Goal: Task Accomplishment & Management: Complete application form

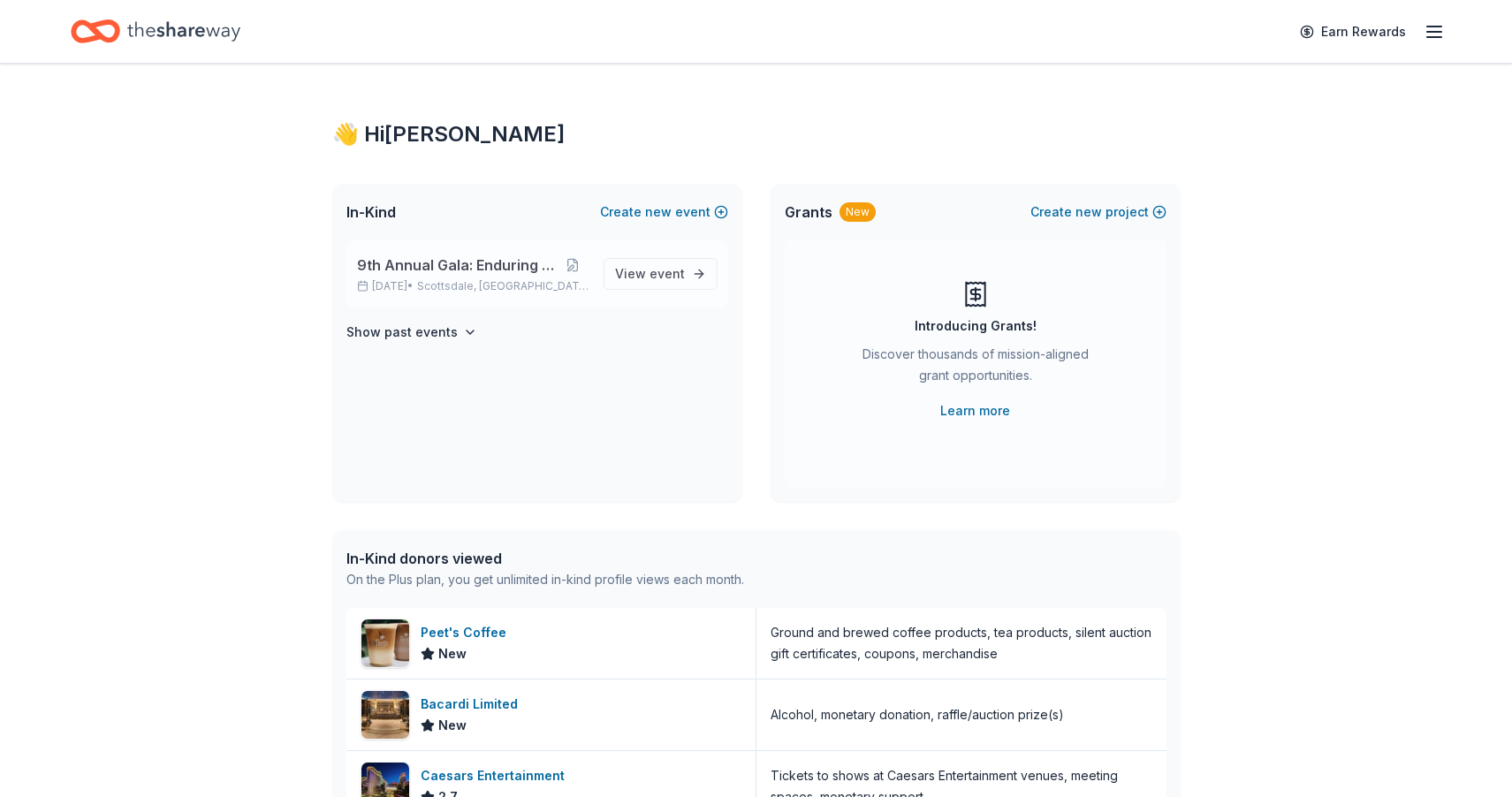
click at [453, 274] on span "9th Annual Gala: Enduring Hope" at bounding box center [457, 264] width 200 height 21
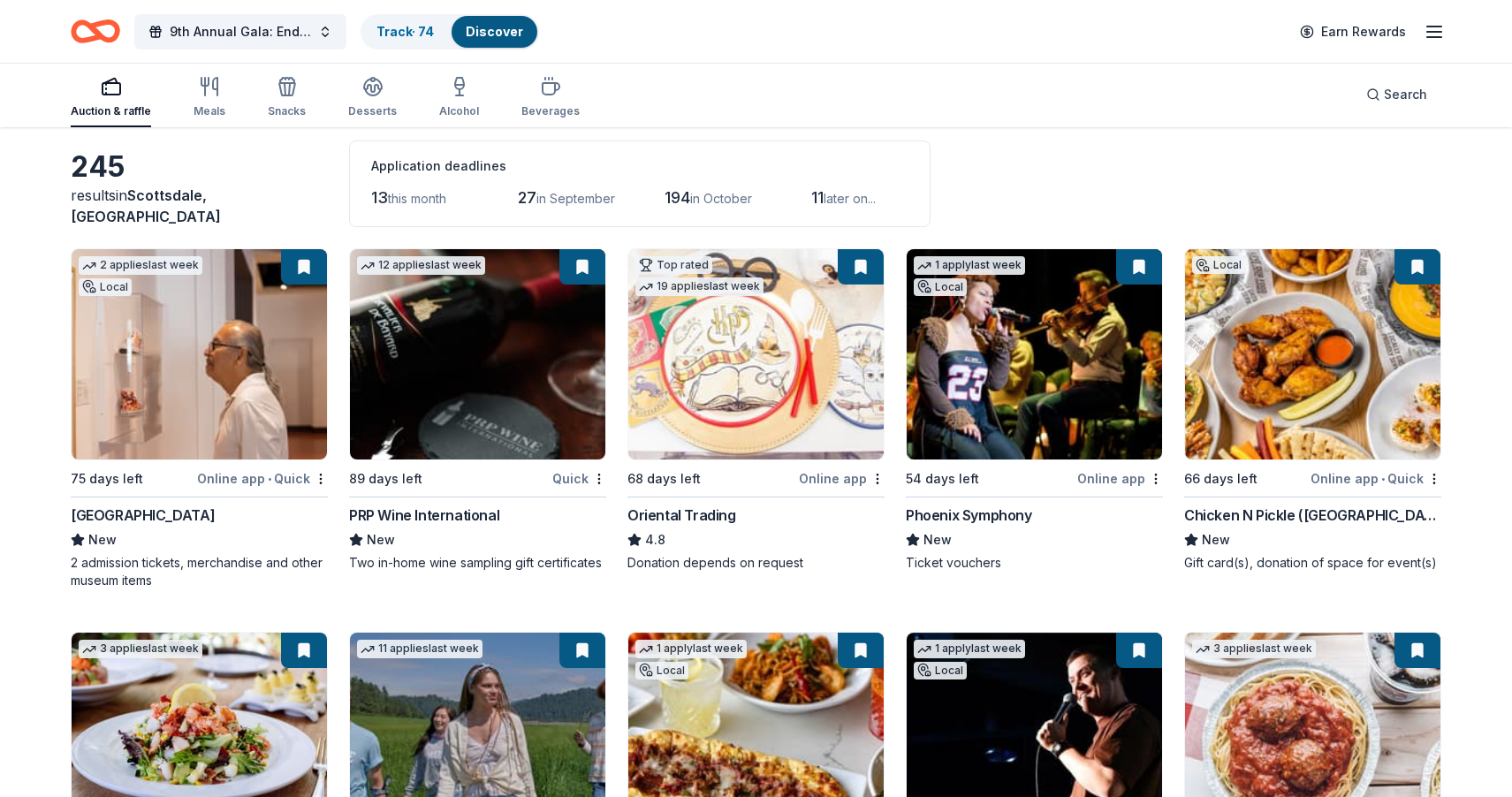
scroll to position [85, 0]
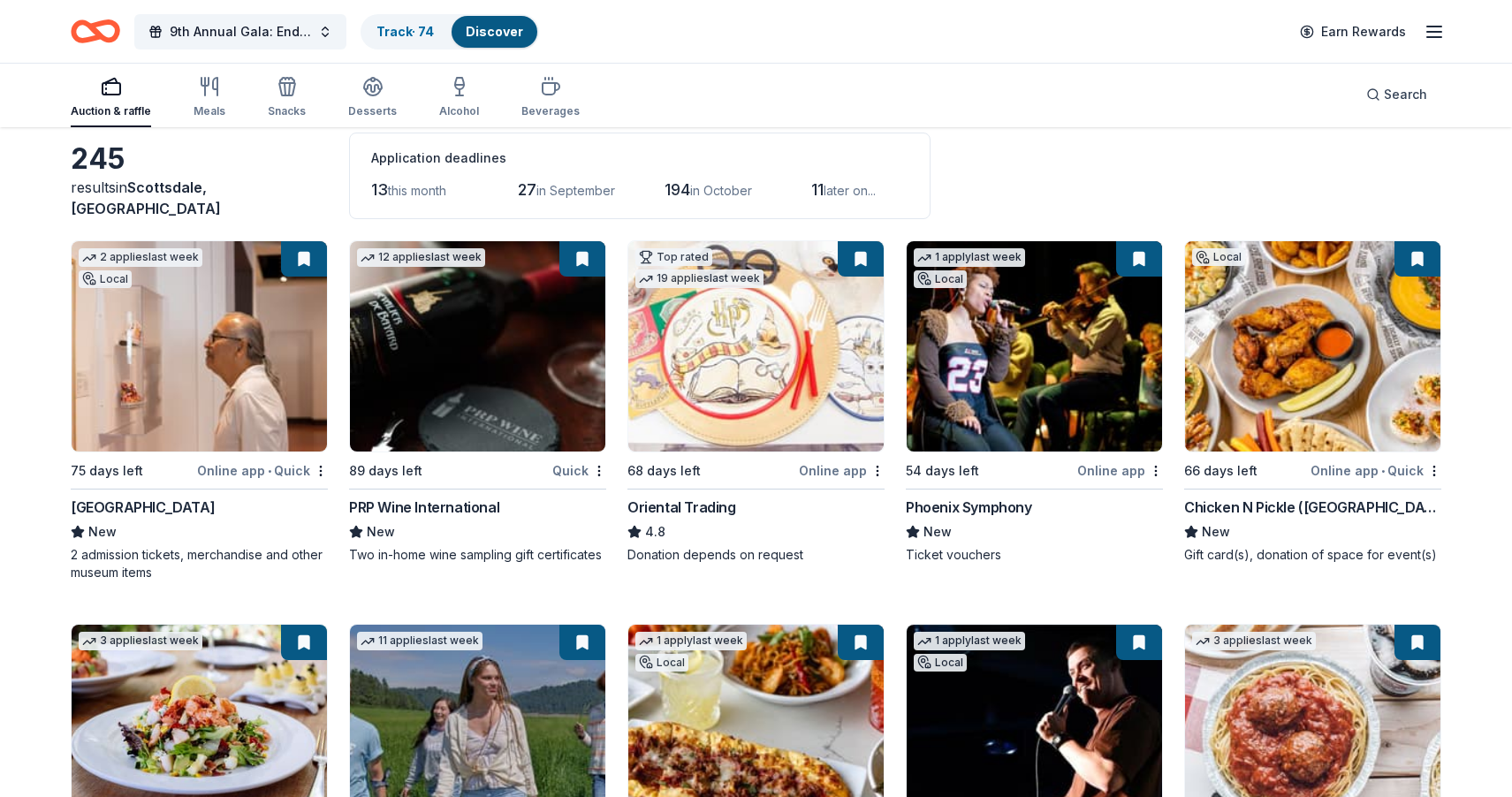
click at [382, 189] on span "13" at bounding box center [380, 189] width 17 height 18
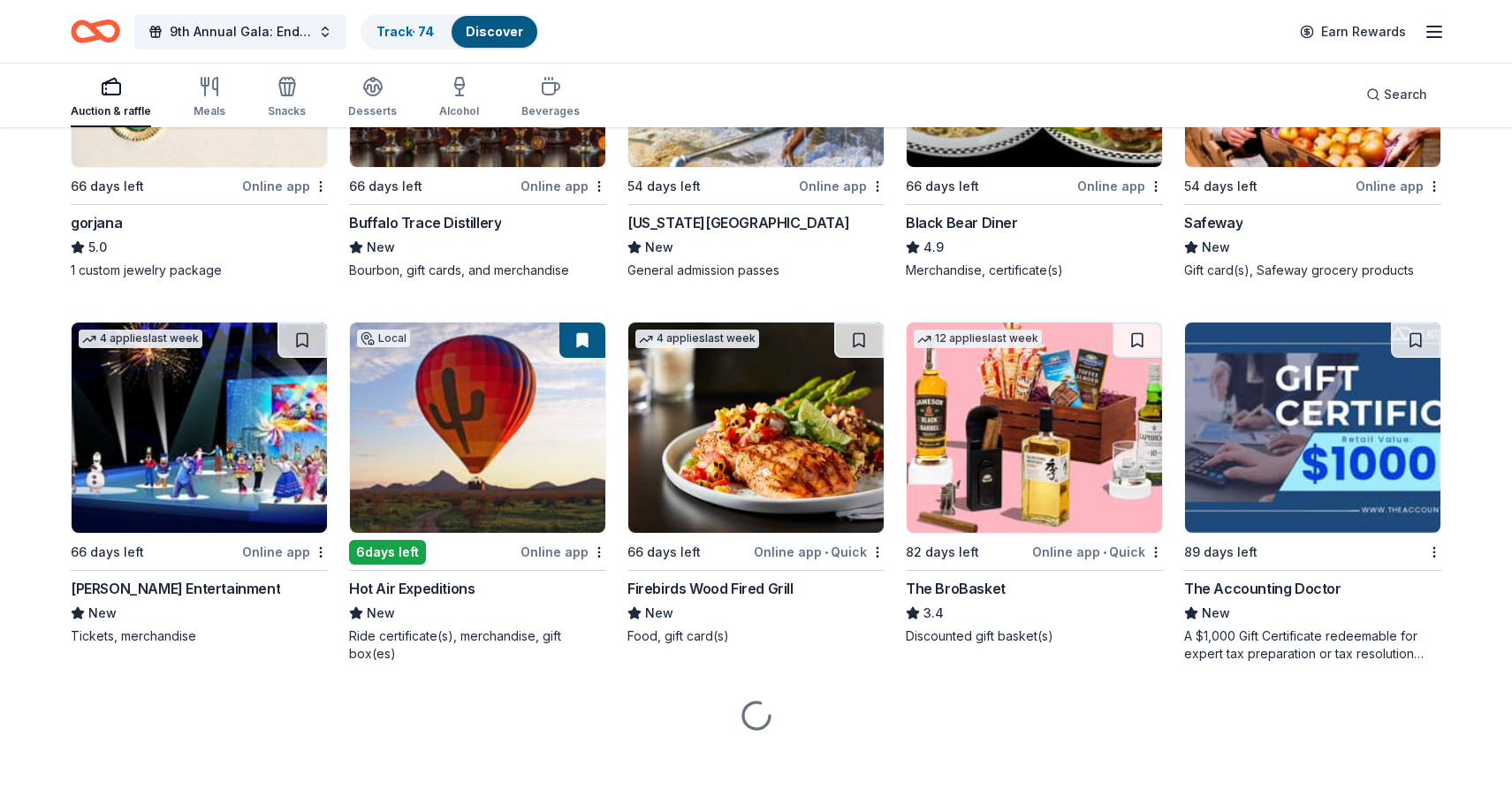
scroll to position [4156, 0]
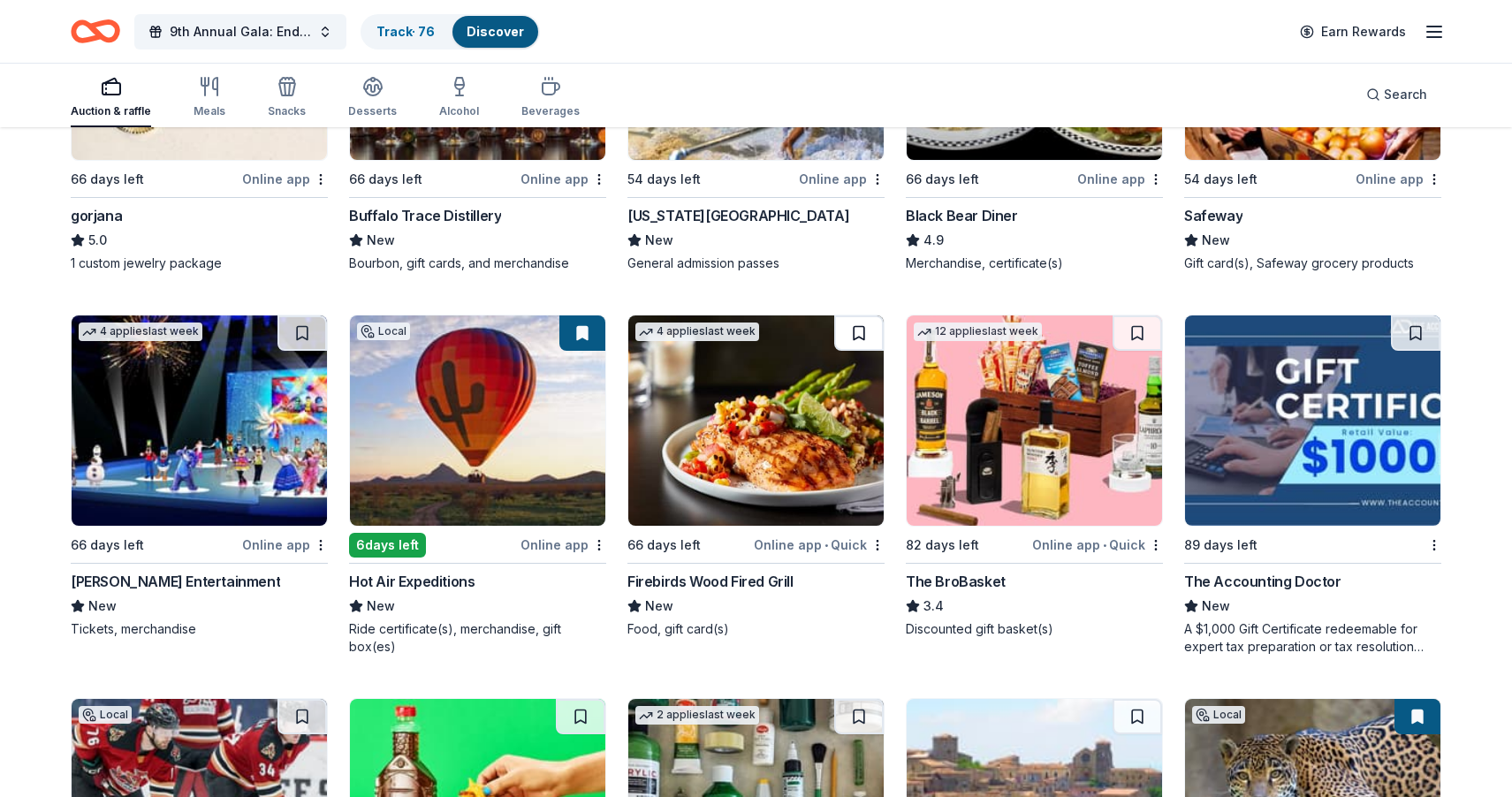
click at [872, 339] on button at bounding box center [859, 332] width 50 height 35
click at [866, 336] on button at bounding box center [860, 332] width 46 height 35
click at [693, 579] on div "Firebirds Wood Fired Grill" at bounding box center [709, 581] width 166 height 21
click at [1407, 92] on span "Search" at bounding box center [1405, 94] width 43 height 21
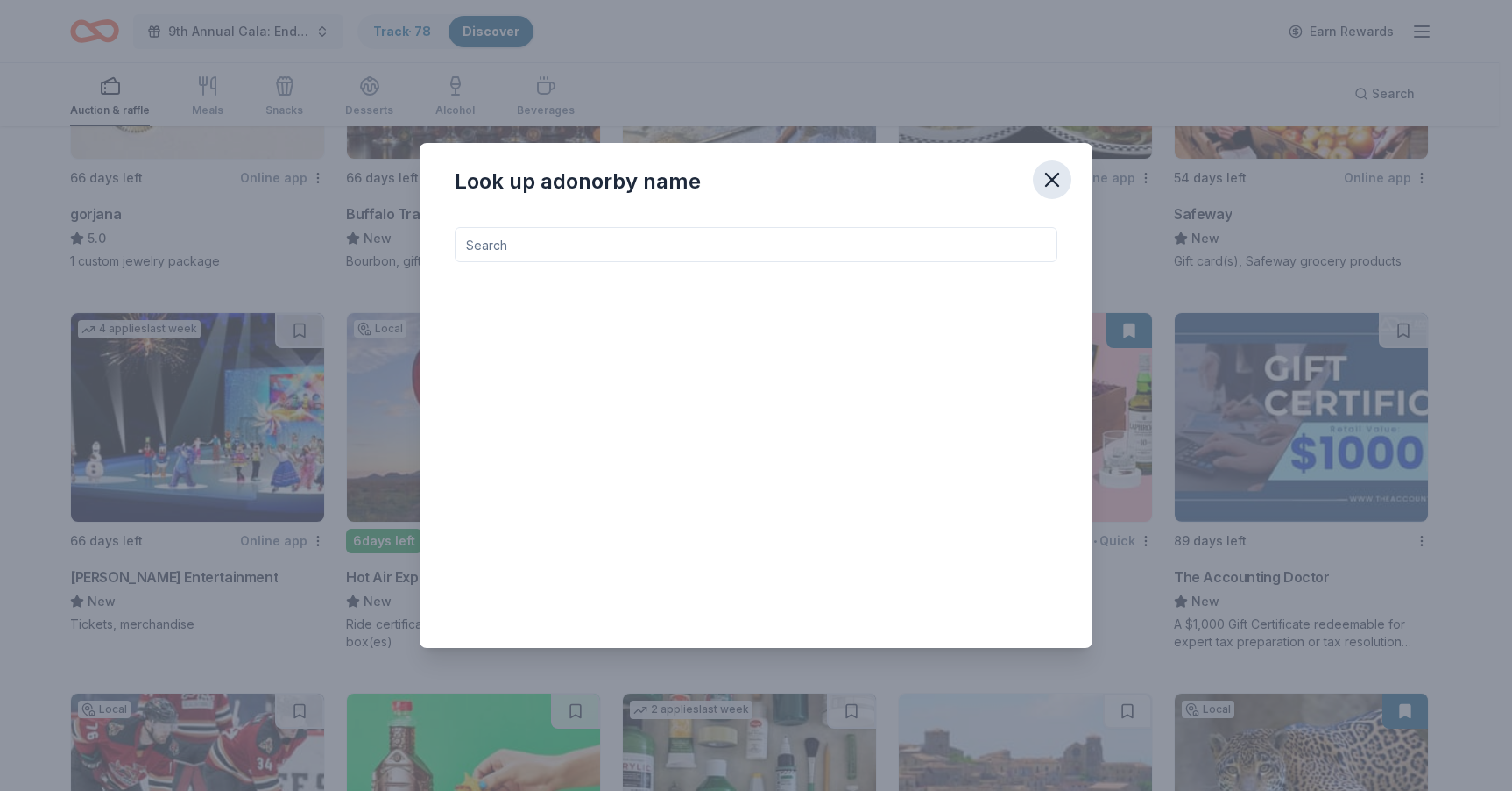
click at [1043, 178] on icon "button" at bounding box center [1052, 179] width 24 height 24
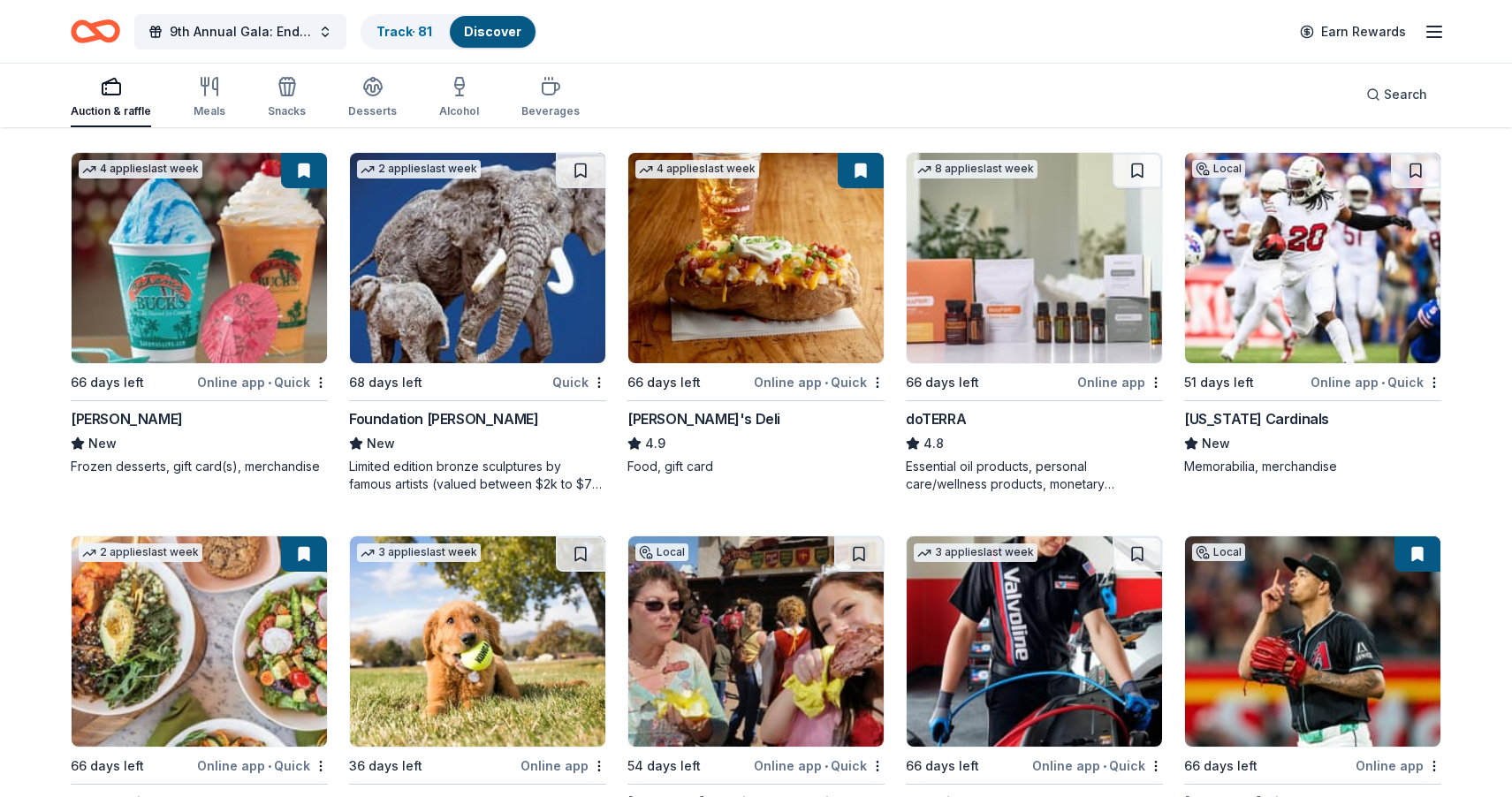
scroll to position [6227, 0]
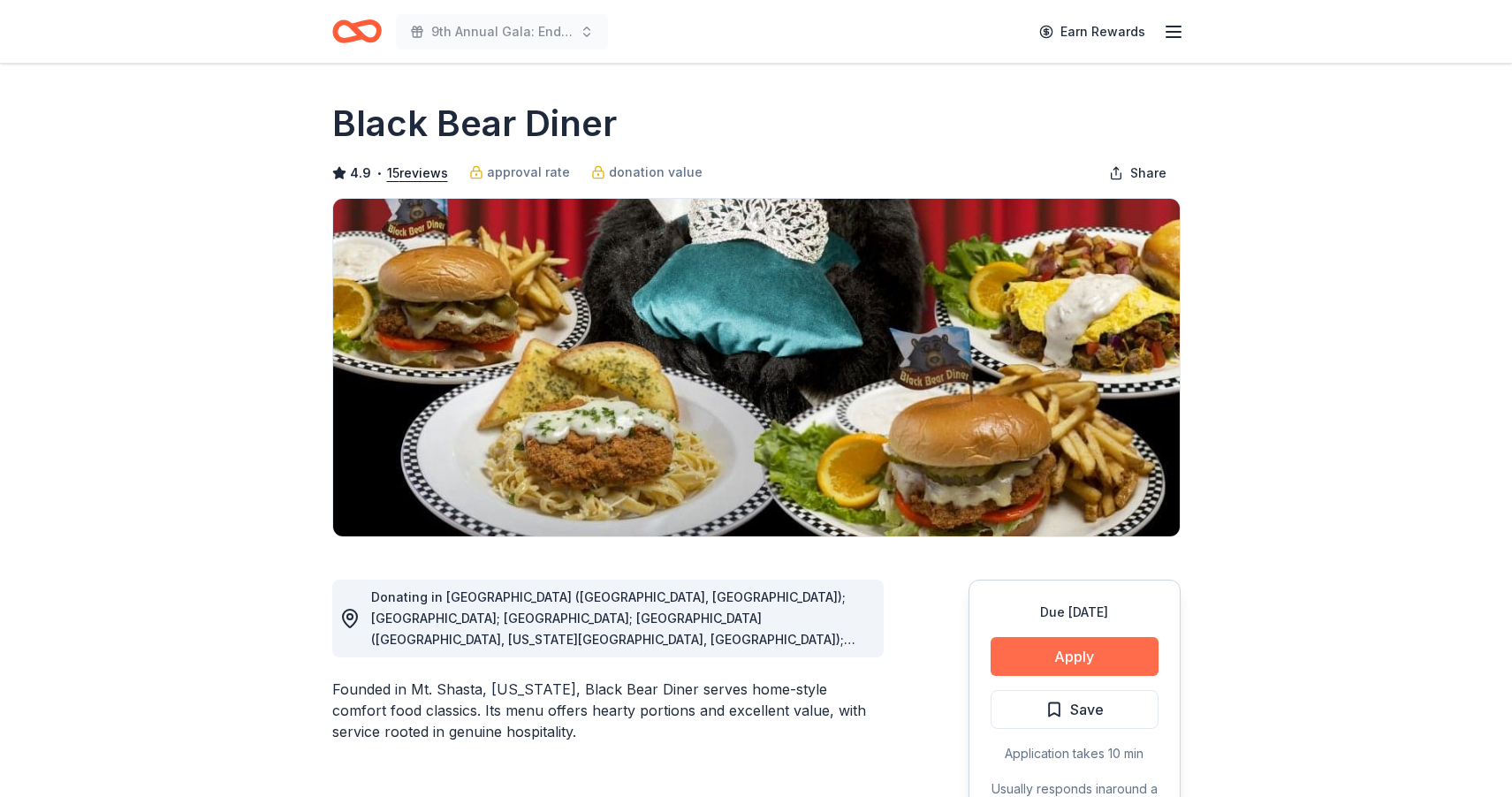
click at [1058, 656] on button "Apply" at bounding box center [1074, 656] width 168 height 39
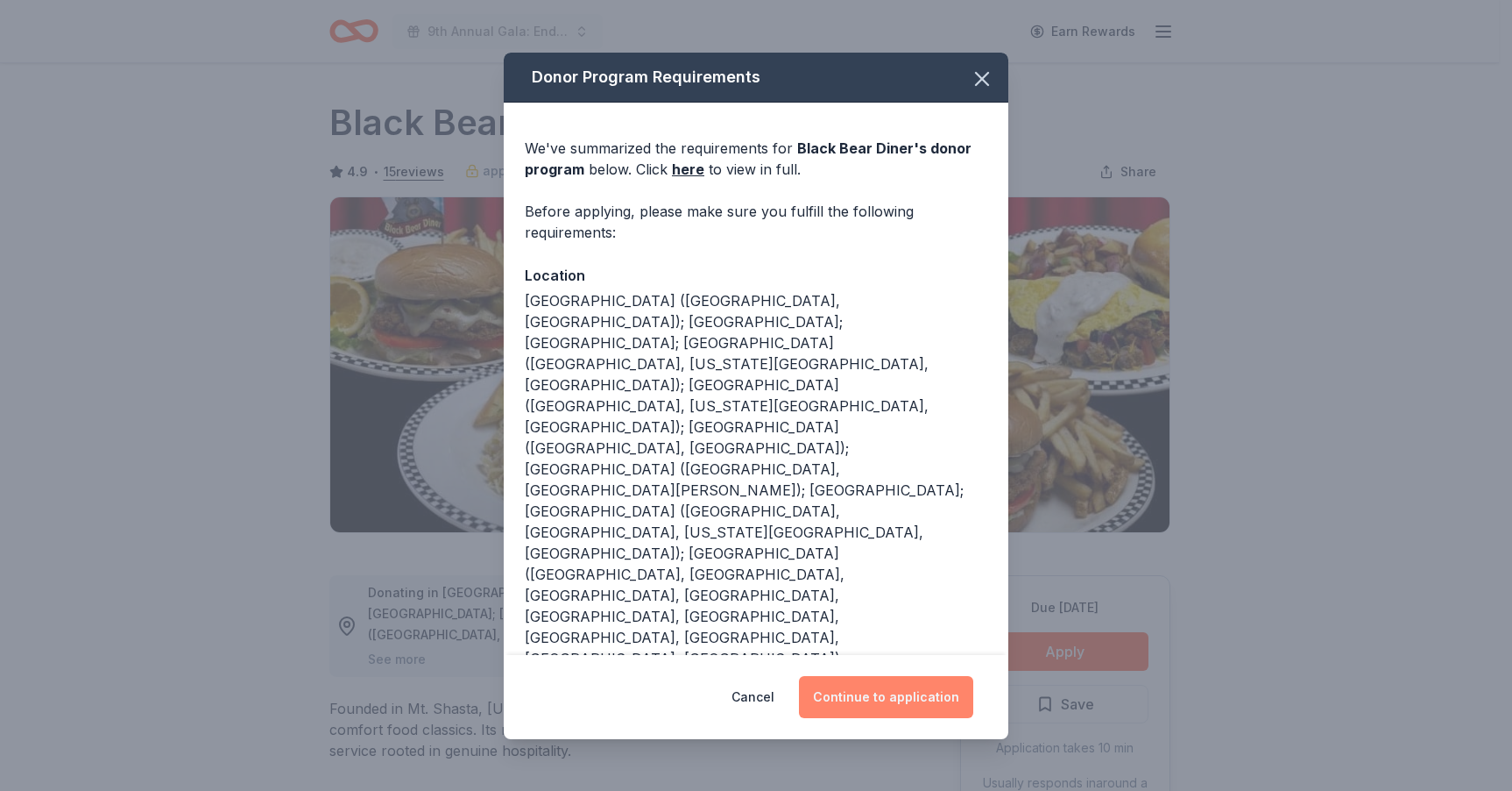
click at [929, 680] on button "Continue to application" at bounding box center [886, 697] width 174 height 42
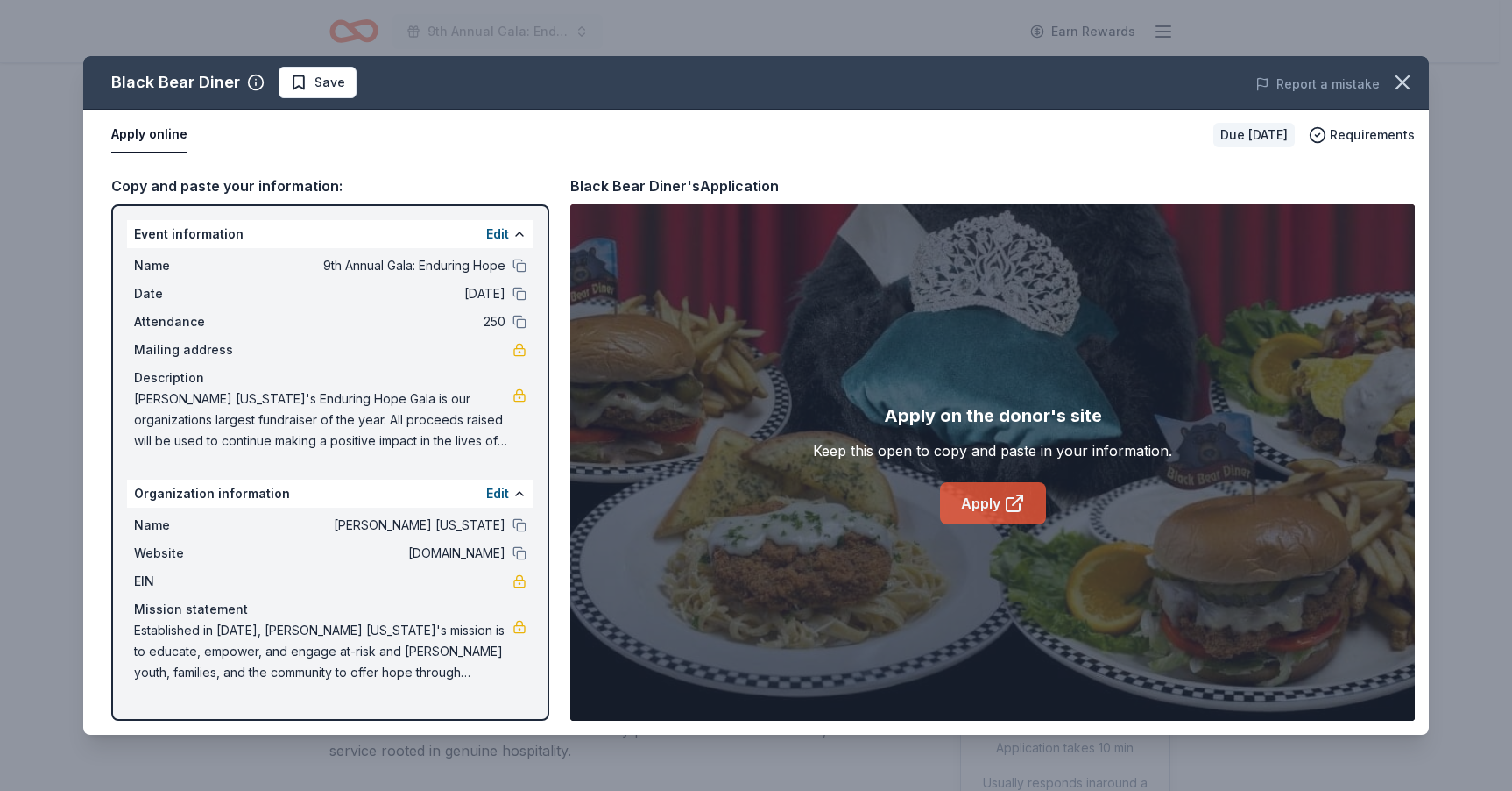
click at [999, 505] on link "Apply" at bounding box center [993, 502] width 106 height 42
click at [161, 136] on button "Apply online" at bounding box center [149, 135] width 76 height 37
click at [986, 505] on link "Apply" at bounding box center [993, 502] width 106 height 42
click at [314, 83] on span "Save" at bounding box center [330, 82] width 31 height 21
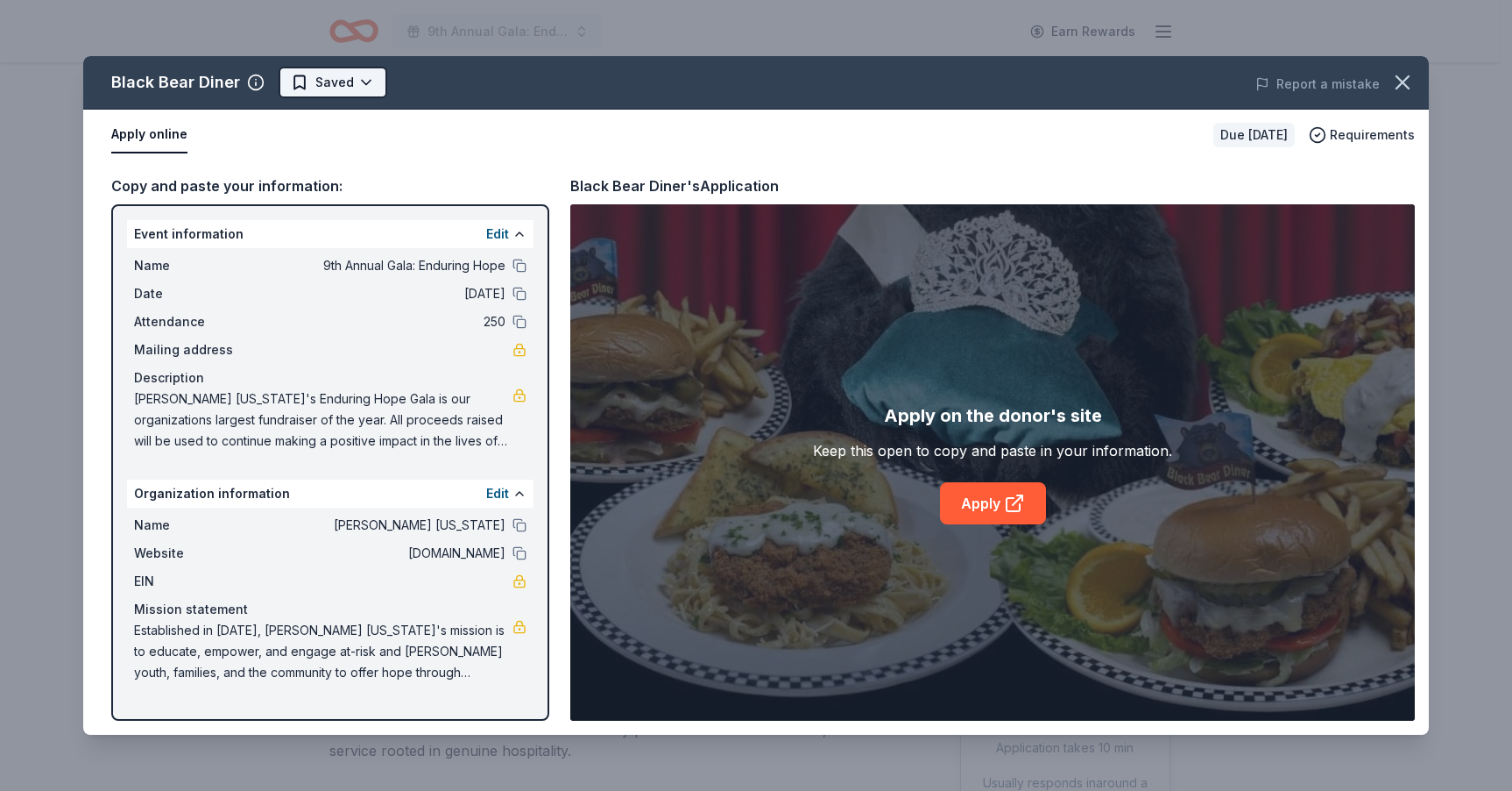
click at [336, 84] on html "9th Annual Gala: Enduring Hope Earn Rewards Due in 66 days Share Black Bear Din…" at bounding box center [756, 396] width 1512 height 791
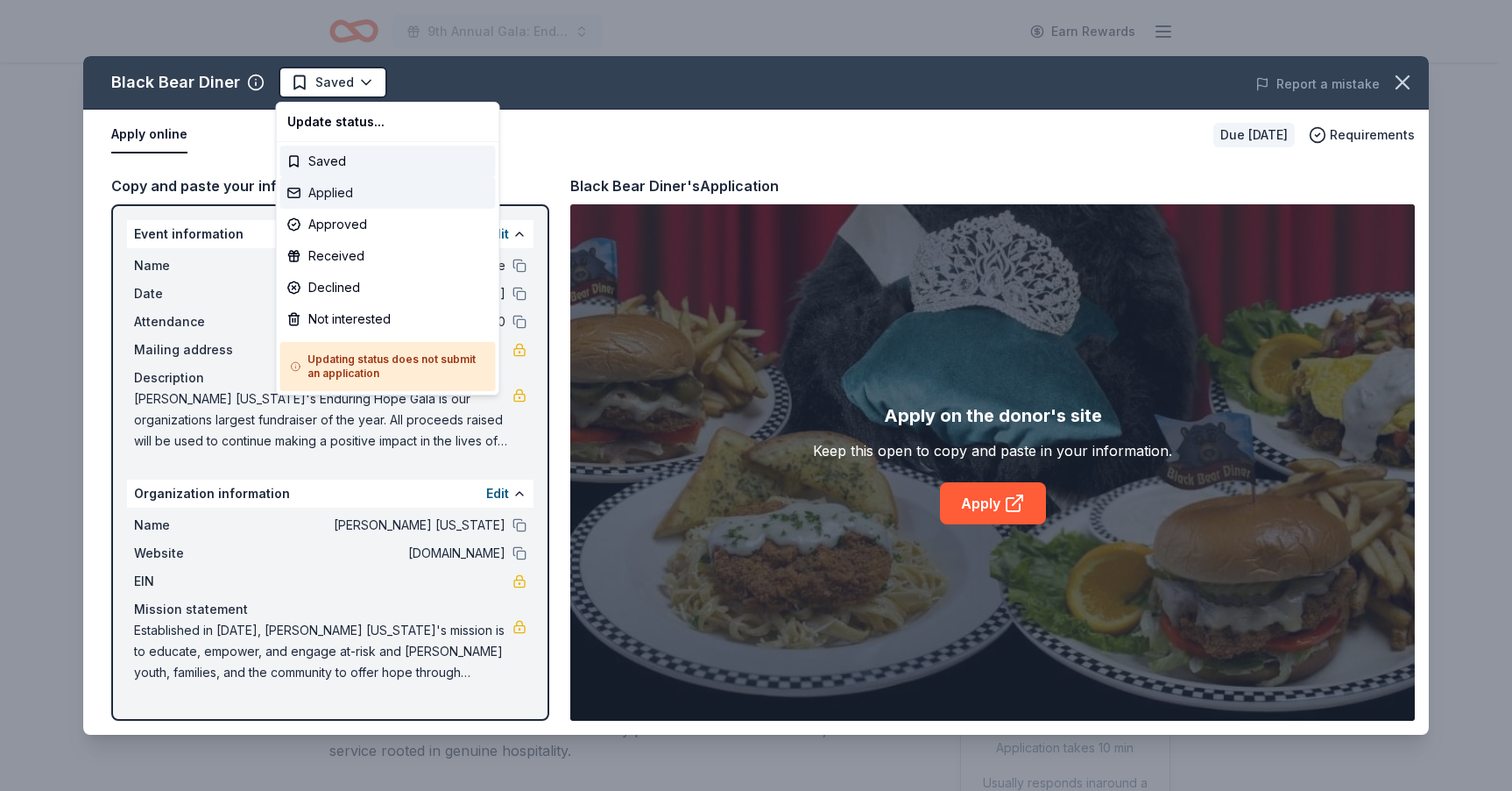
click at [355, 194] on div "Applied" at bounding box center [388, 192] width 216 height 31
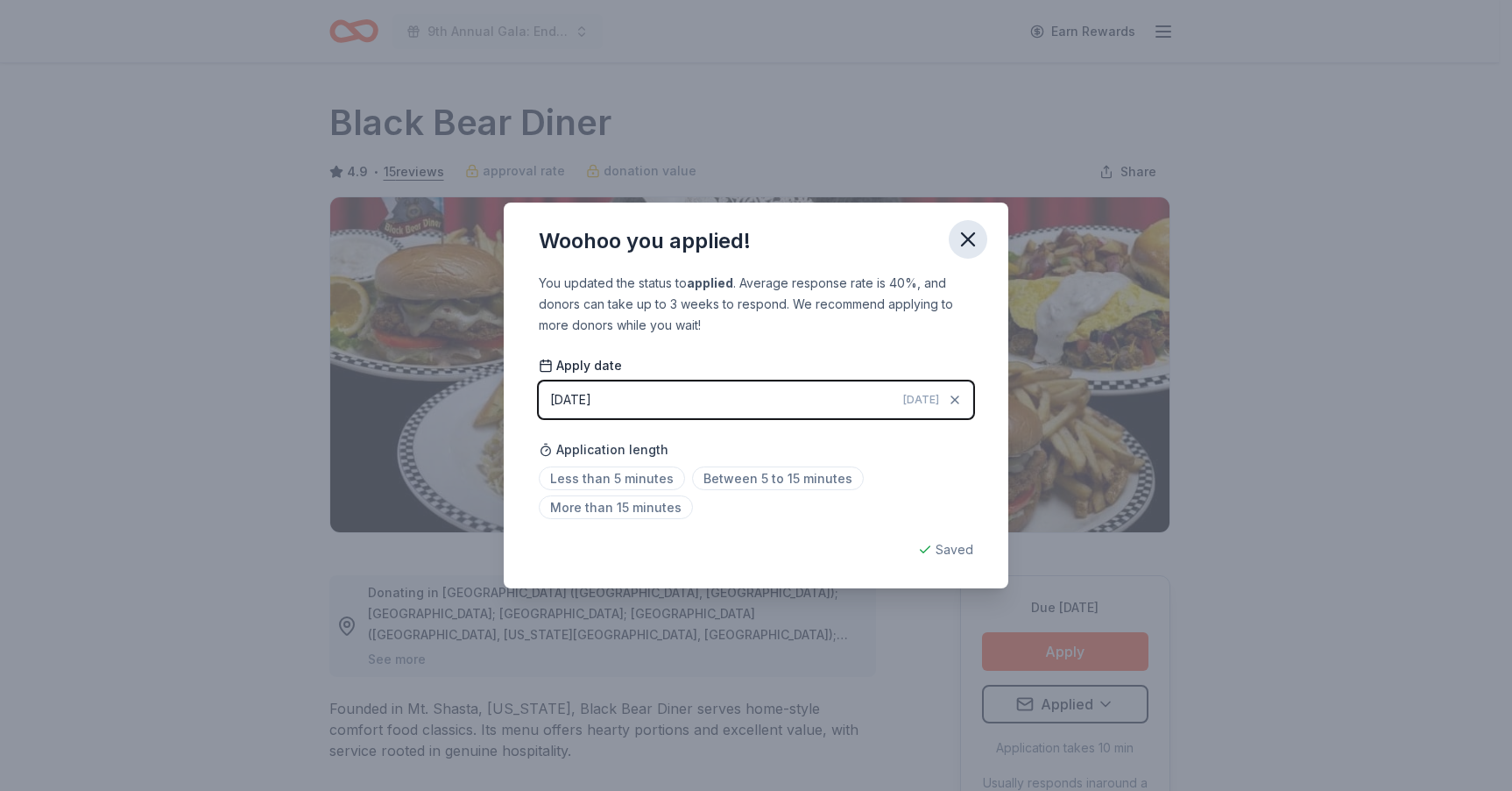
click at [972, 243] on icon "button" at bounding box center [968, 239] width 13 height 13
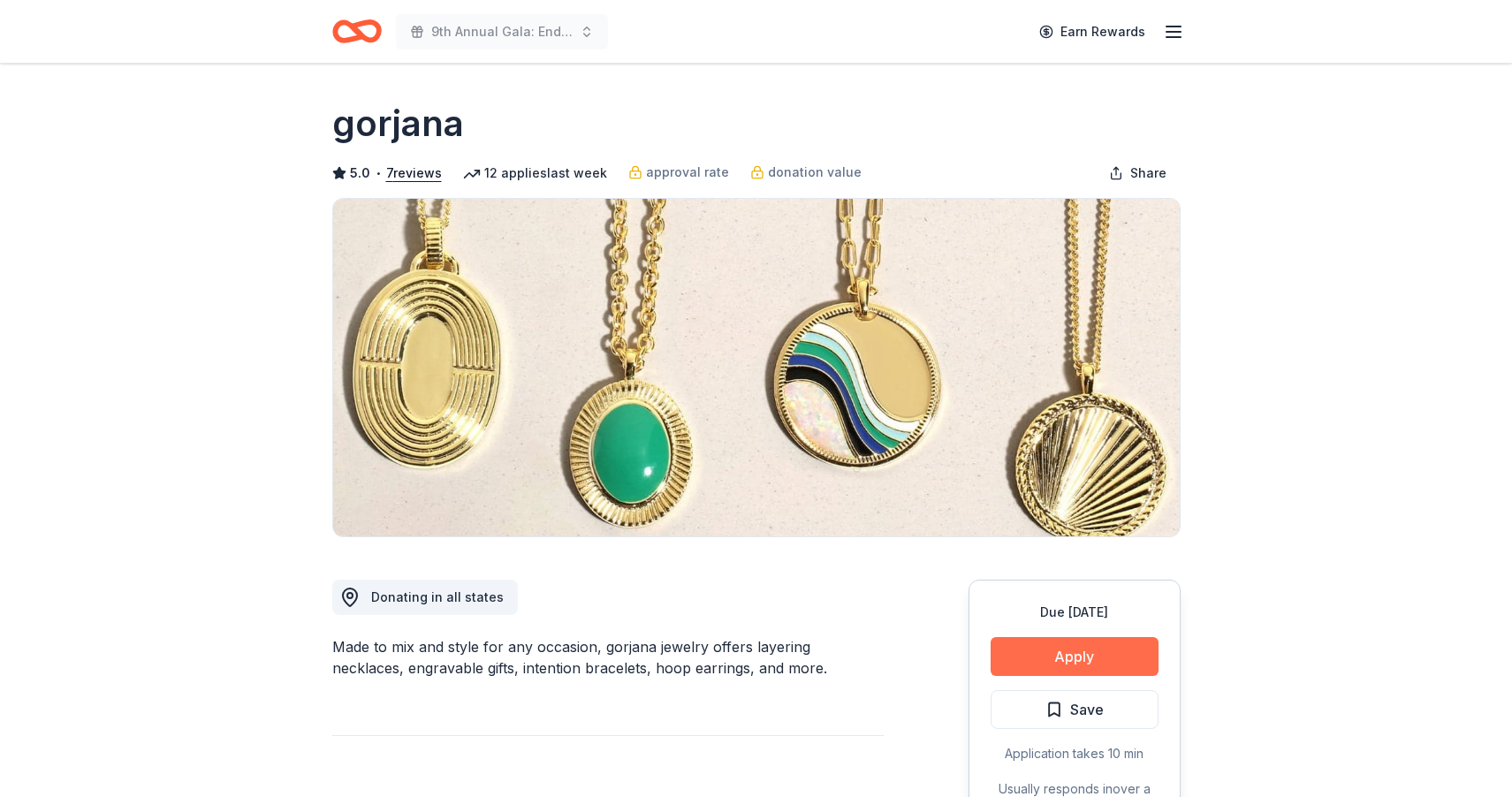
click at [1047, 658] on button "Apply" at bounding box center [1074, 656] width 168 height 39
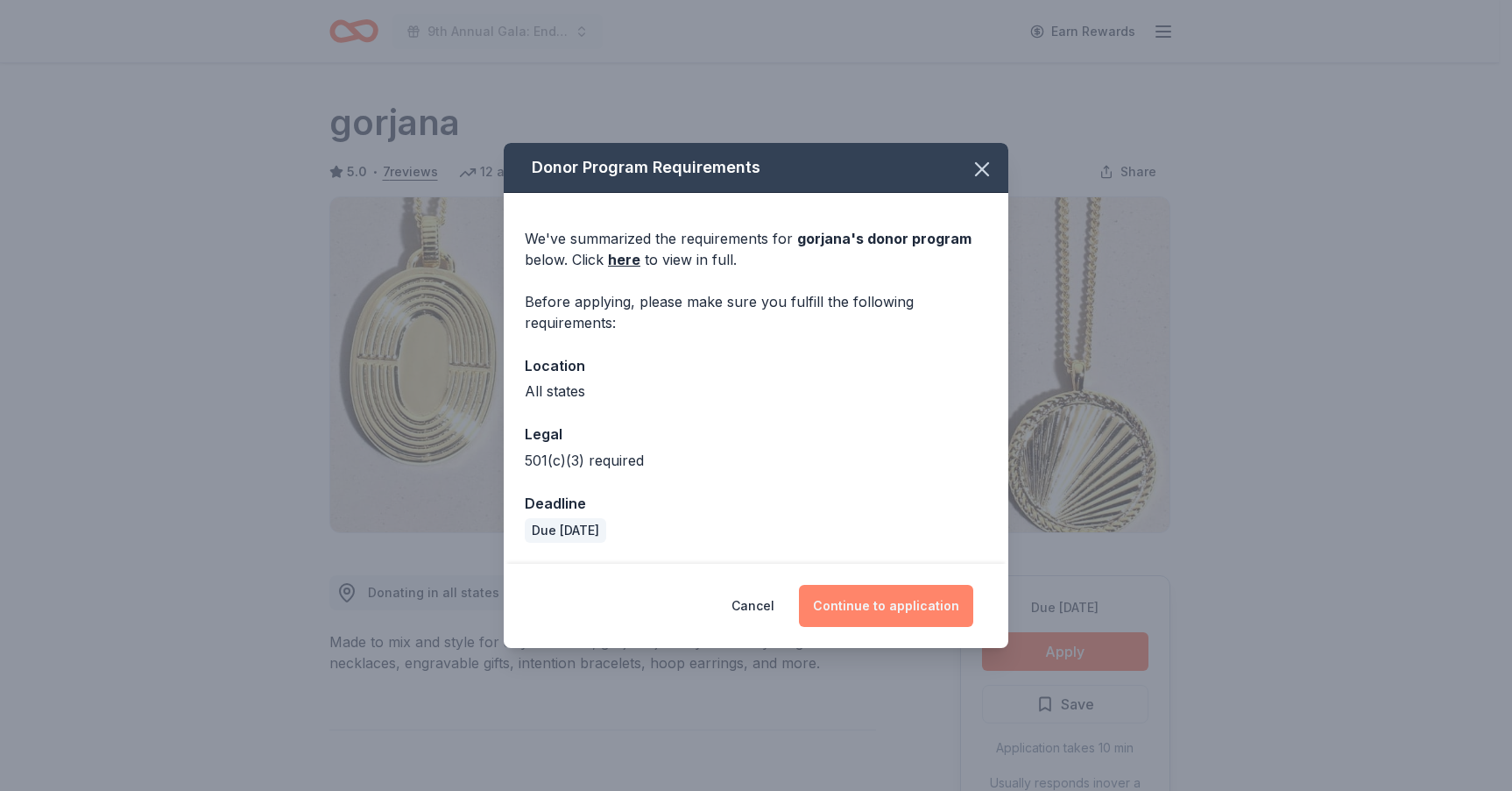
click at [894, 607] on button "Continue to application" at bounding box center [886, 605] width 174 height 42
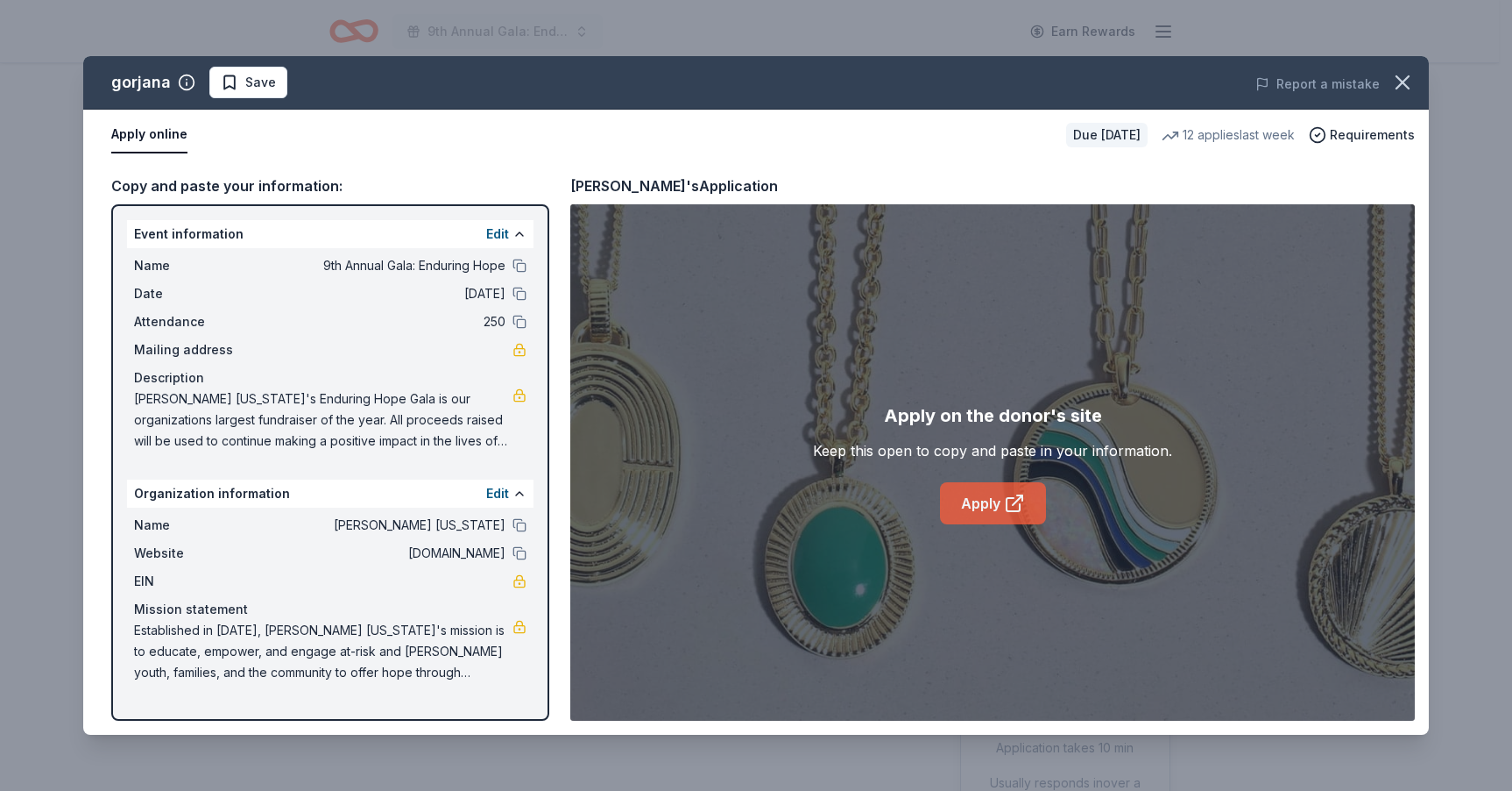
click at [1006, 496] on icon at bounding box center [1014, 502] width 21 height 21
click at [268, 88] on span "Save" at bounding box center [261, 82] width 31 height 21
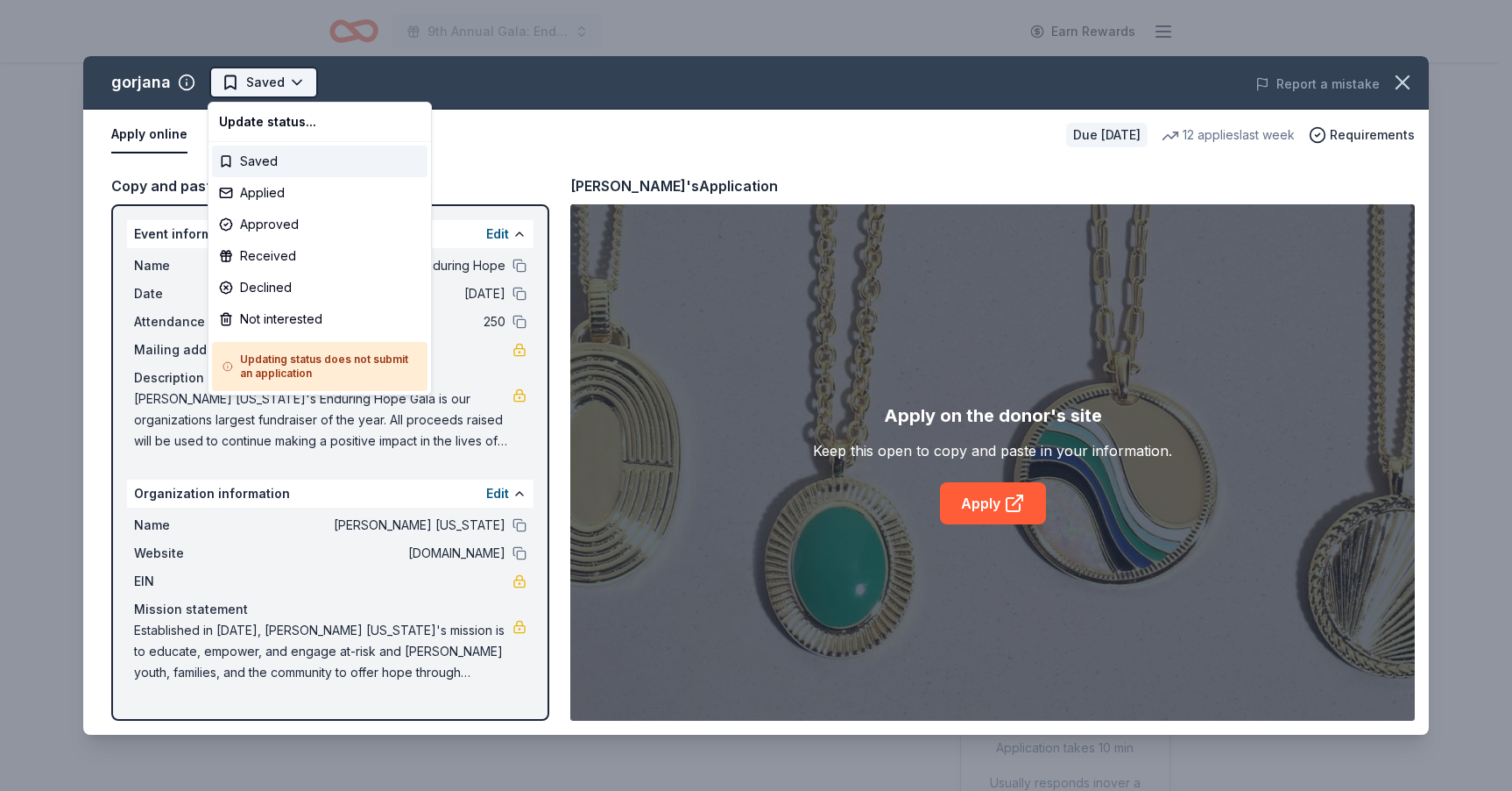
click at [265, 90] on html "9th Annual Gala: Enduring Hope Earn Rewards Due in 66 days Share gorjana 5.0 • …" at bounding box center [756, 396] width 1512 height 791
click at [285, 196] on div "Applied" at bounding box center [320, 192] width 216 height 31
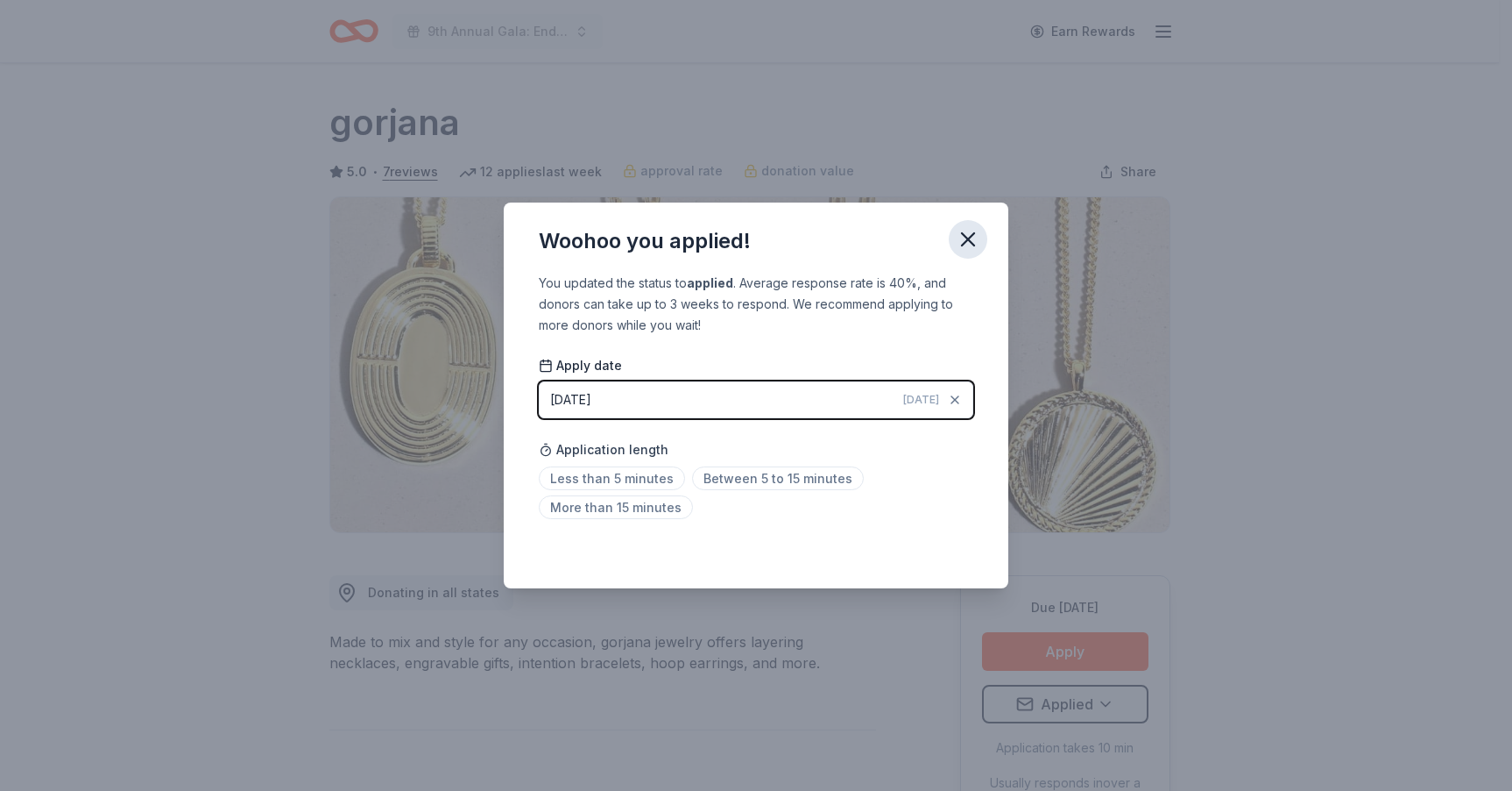
click at [963, 245] on icon "button" at bounding box center [968, 239] width 13 height 13
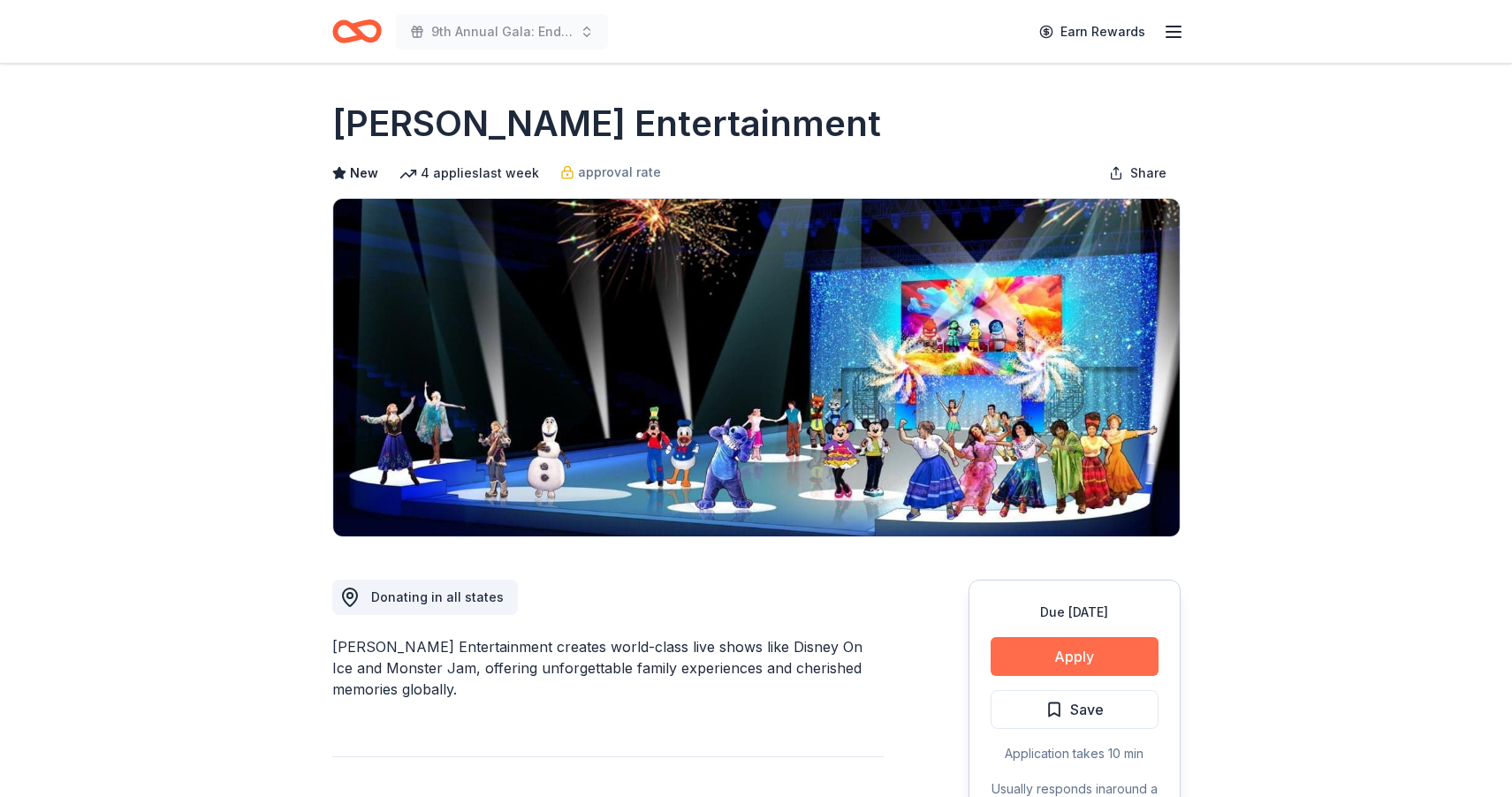
click at [1069, 658] on button "Apply" at bounding box center [1074, 656] width 168 height 39
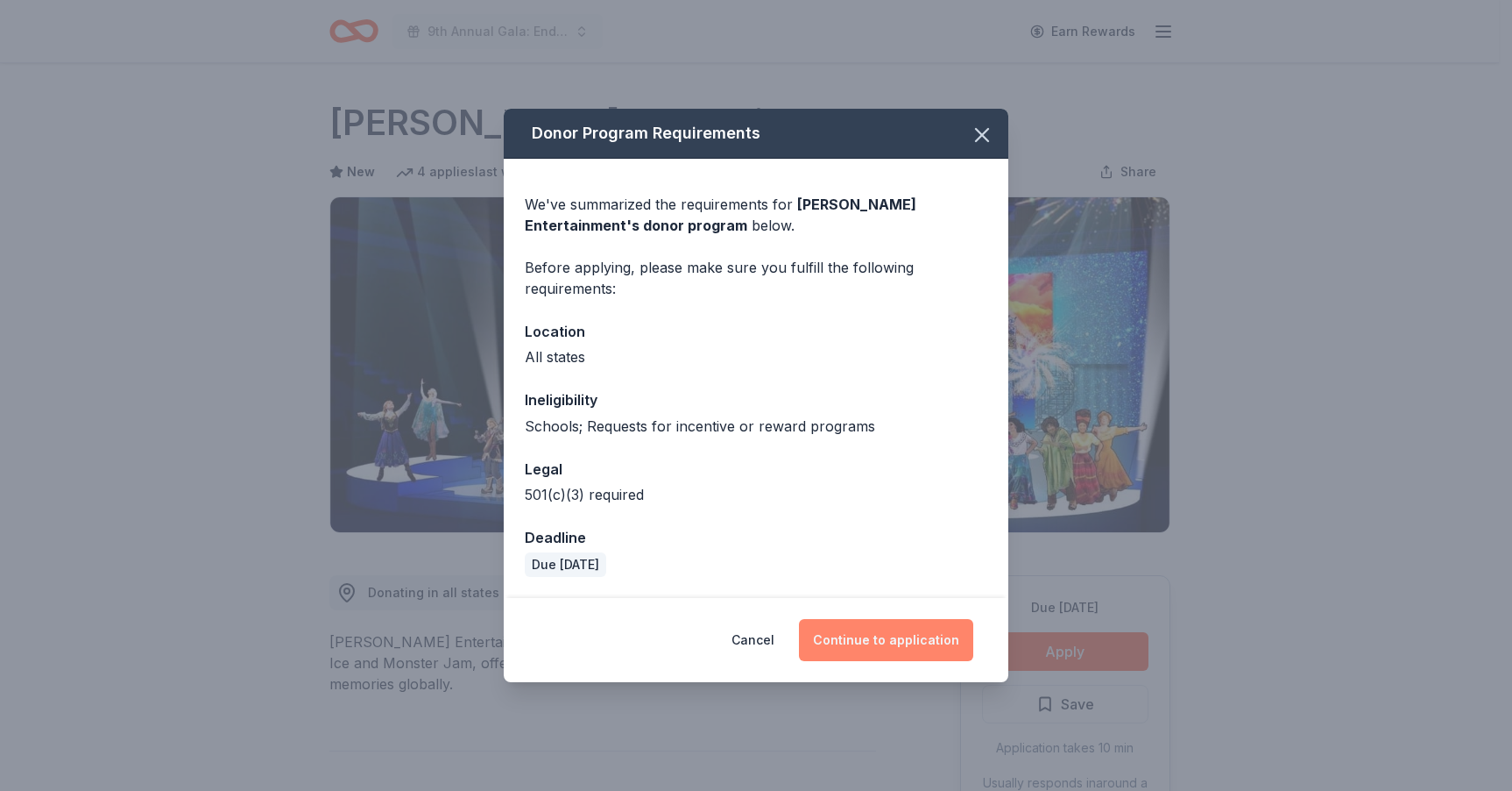
click at [874, 632] on button "Continue to application" at bounding box center [886, 639] width 174 height 42
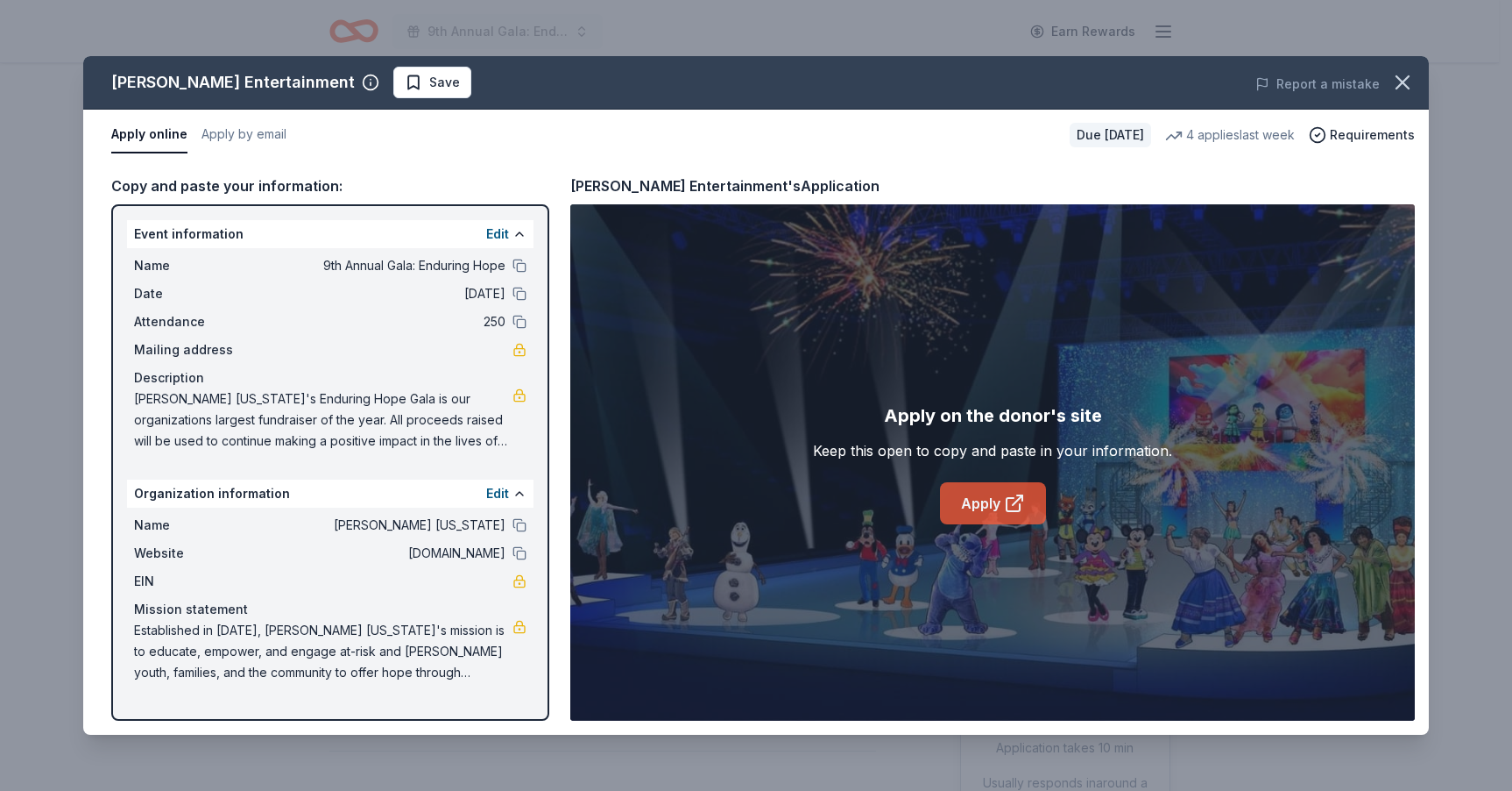
click at [996, 505] on link "Apply" at bounding box center [993, 502] width 106 height 42
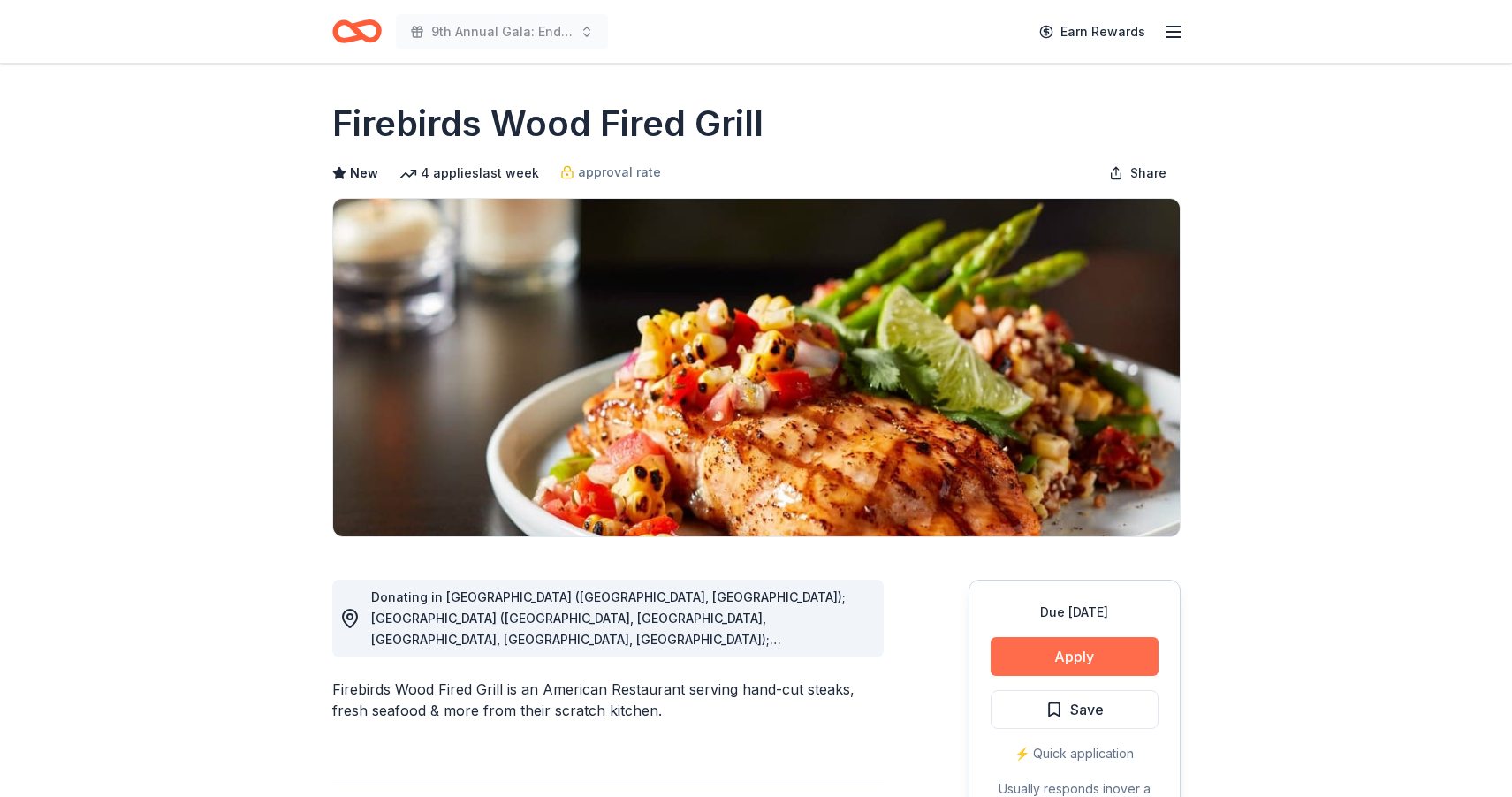
click at [1066, 648] on button "Apply" at bounding box center [1074, 656] width 168 height 39
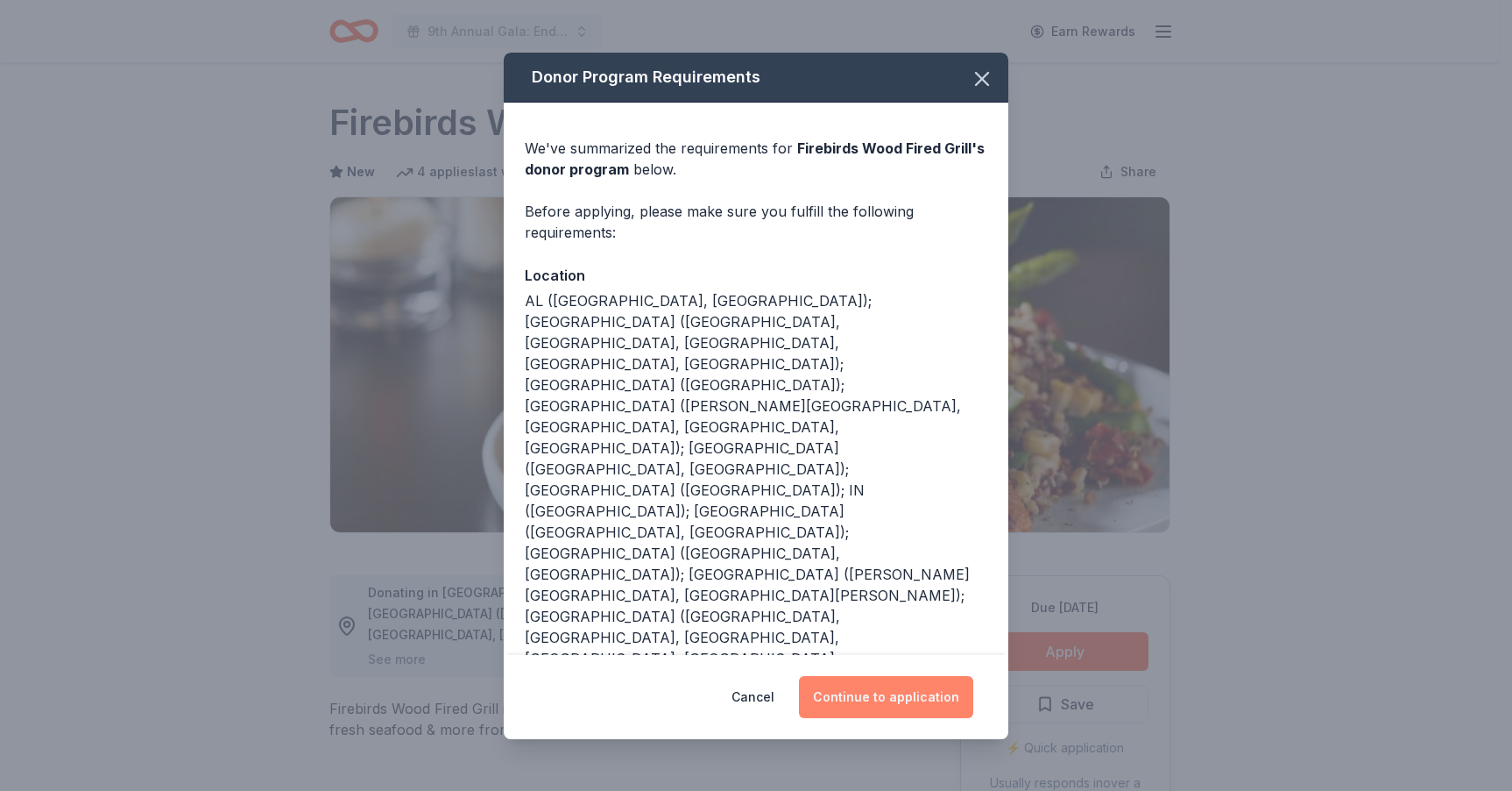
click at [897, 687] on button "Continue to application" at bounding box center [886, 697] width 174 height 42
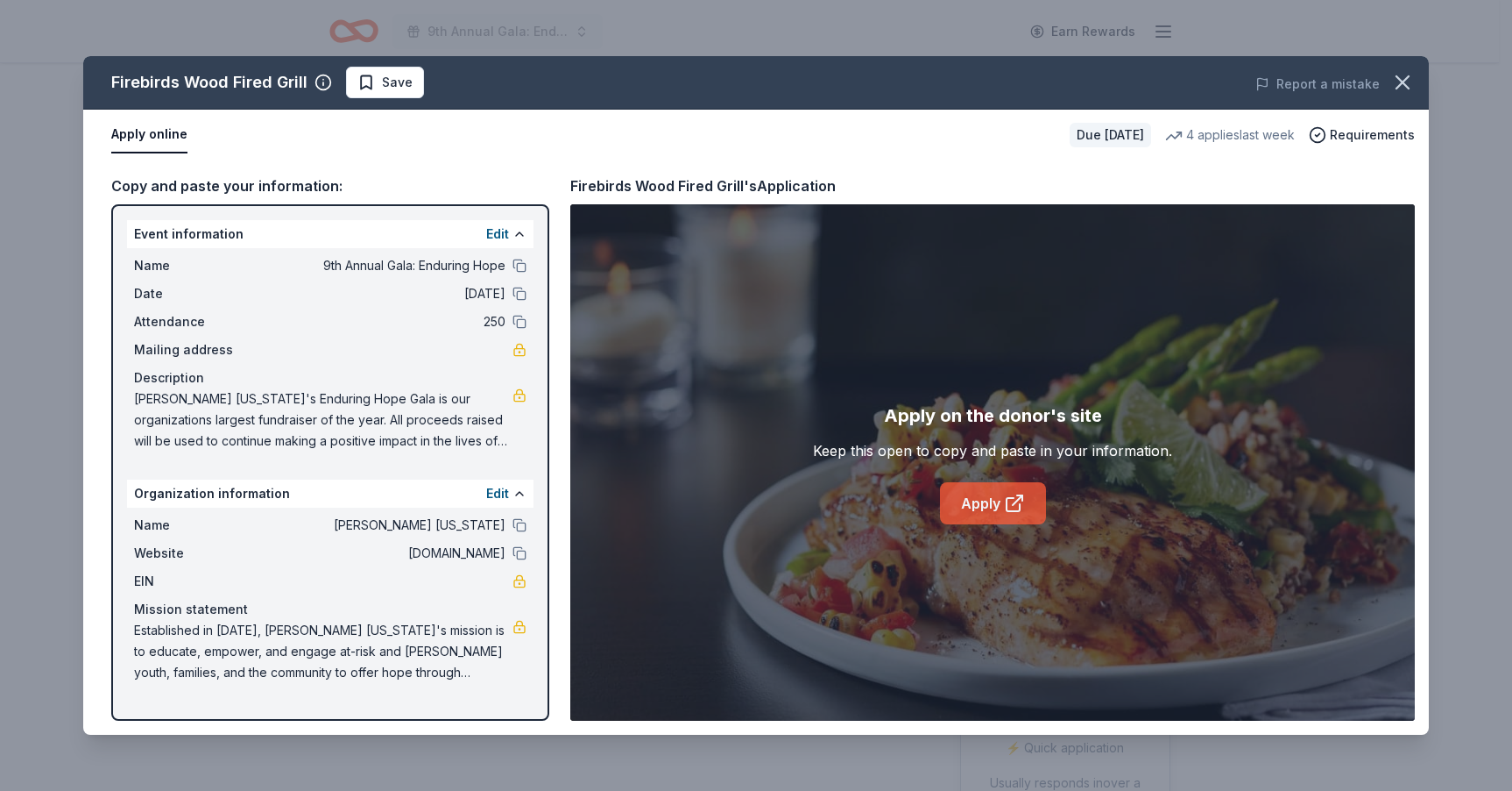
click at [990, 505] on link "Apply" at bounding box center [993, 502] width 106 height 42
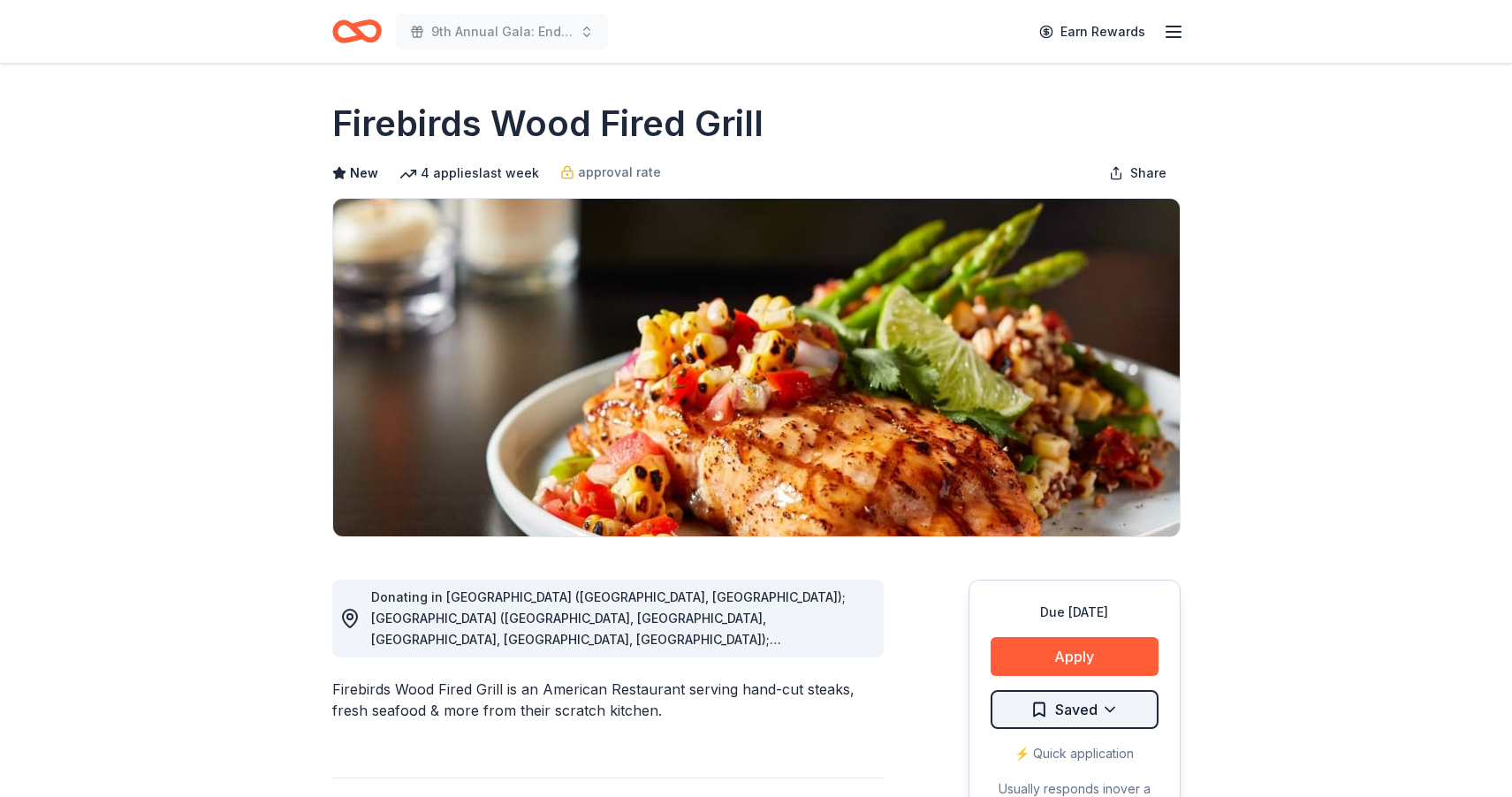
click at [1111, 710] on html "9th Annual Gala: Enduring Hope Earn Rewards Due [DATE] Share Firebirds Wood Fir…" at bounding box center [756, 398] width 1512 height 797
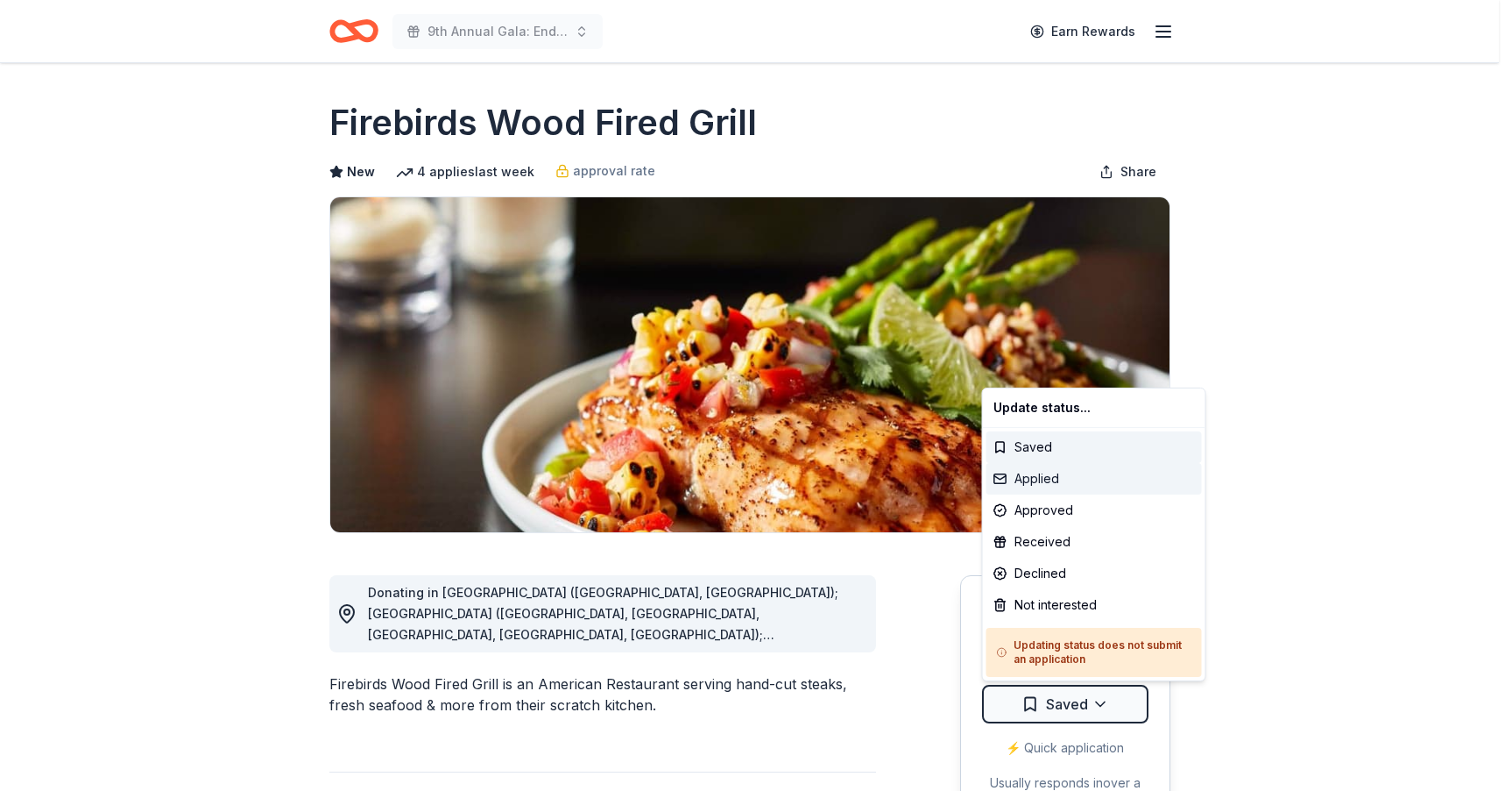
click at [1041, 482] on div "Applied" at bounding box center [1094, 478] width 216 height 31
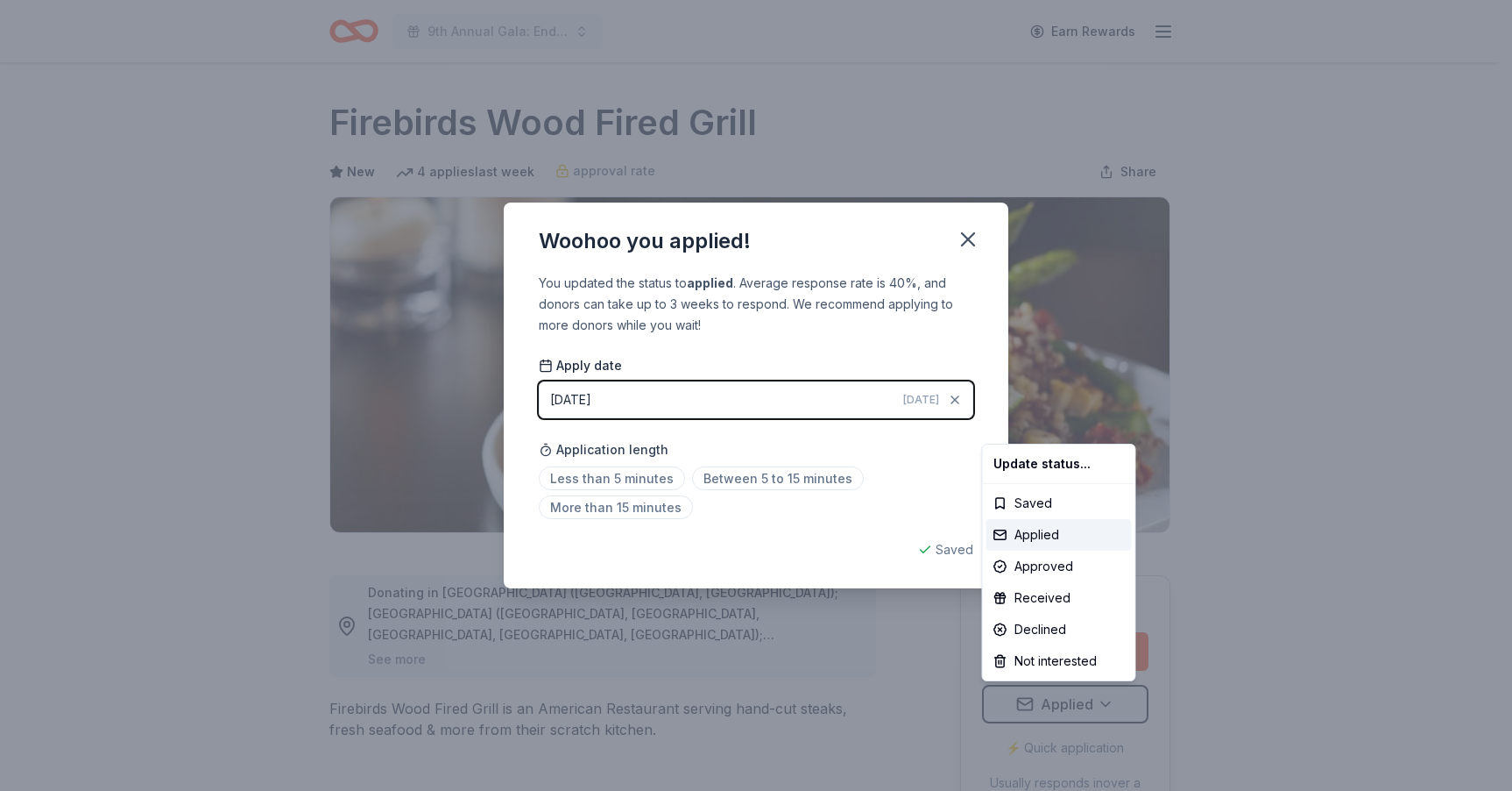
click at [966, 241] on html "9th Annual Gala: Enduring Hope Earn Rewards Due [DATE] Share Firebirds Wood Fir…" at bounding box center [756, 396] width 1512 height 791
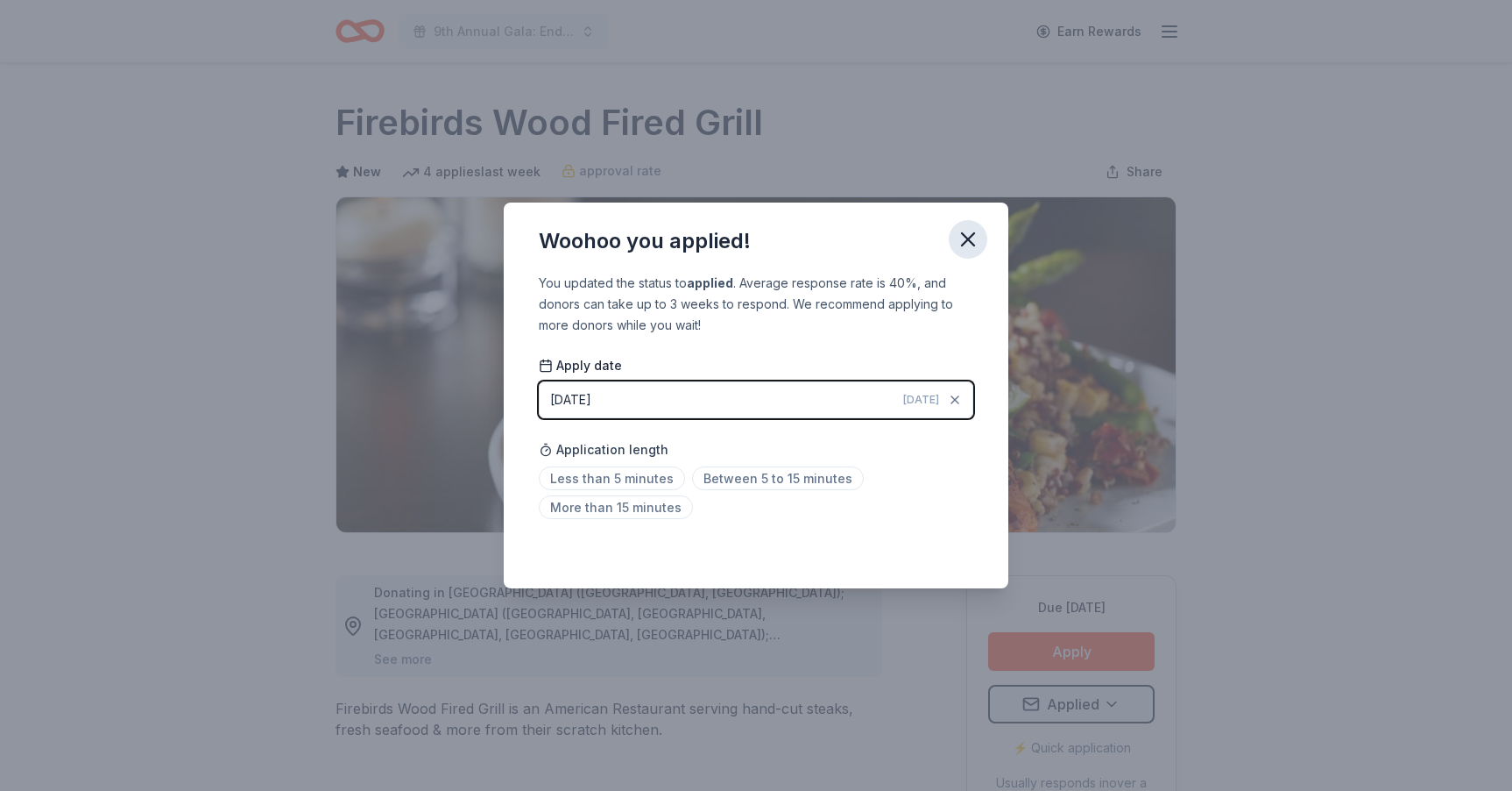
click at [975, 240] on icon "button" at bounding box center [968, 239] width 24 height 24
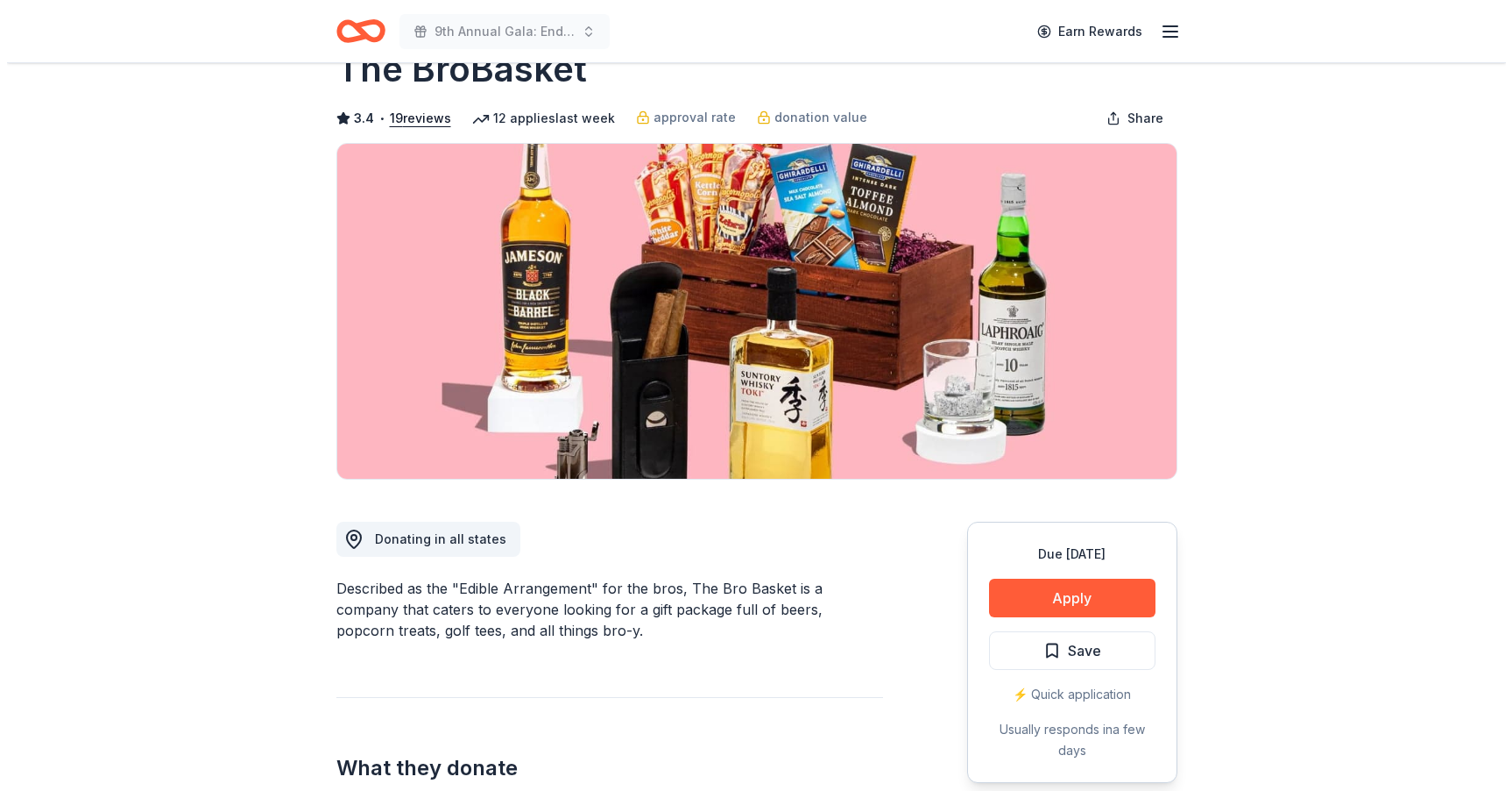
scroll to position [56, 0]
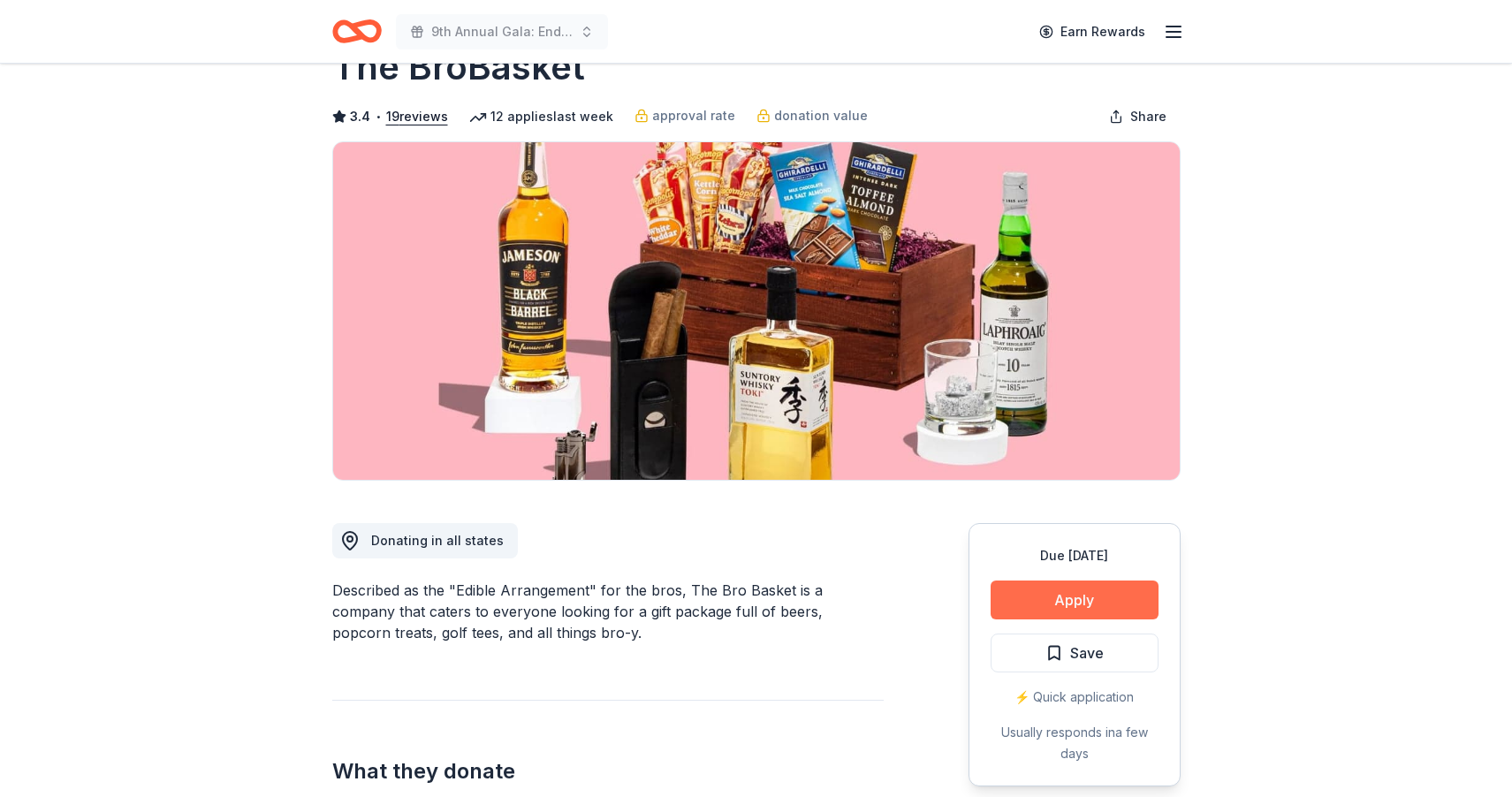
click at [1062, 603] on button "Apply" at bounding box center [1074, 600] width 168 height 39
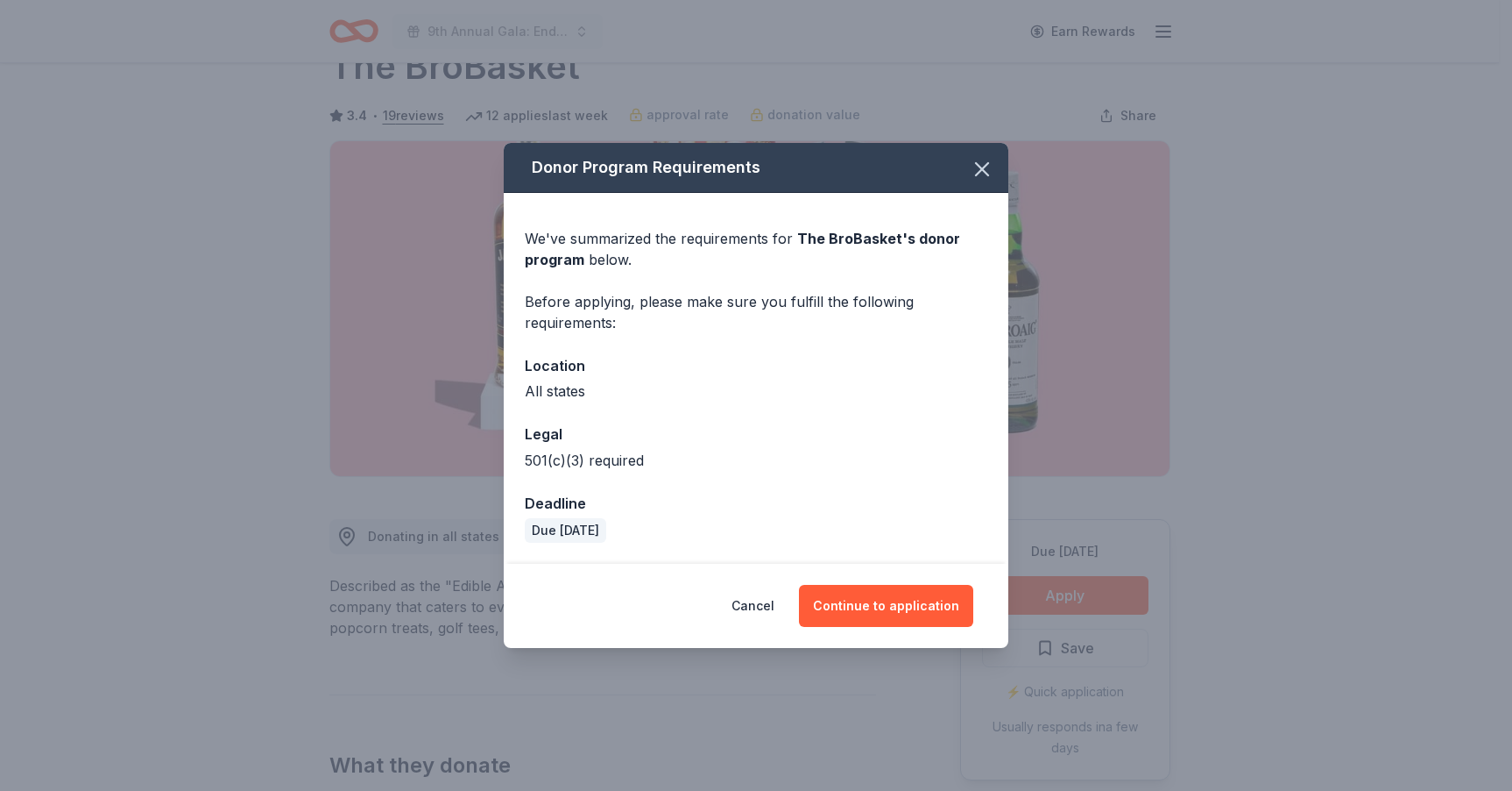
click at [908, 576] on div "Cancel Continue to application" at bounding box center [756, 606] width 505 height 84
click at [902, 605] on button "Continue to application" at bounding box center [886, 605] width 174 height 42
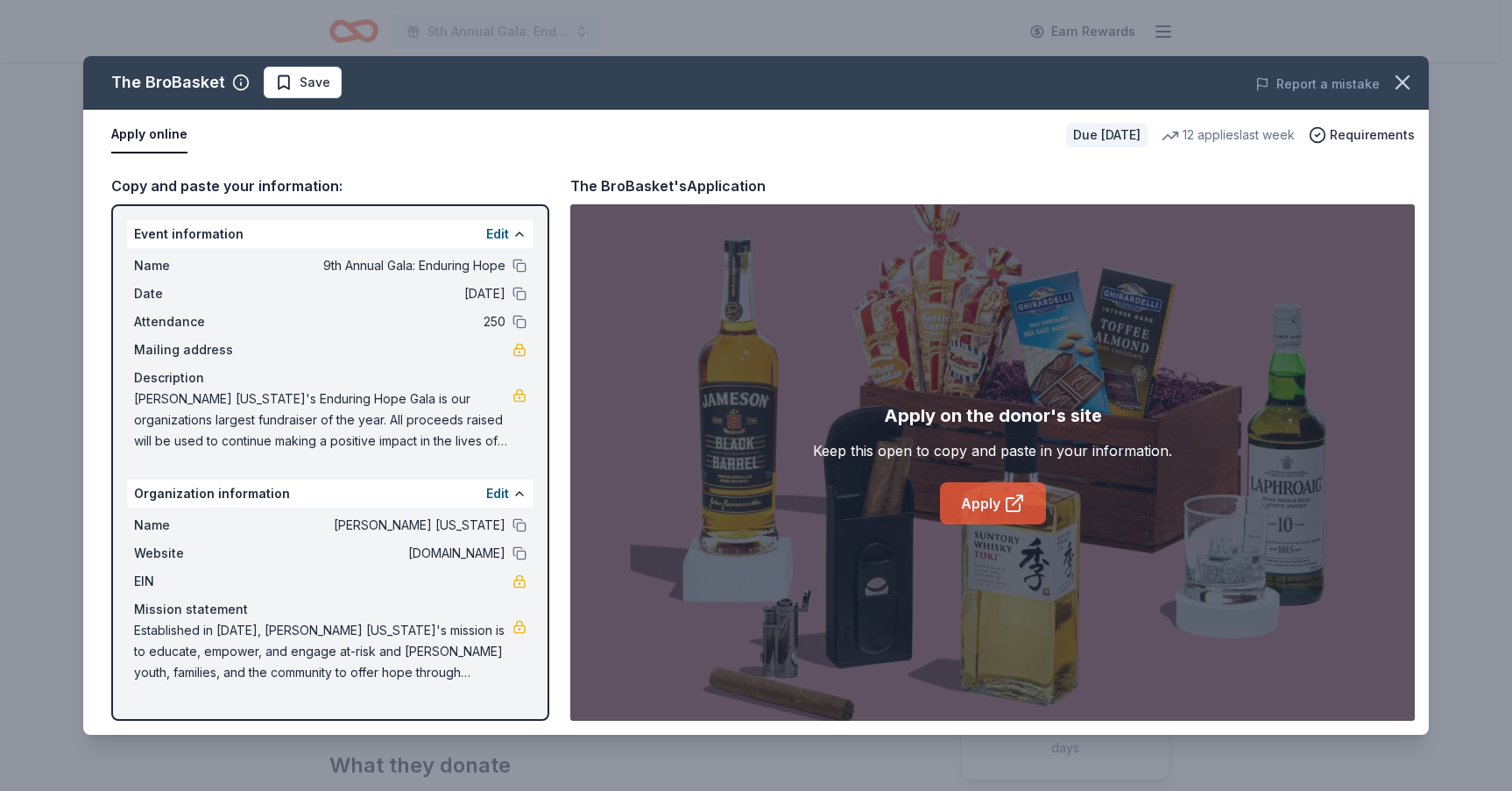
click at [1005, 505] on icon at bounding box center [1014, 502] width 21 height 21
click at [301, 80] on span "Save" at bounding box center [315, 82] width 31 height 21
click at [301, 76] on html "9th Annual Gala: Enduring Hope Earn Rewards Due in 82 days Share The BroBasket …" at bounding box center [756, 340] width 1512 height 791
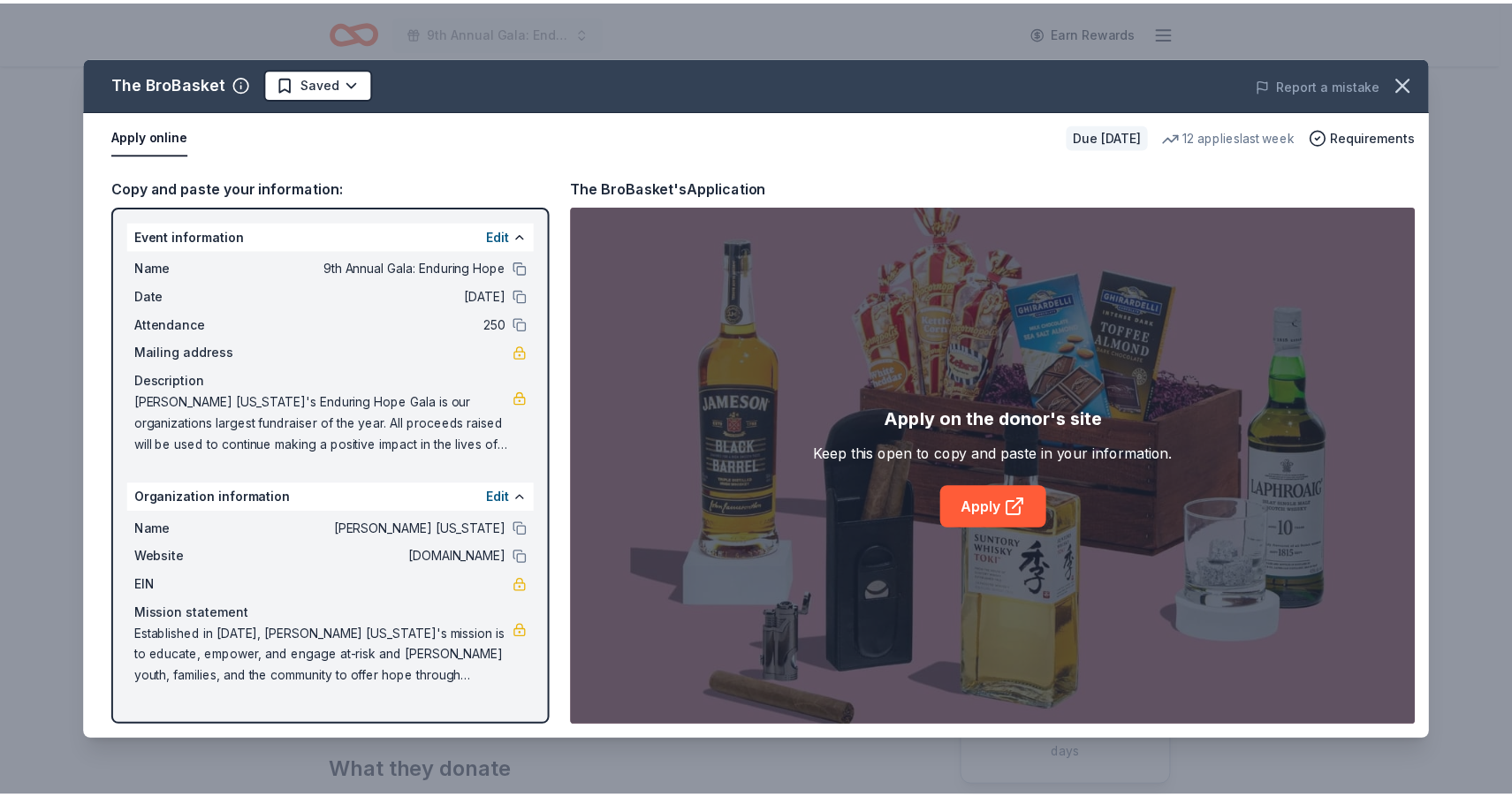
scroll to position [0, 0]
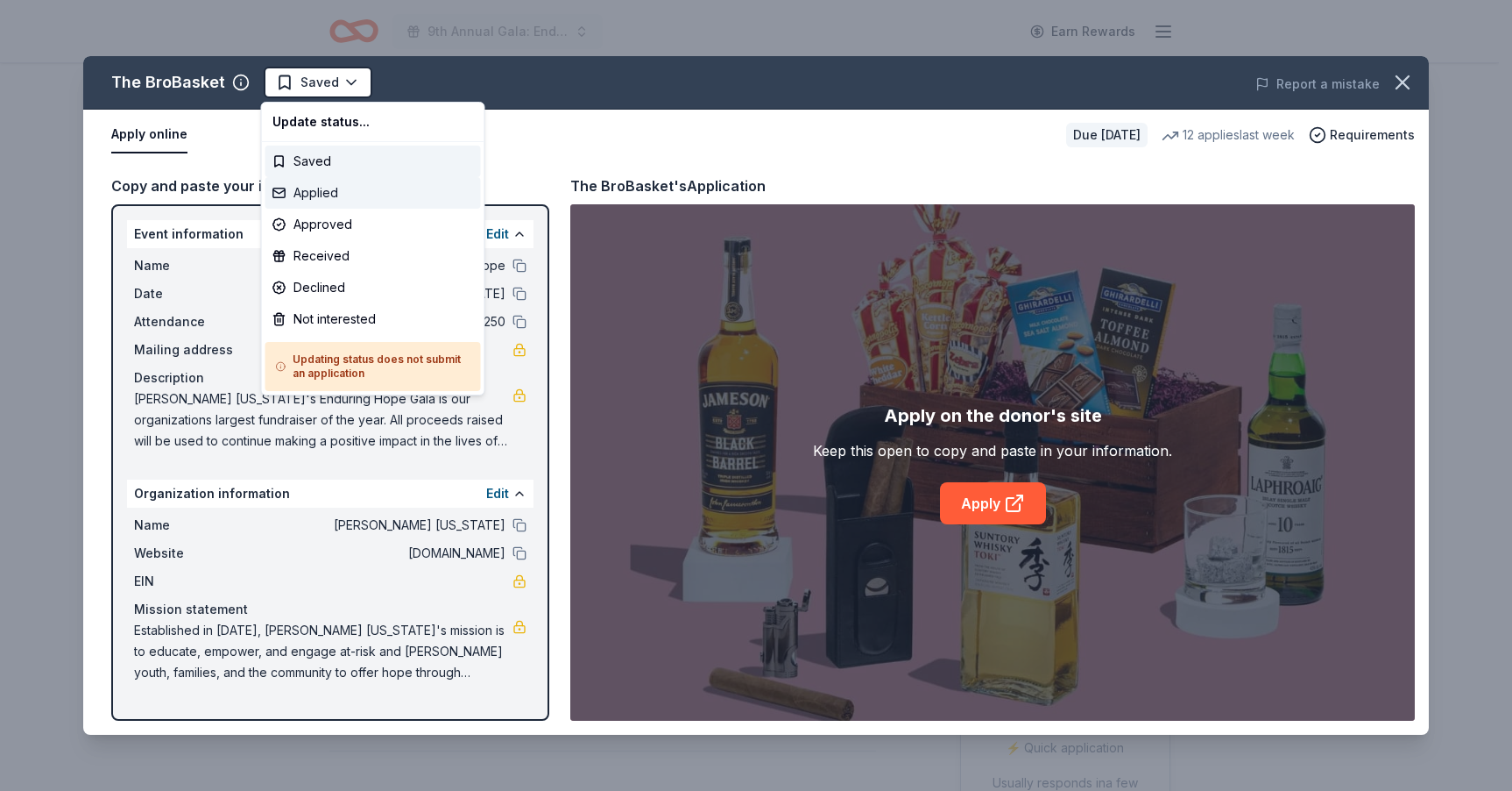
click at [330, 196] on div "Applied" at bounding box center [373, 192] width 216 height 31
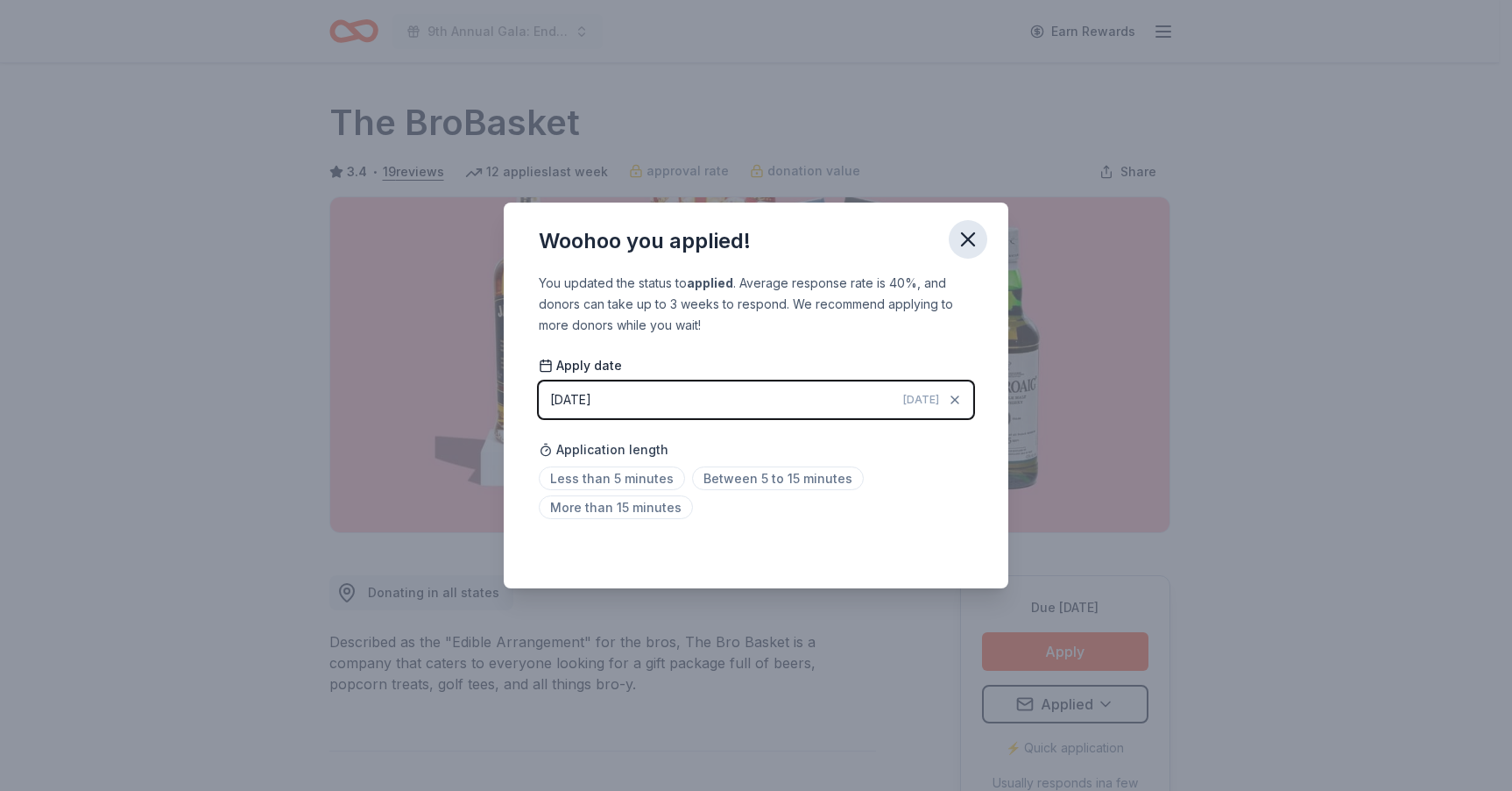
click at [967, 249] on icon "button" at bounding box center [968, 239] width 24 height 24
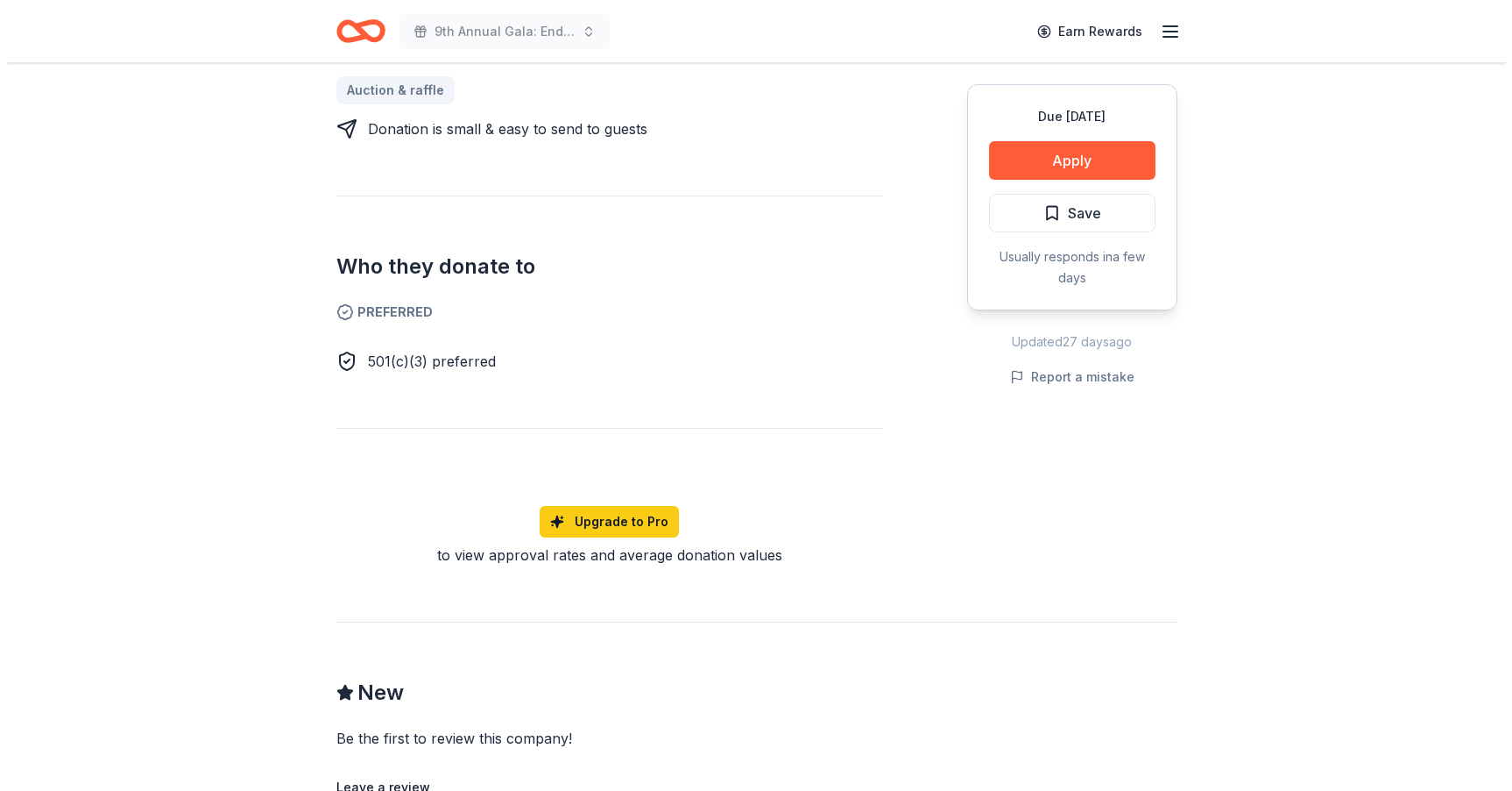
scroll to position [871, 0]
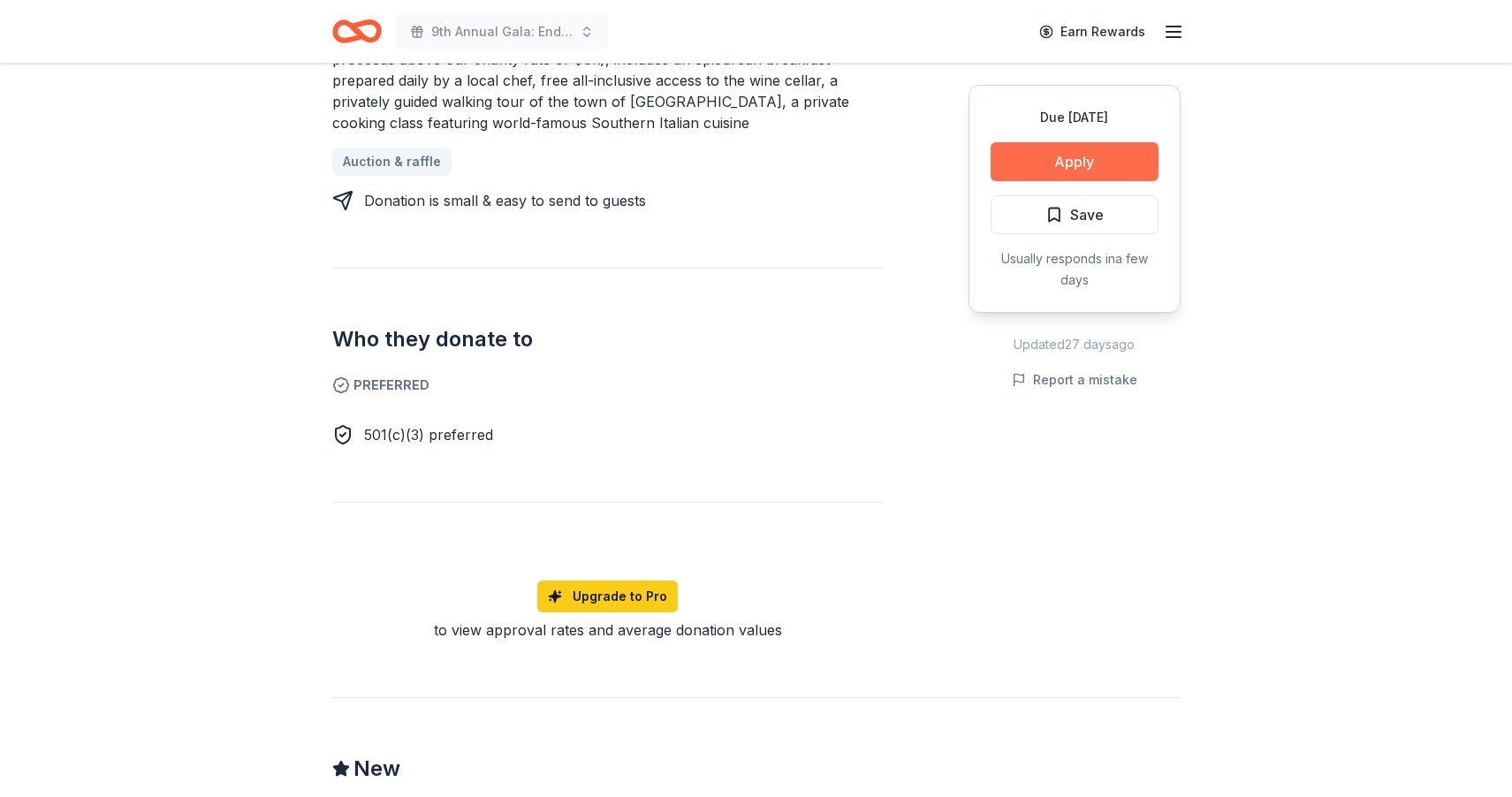
click at [1059, 164] on button "Apply" at bounding box center [1074, 161] width 168 height 39
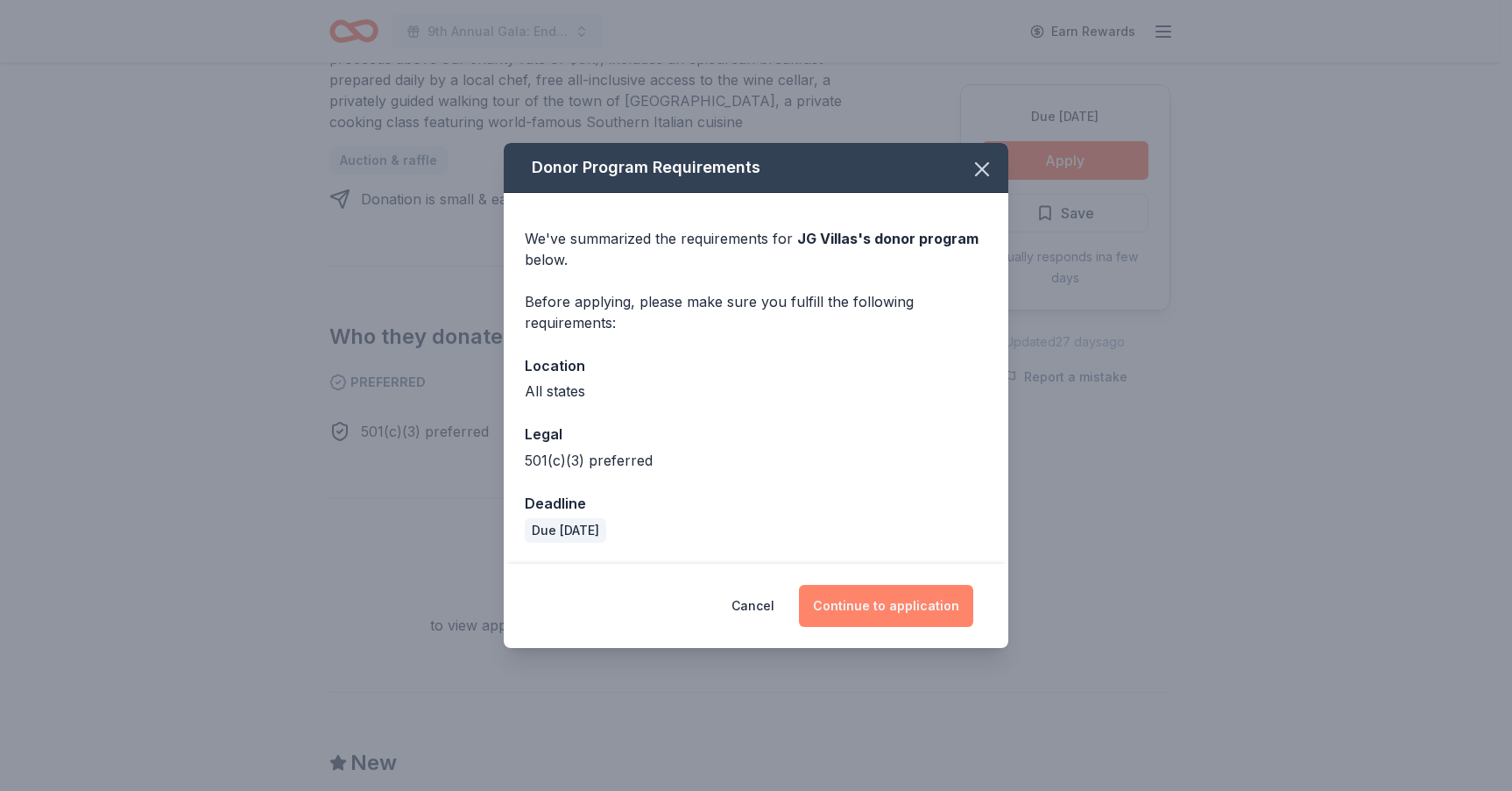
click at [890, 601] on button "Continue to application" at bounding box center [886, 605] width 174 height 42
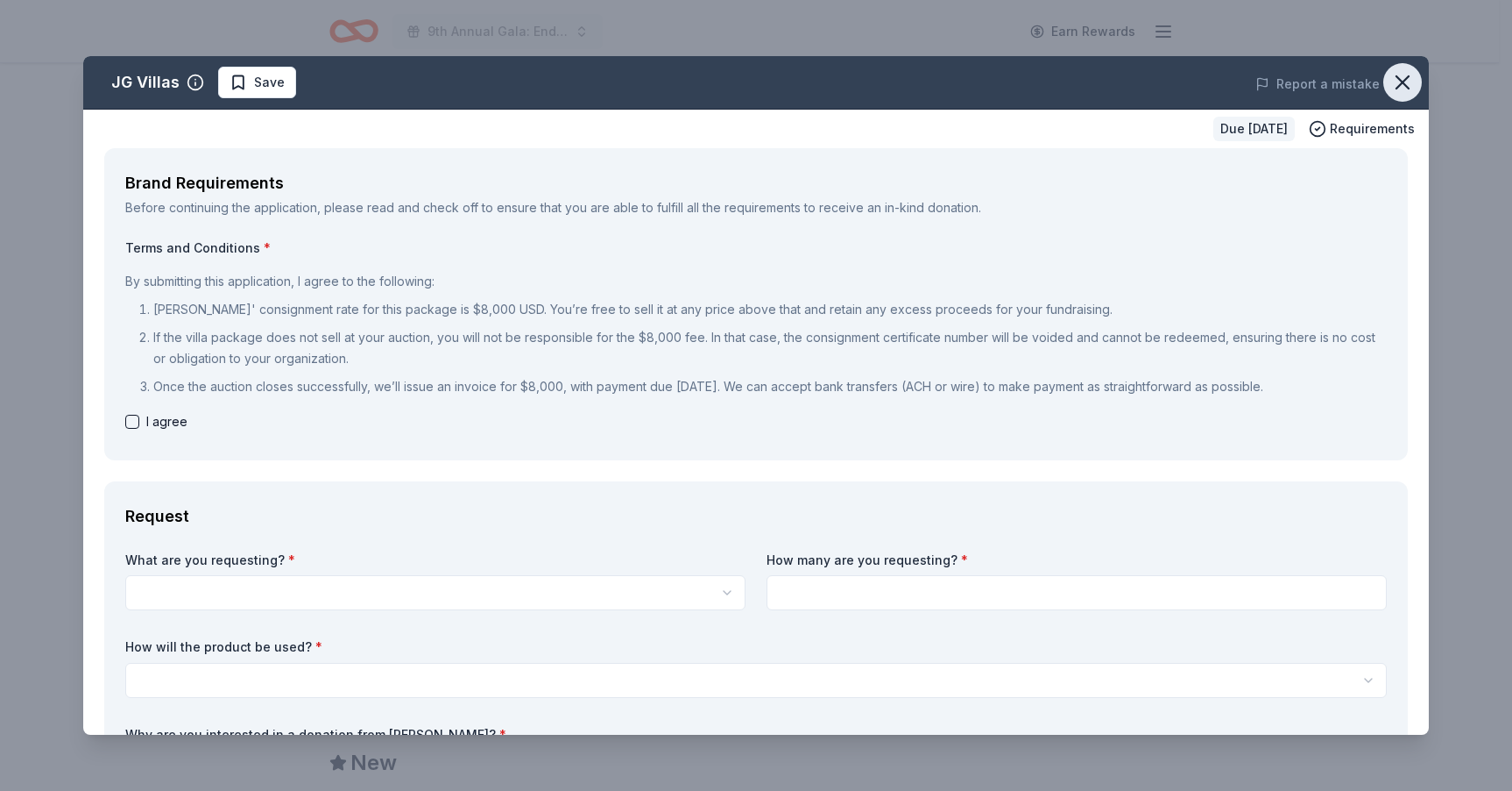
click at [1391, 85] on icon "button" at bounding box center [1402, 82] width 24 height 24
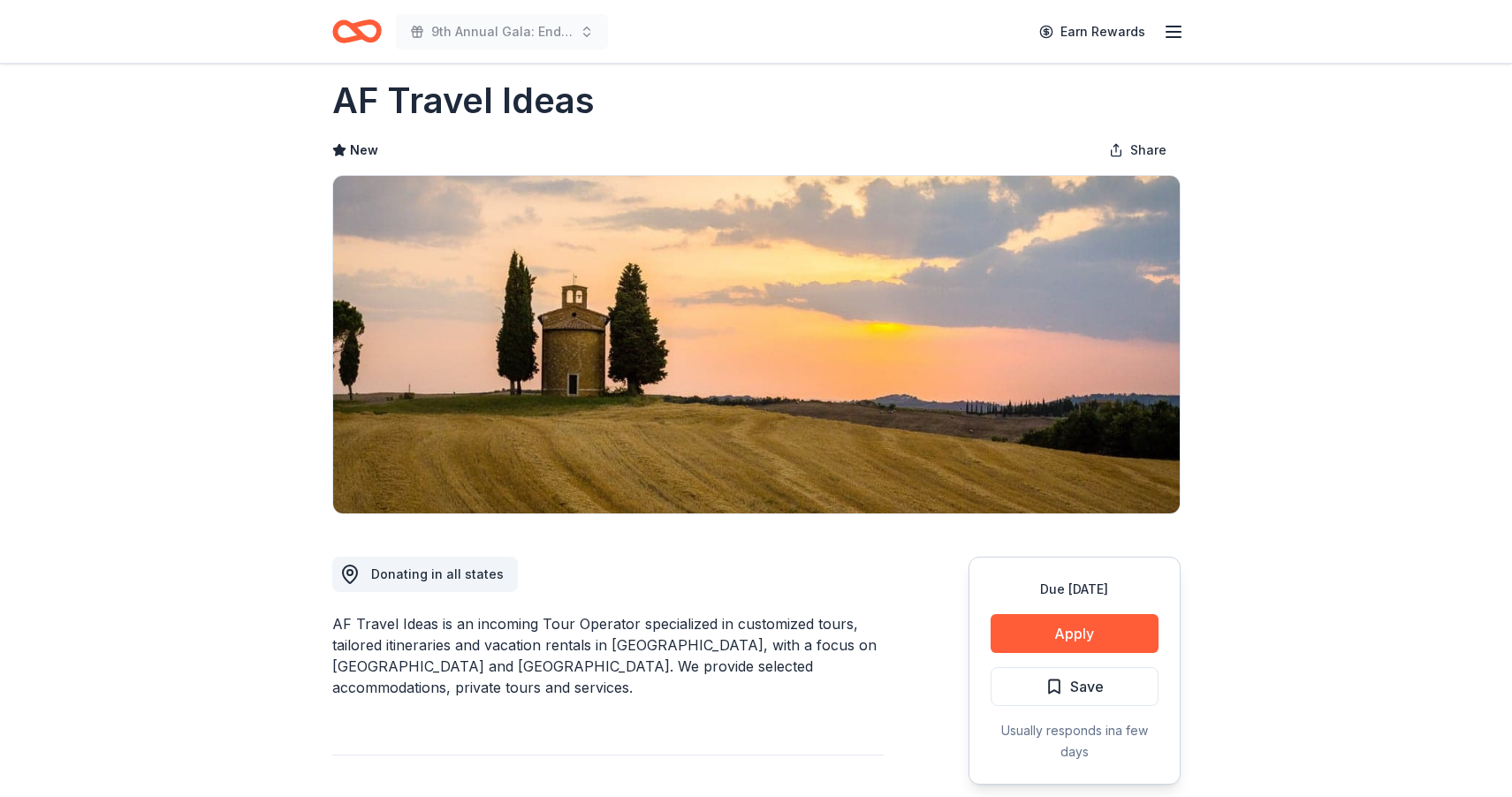
scroll to position [226, 0]
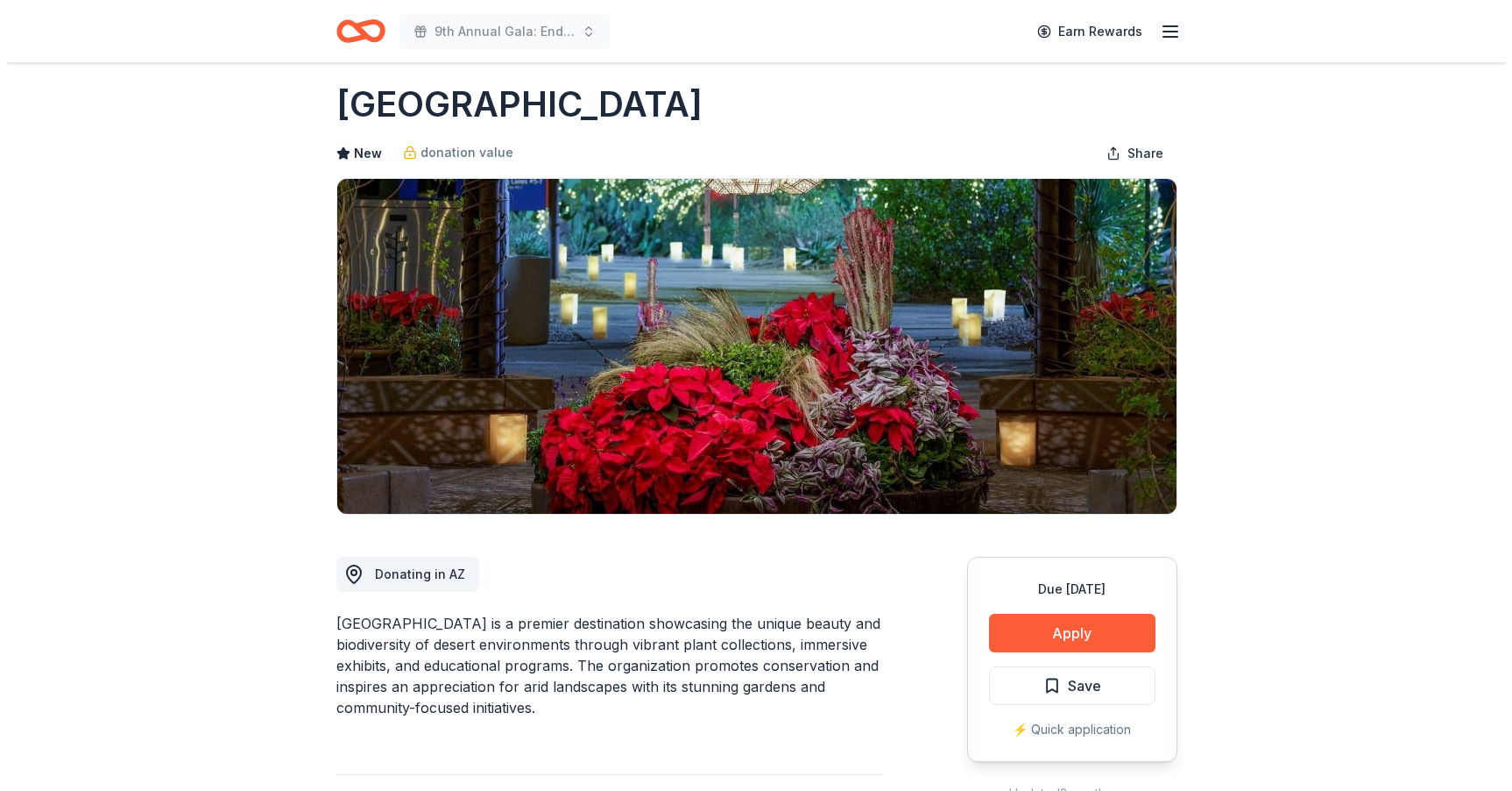
scroll to position [28, 0]
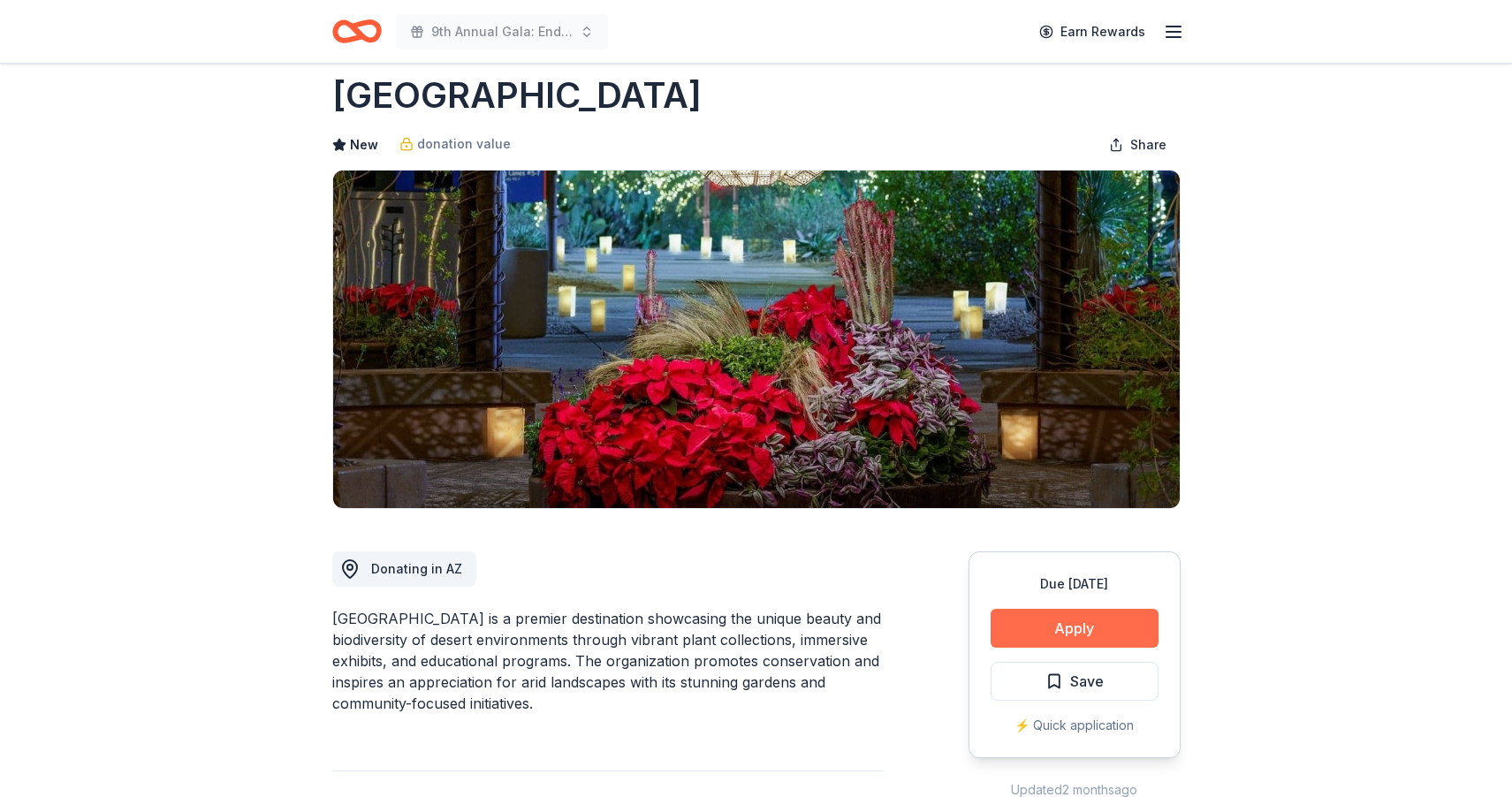
click at [1077, 629] on button "Apply" at bounding box center [1074, 628] width 168 height 39
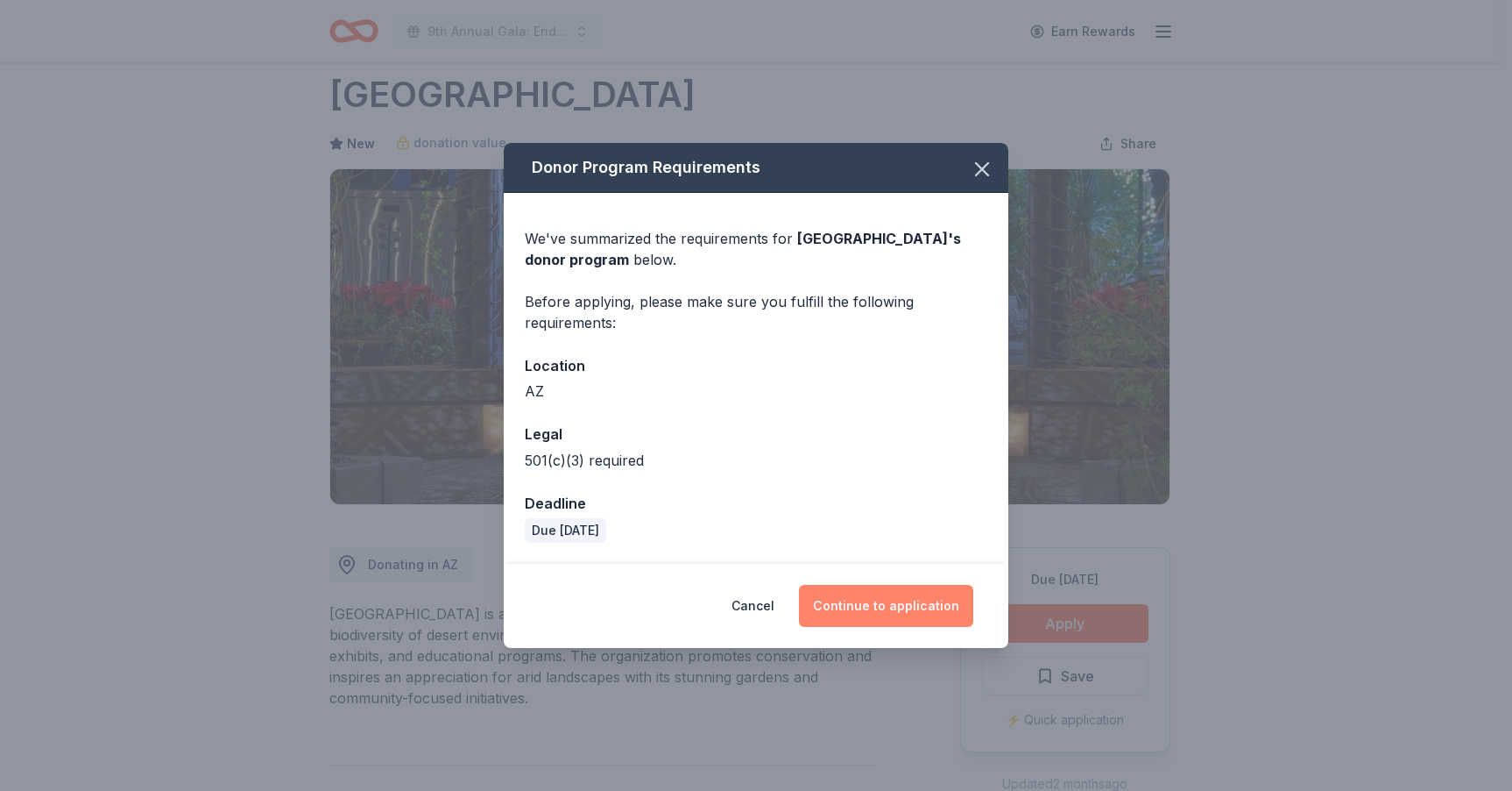
click at [864, 613] on button "Continue to application" at bounding box center [886, 605] width 174 height 42
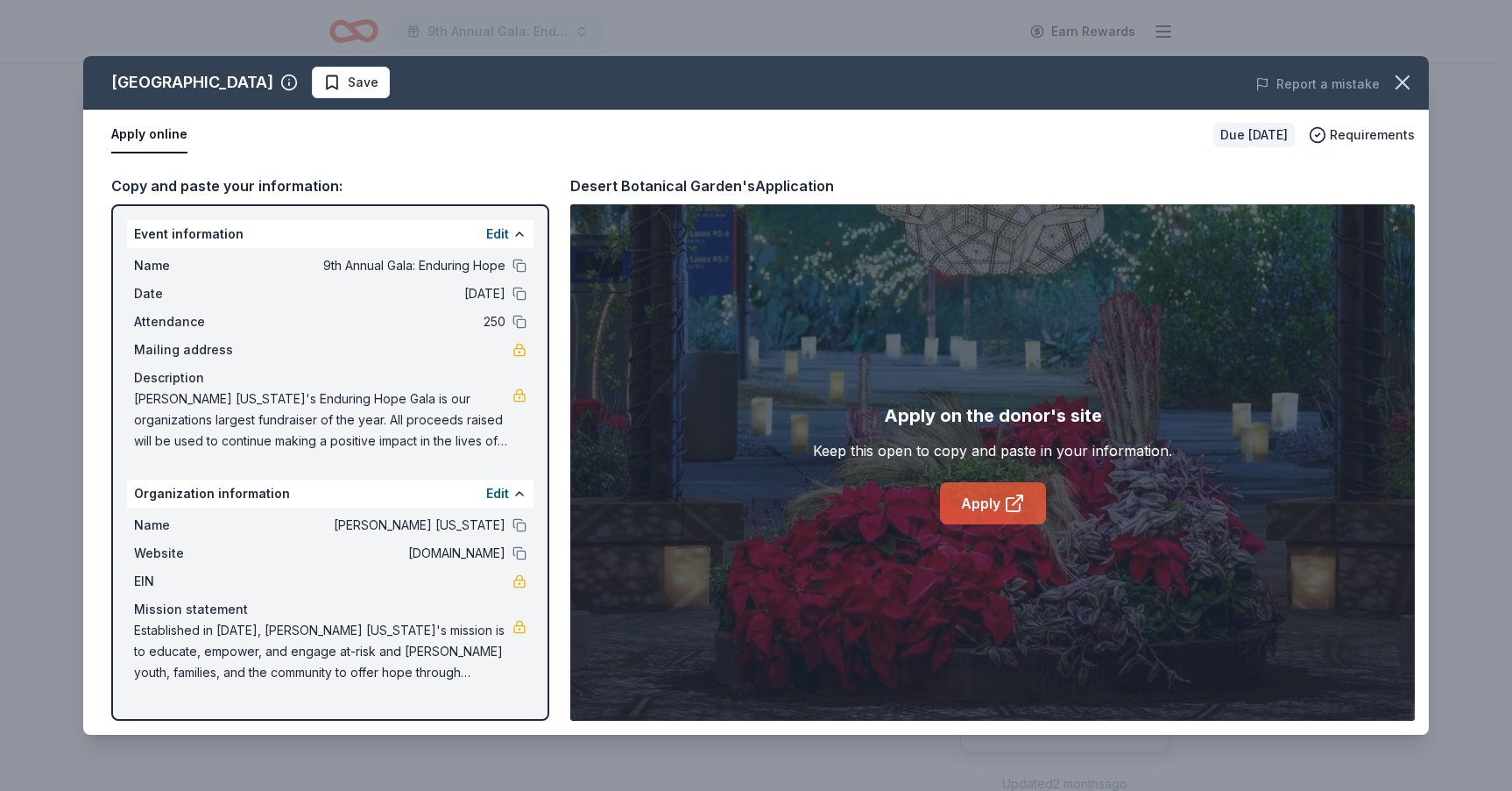
click at [1003, 502] on link "Apply" at bounding box center [993, 502] width 106 height 42
click at [378, 90] on span "Save" at bounding box center [363, 82] width 31 height 21
click at [435, 59] on div "Desert Botanical Garden Saved Report a mistake" at bounding box center [756, 82] width 1346 height 53
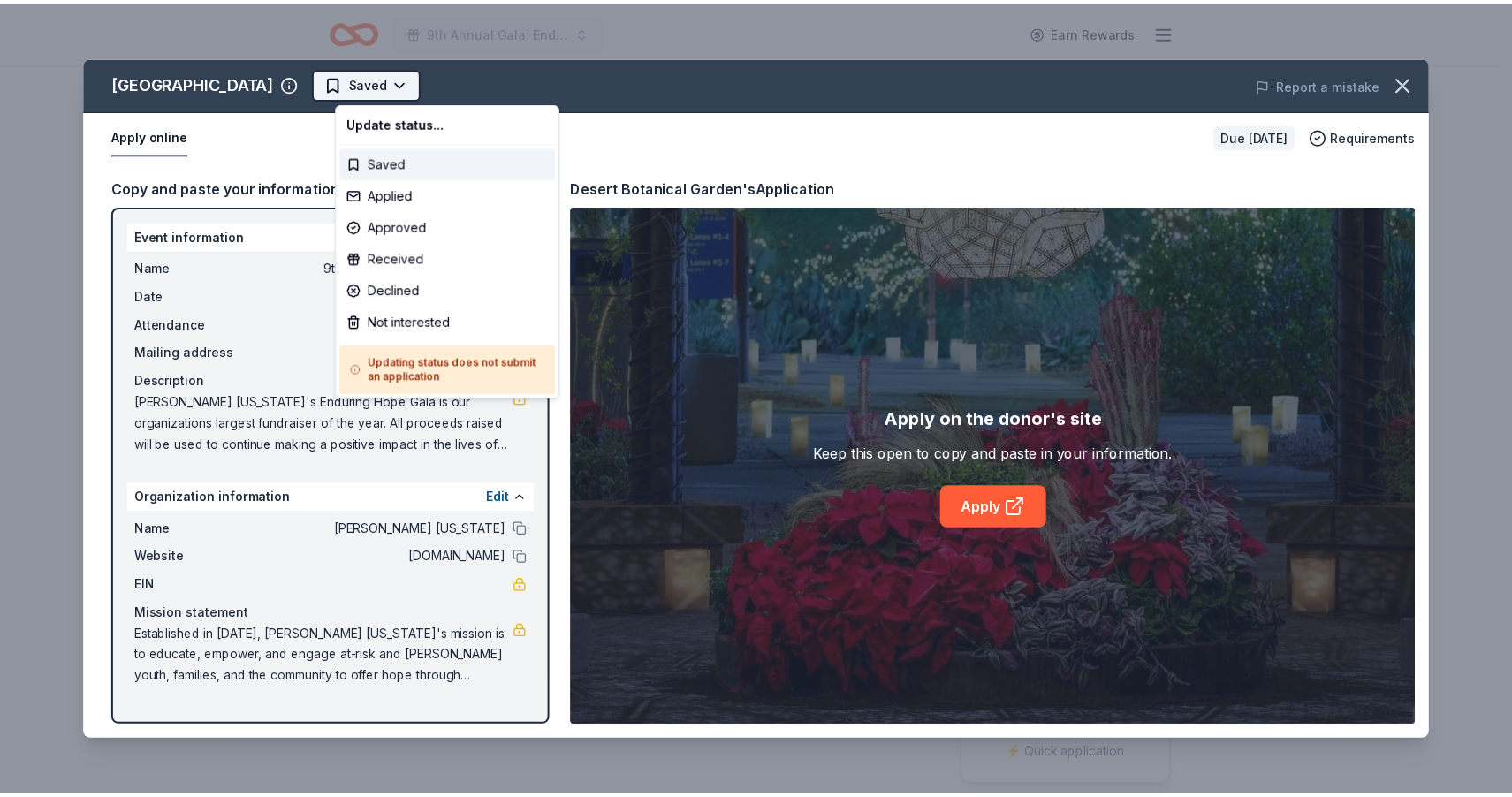
scroll to position [0, 0]
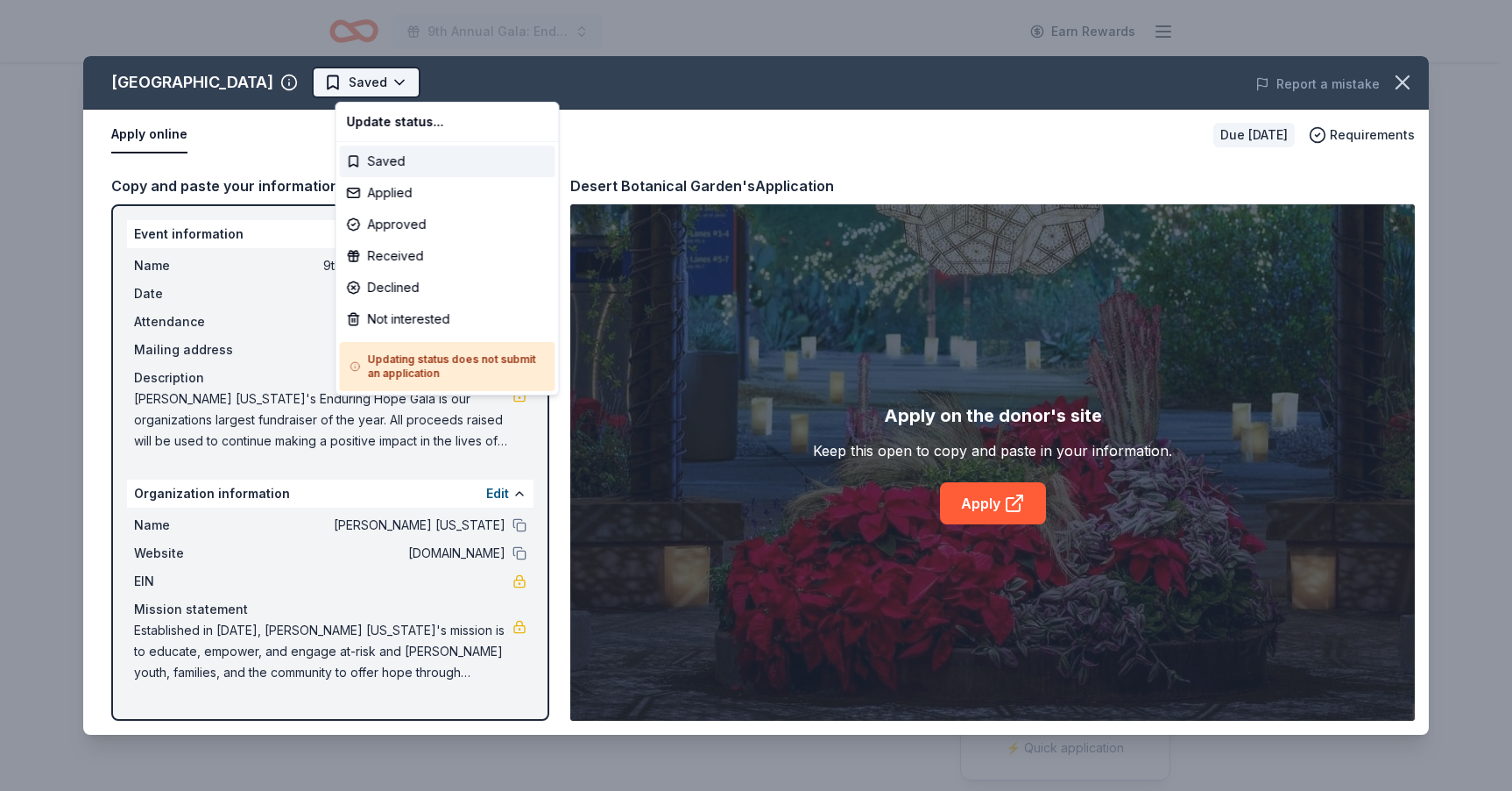
click at [420, 79] on html "9th Annual Gala: Enduring Hope Earn Rewards Due [DATE] [GEOGRAPHIC_DATA] New do…" at bounding box center [756, 396] width 1512 height 791
click at [404, 196] on div "Applied" at bounding box center [447, 192] width 216 height 31
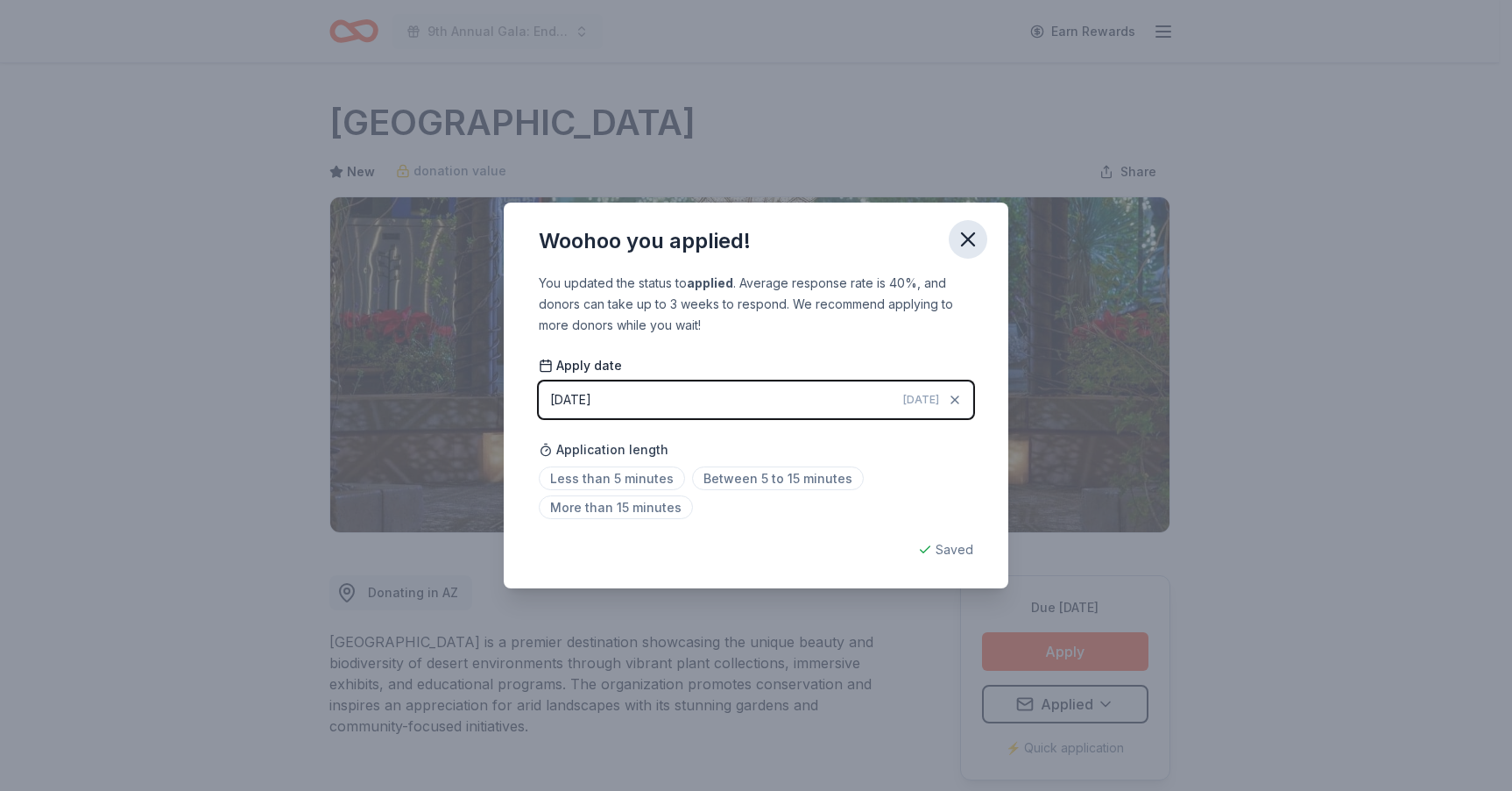
drag, startPoint x: 976, startPoint y: 244, endPoint x: 963, endPoint y: 243, distance: 13.0
click at [976, 244] on icon "button" at bounding box center [968, 239] width 24 height 24
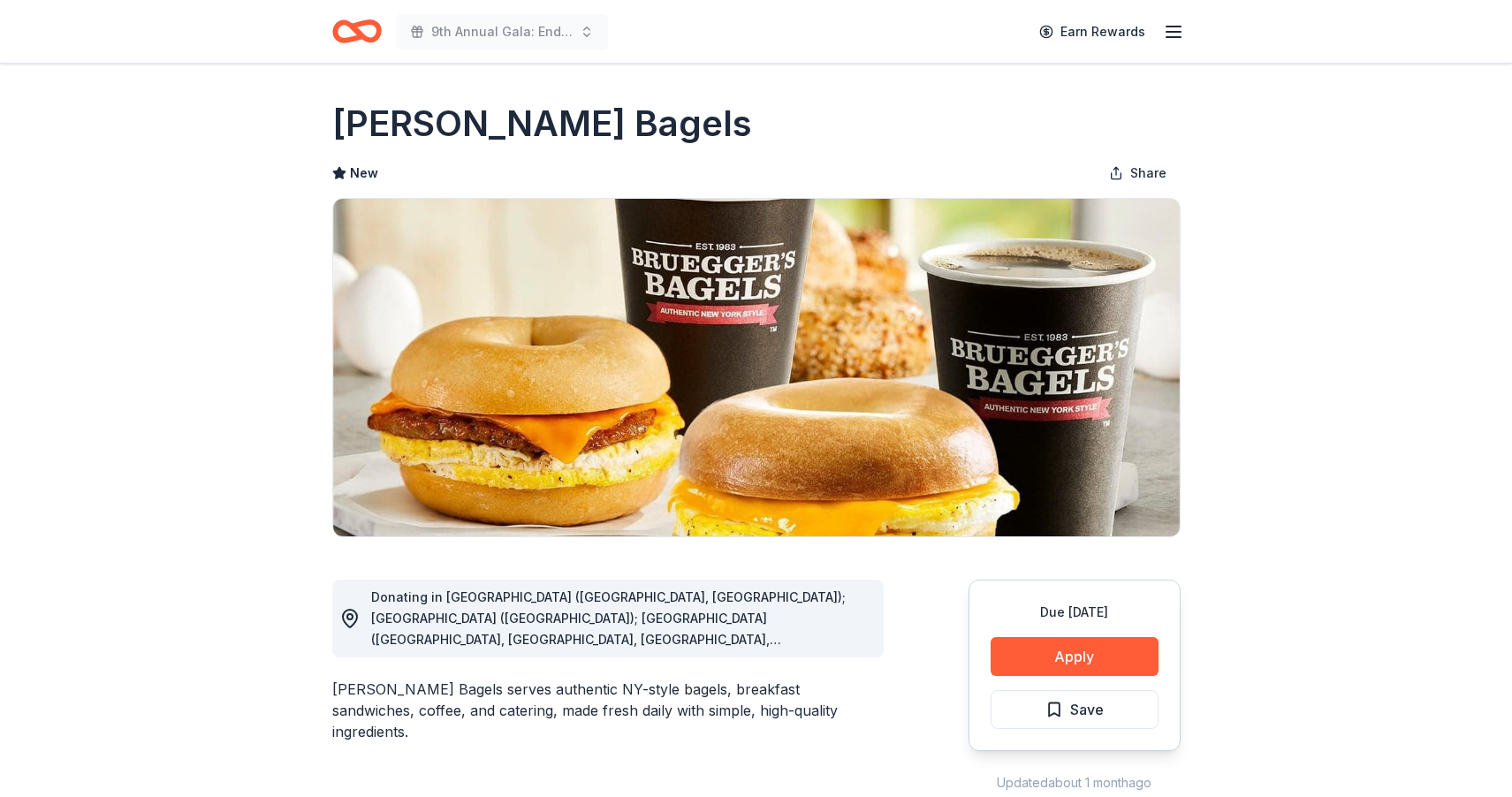
click at [844, 644] on div "Donating in [GEOGRAPHIC_DATA] ([GEOGRAPHIC_DATA], [GEOGRAPHIC_DATA]); [GEOGRAPH…" at bounding box center [621, 619] width 498 height 63
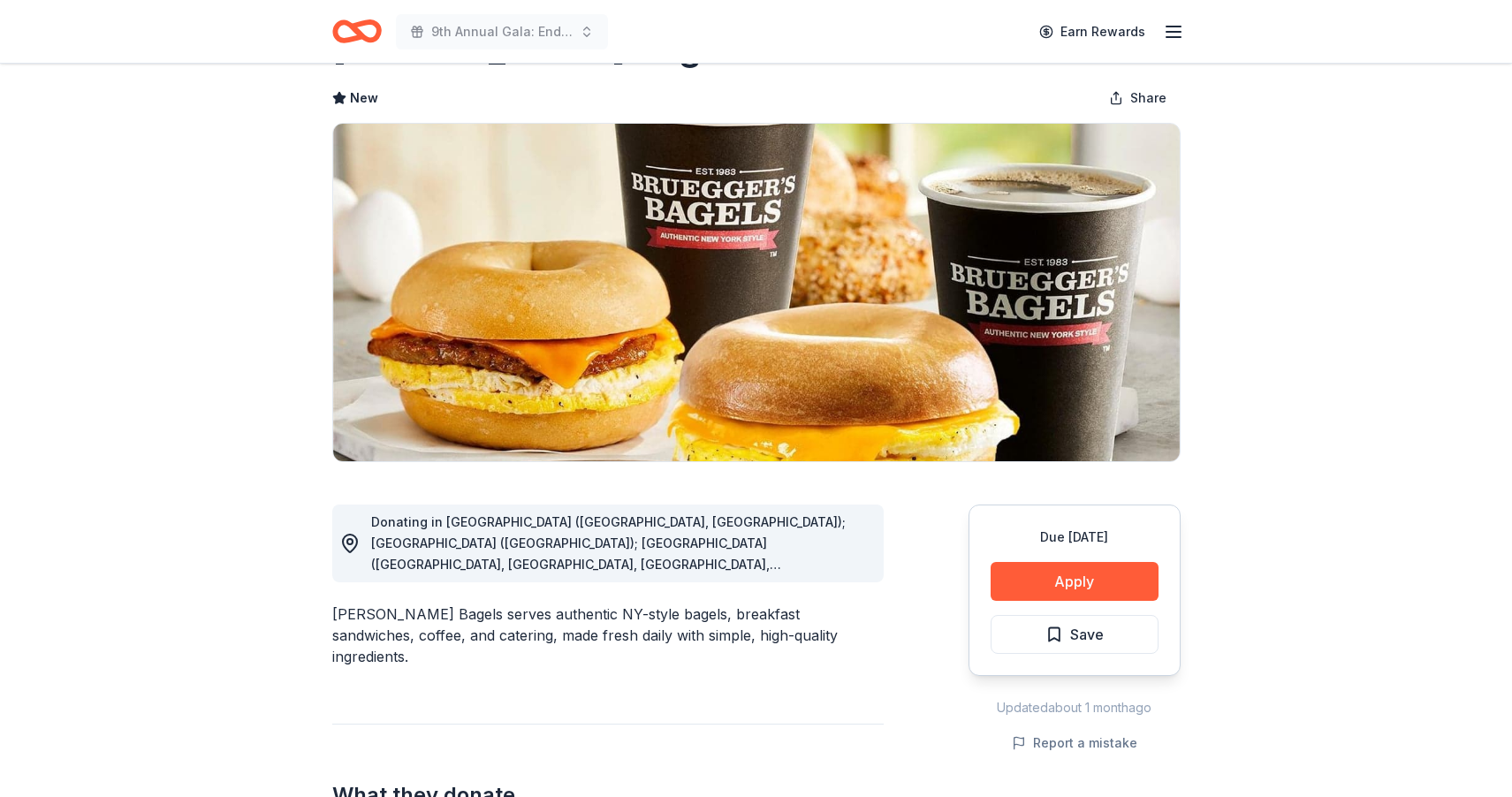
scroll to position [156, 0]
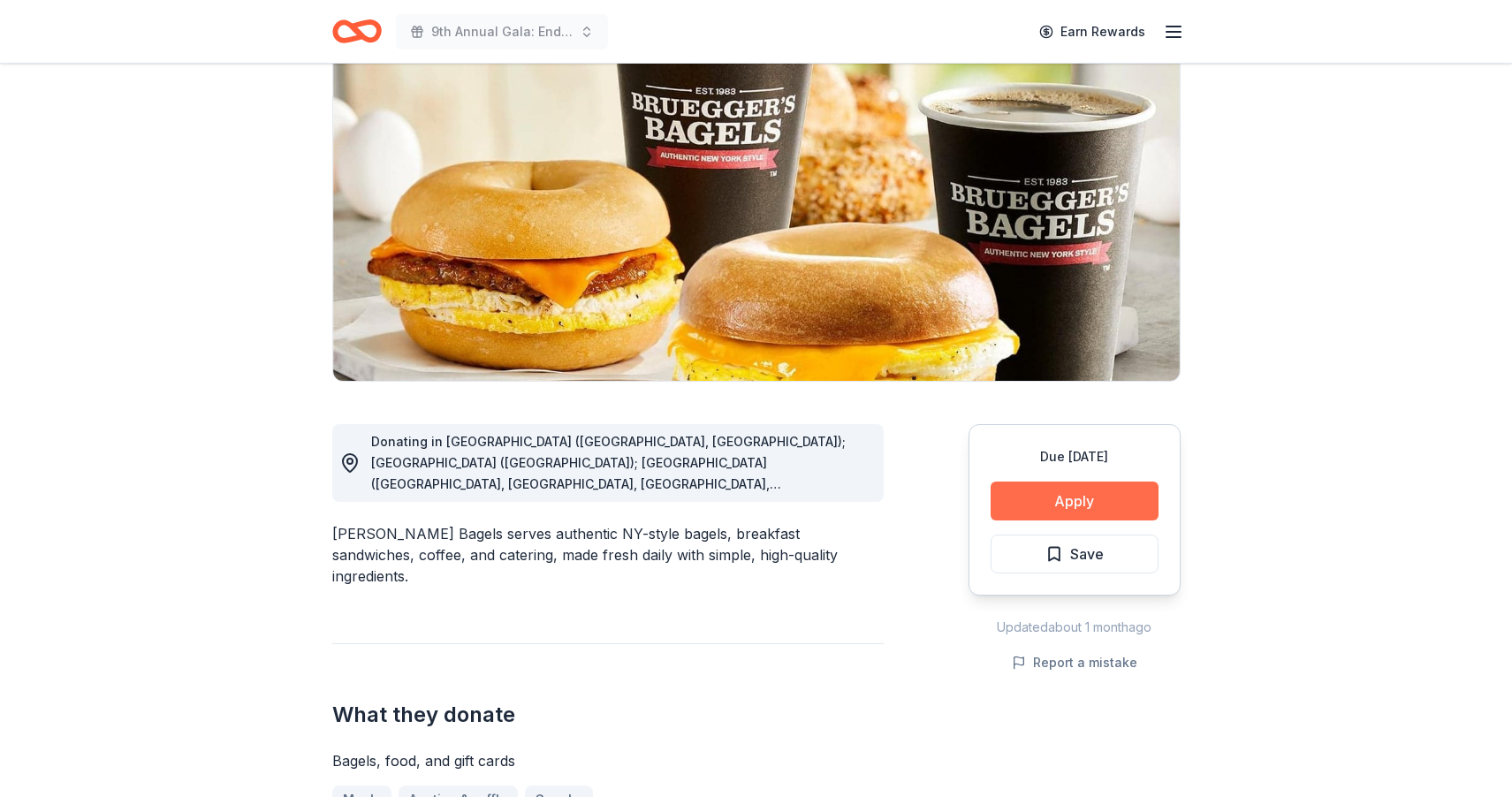
click at [1059, 502] on button "Apply" at bounding box center [1074, 500] width 168 height 39
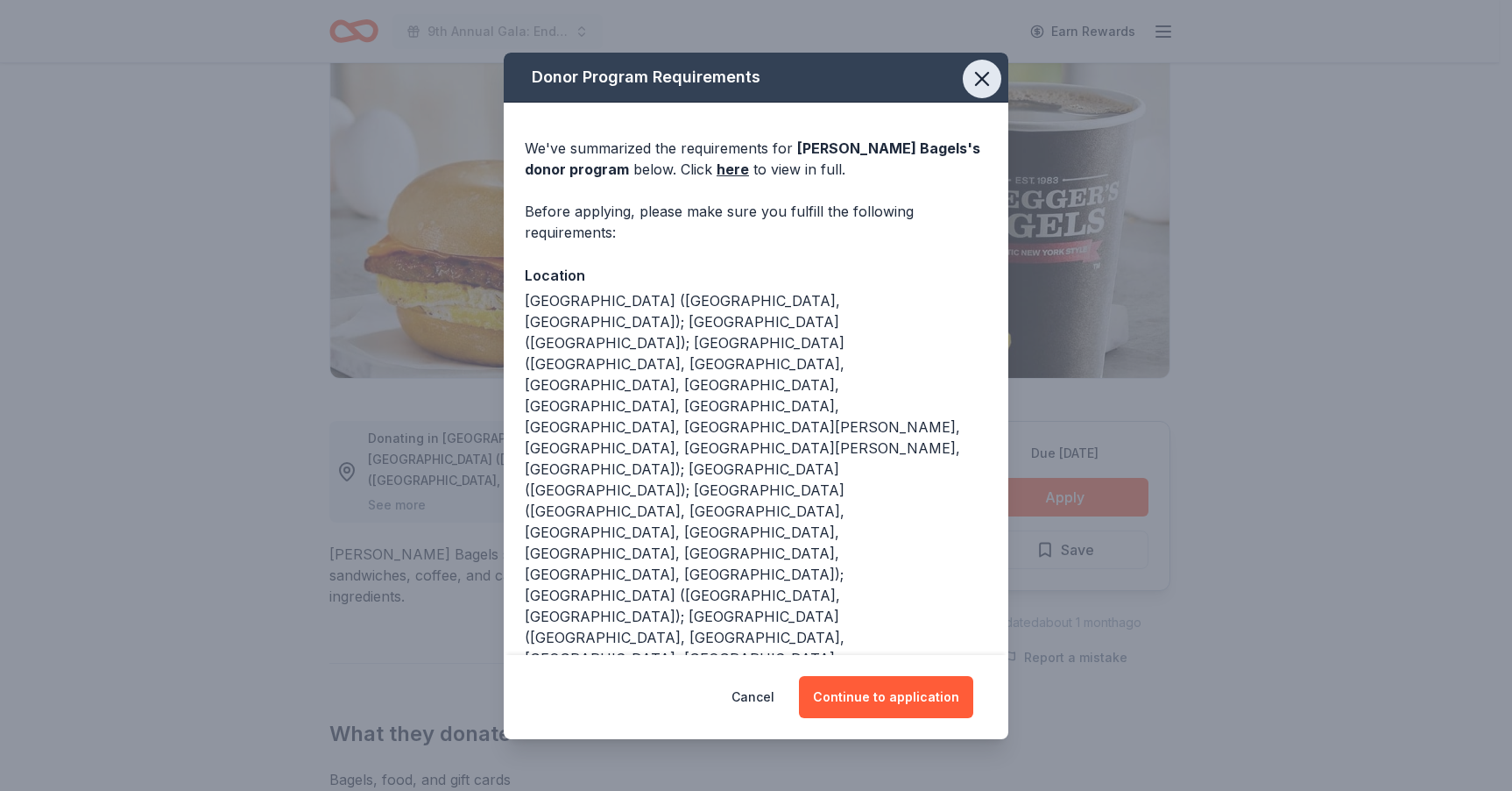
click at [977, 74] on icon "button" at bounding box center [982, 78] width 24 height 24
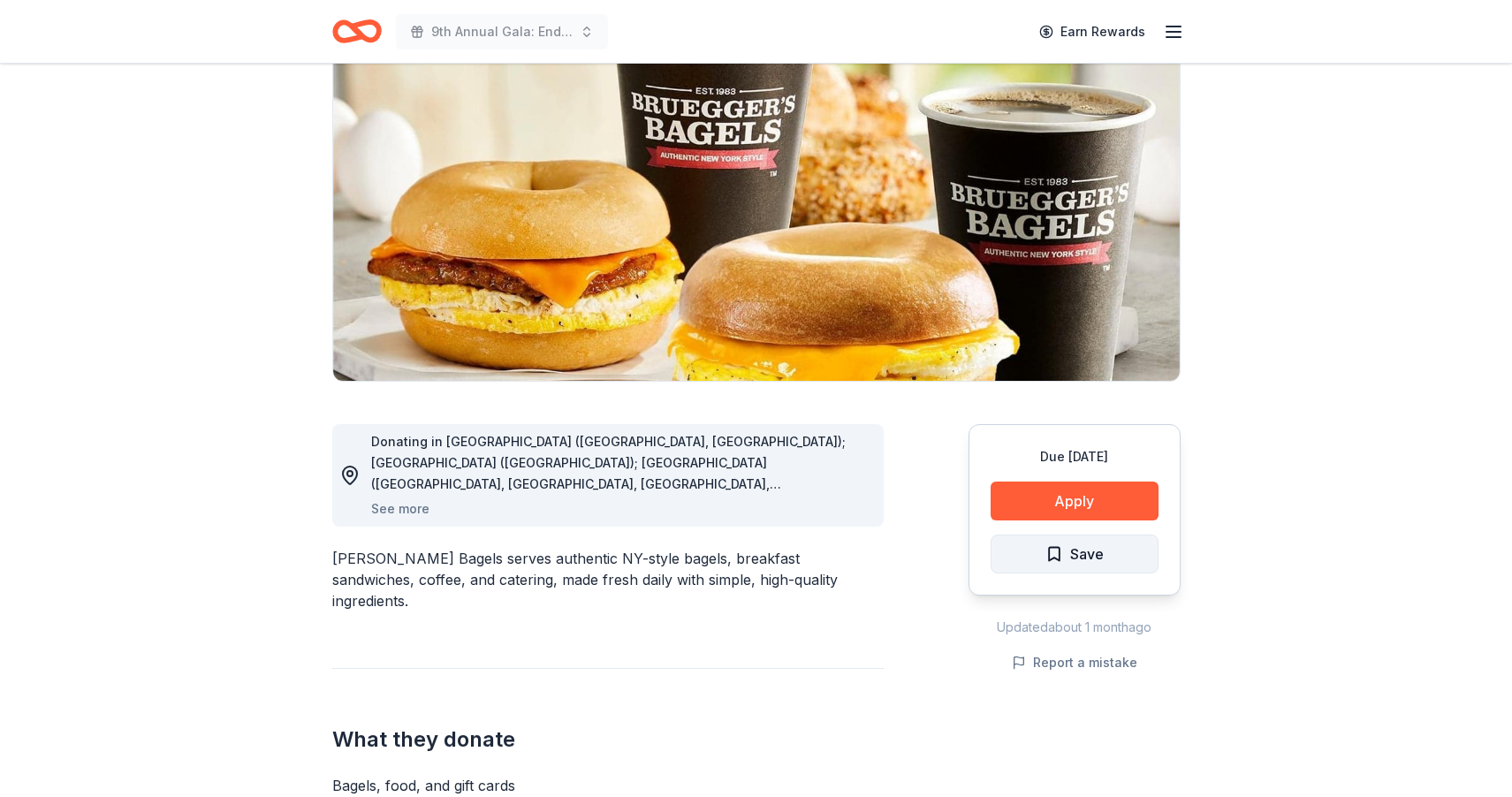
click at [1107, 538] on button "Save" at bounding box center [1074, 553] width 168 height 39
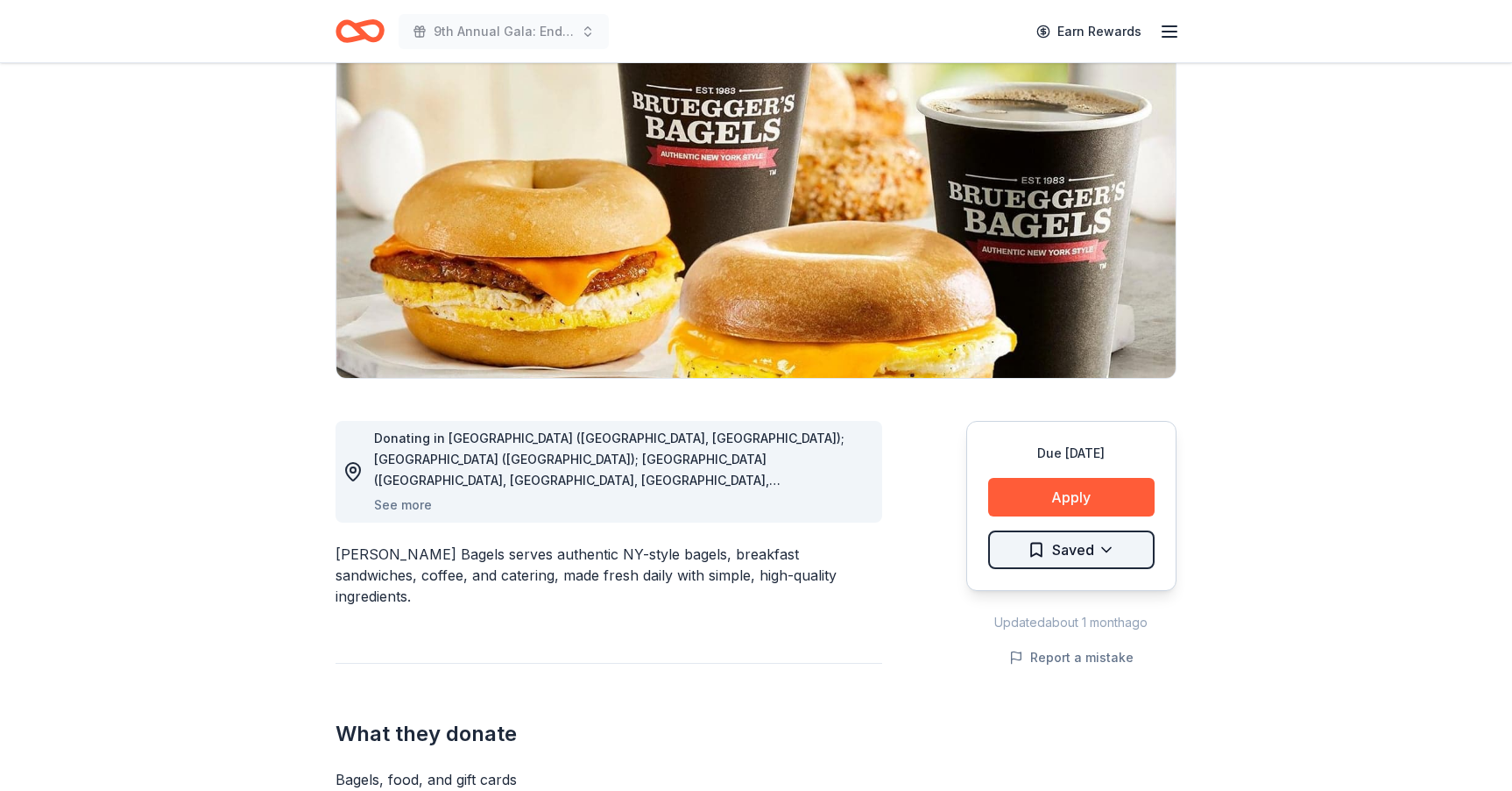
click at [1084, 550] on html "9th Annual Gala: Enduring Hope Earn Rewards Due [DATE] Share [PERSON_NAME] Bage…" at bounding box center [756, 241] width 1512 height 791
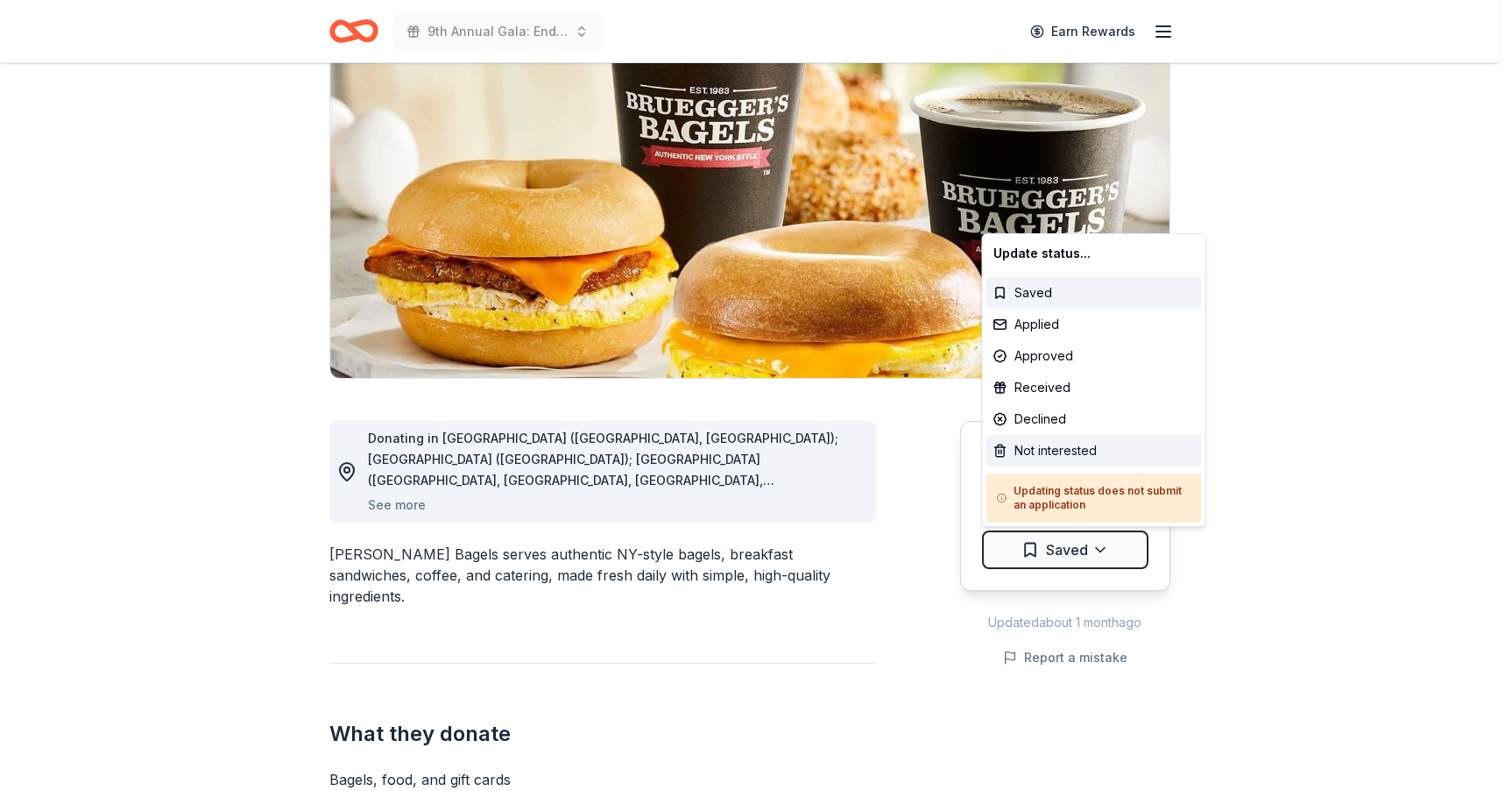
click at [1035, 449] on div "Not interested" at bounding box center [1094, 450] width 216 height 31
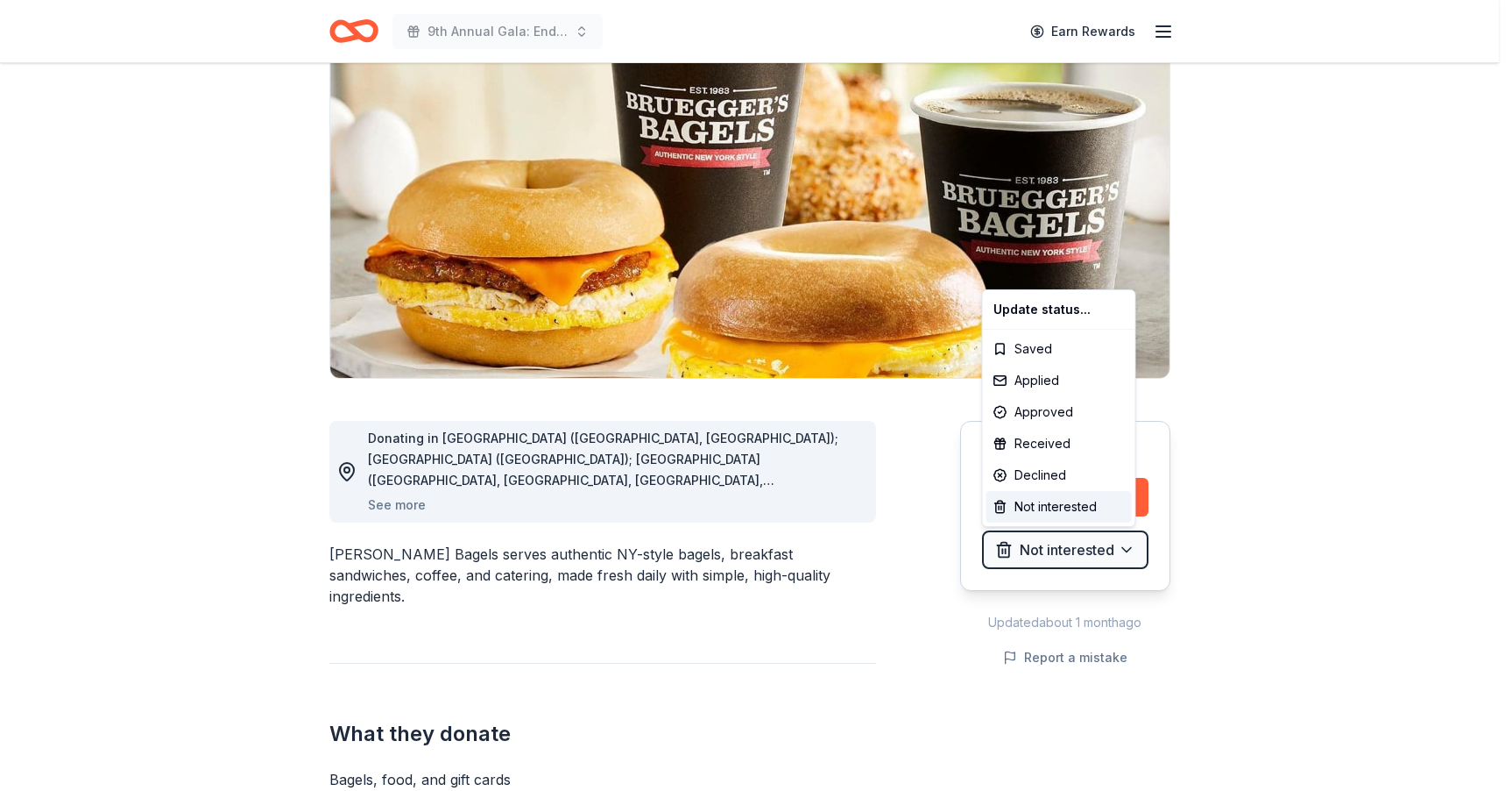
click at [1242, 478] on html "9th Annual Gala: Enduring Hope Earn Rewards Due in 66 days Share Bruegger's Bag…" at bounding box center [756, 241] width 1512 height 791
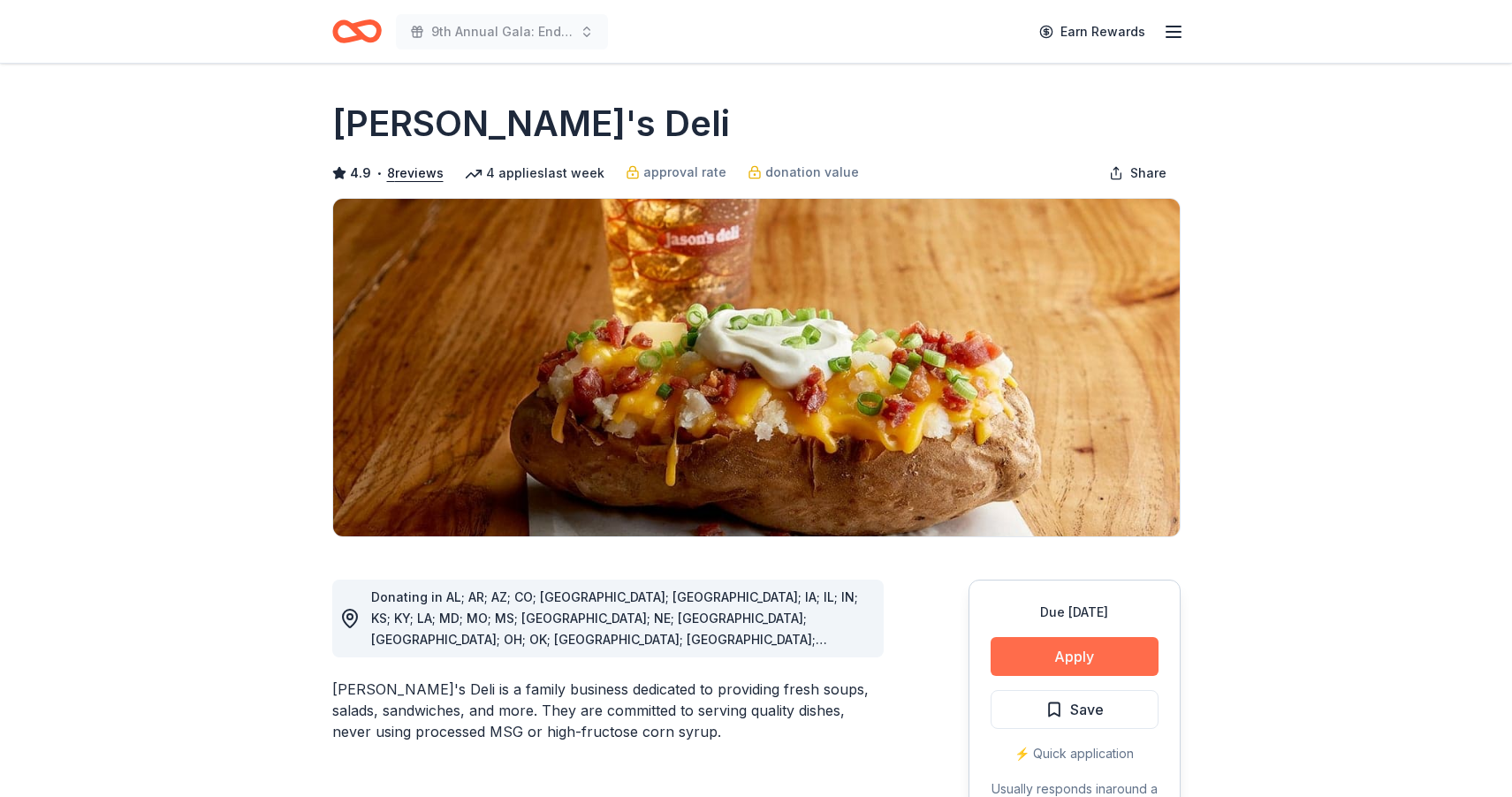
click at [1071, 650] on button "Apply" at bounding box center [1074, 656] width 168 height 39
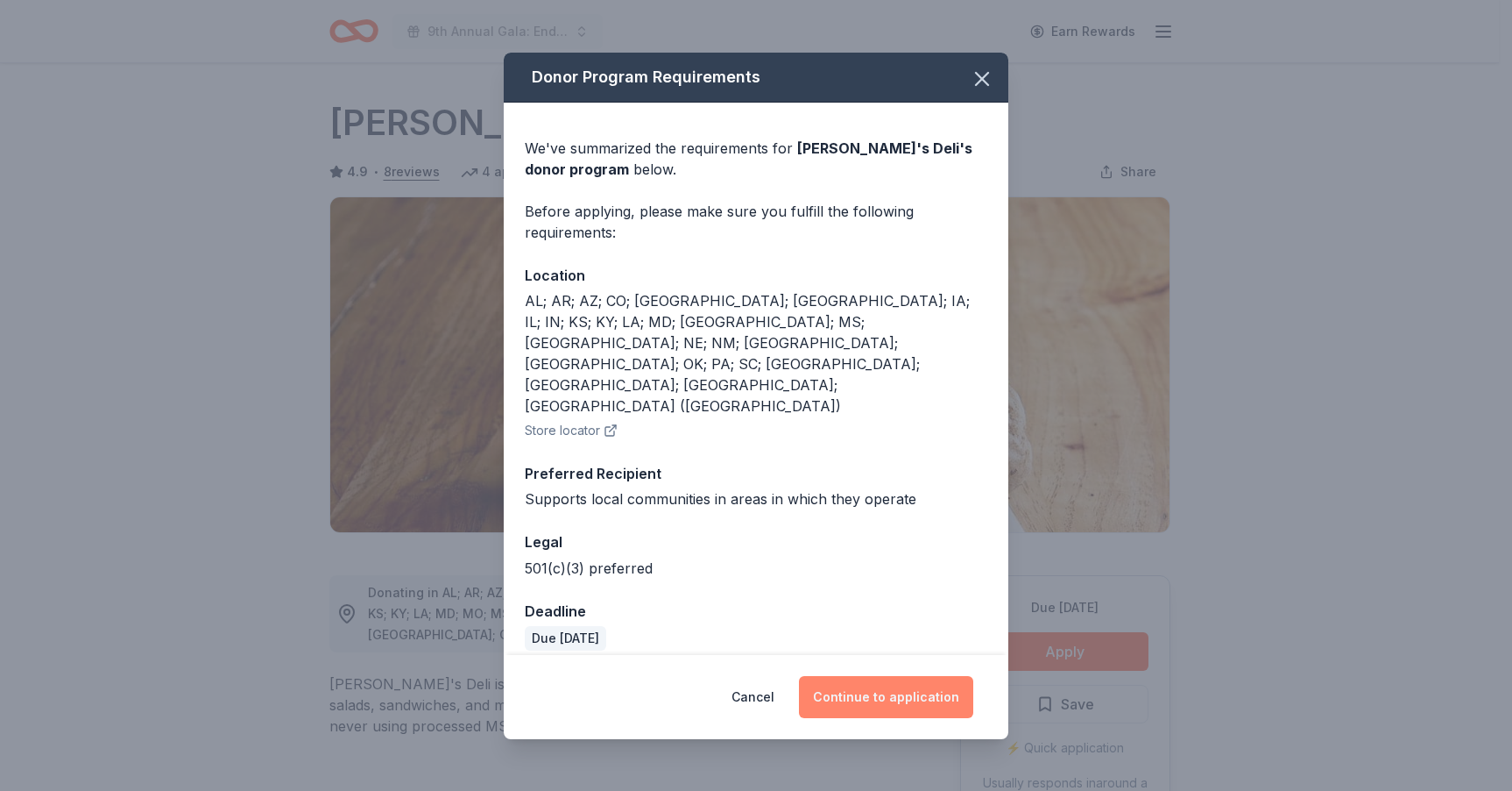
click at [883, 676] on button "Continue to application" at bounding box center [886, 697] width 174 height 42
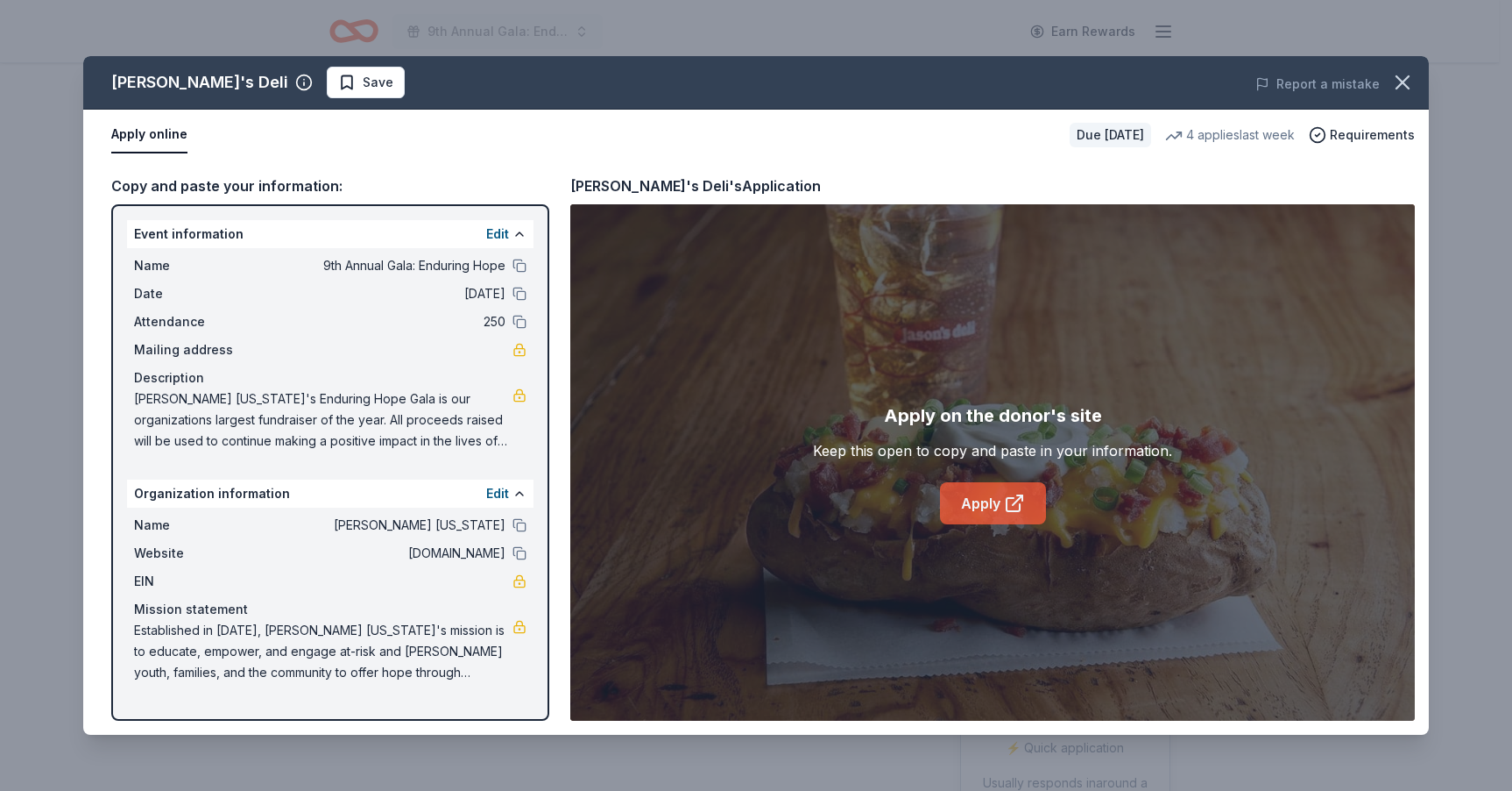
click at [977, 497] on link "Apply" at bounding box center [993, 502] width 106 height 42
click at [363, 92] on span "Save" at bounding box center [378, 82] width 31 height 21
click at [290, 90] on html "9th Annual Gala: Enduring Hope Earn Rewards Due in 66 days Share Jason's Deli 4…" at bounding box center [756, 396] width 1512 height 791
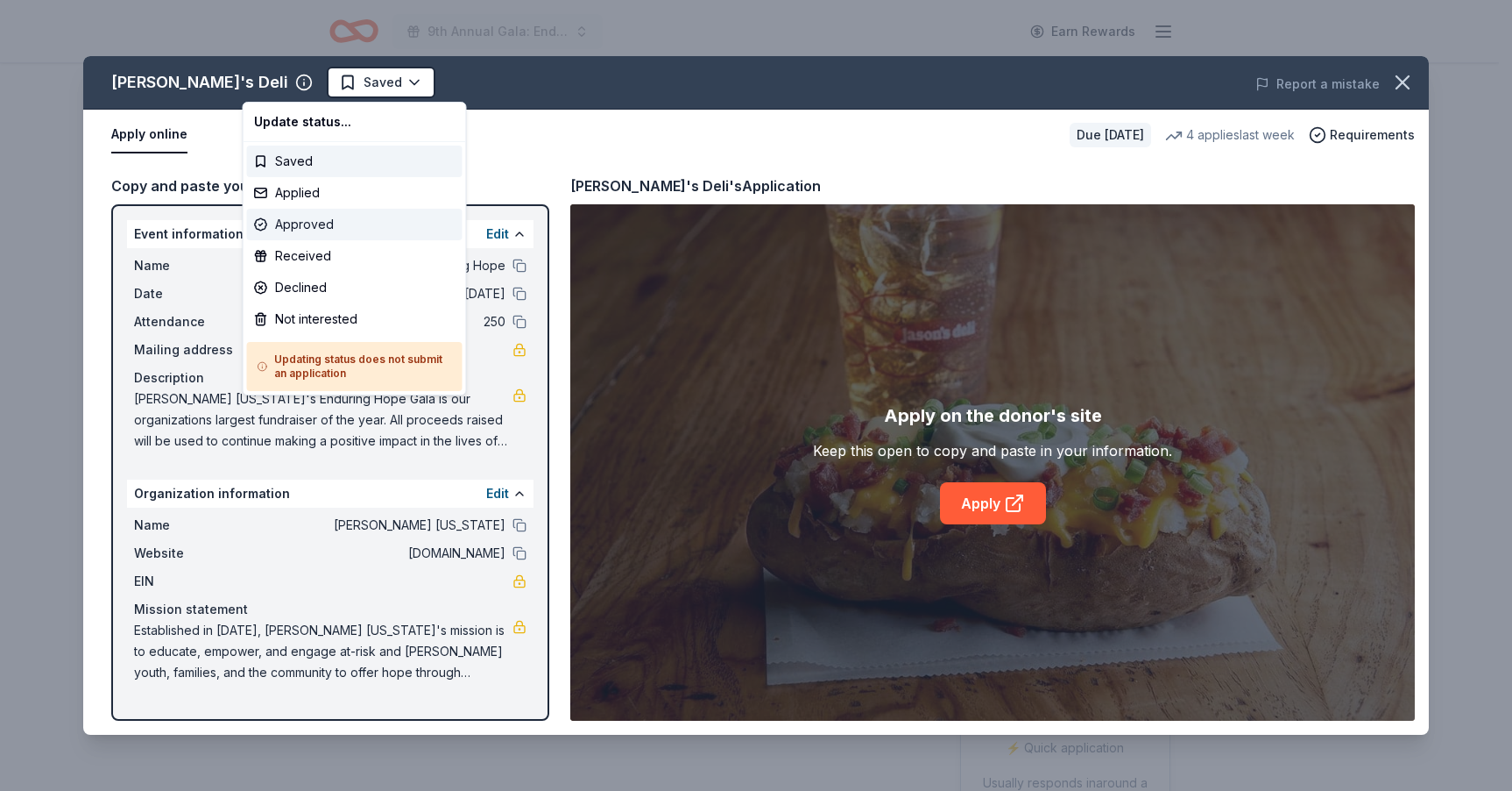
click at [324, 227] on div "Approved" at bounding box center [355, 224] width 216 height 31
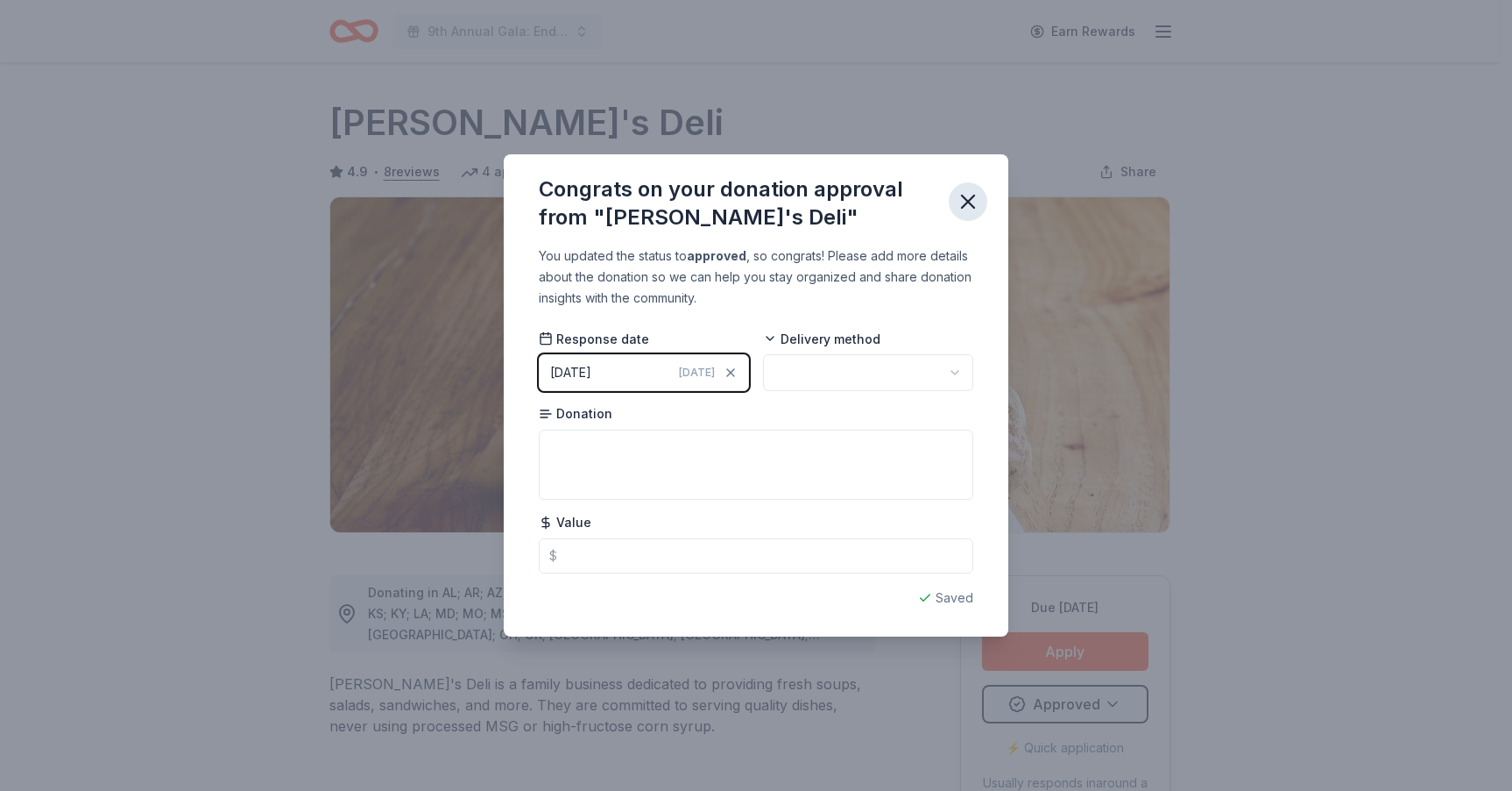
click at [970, 203] on icon "button" at bounding box center [968, 201] width 13 height 13
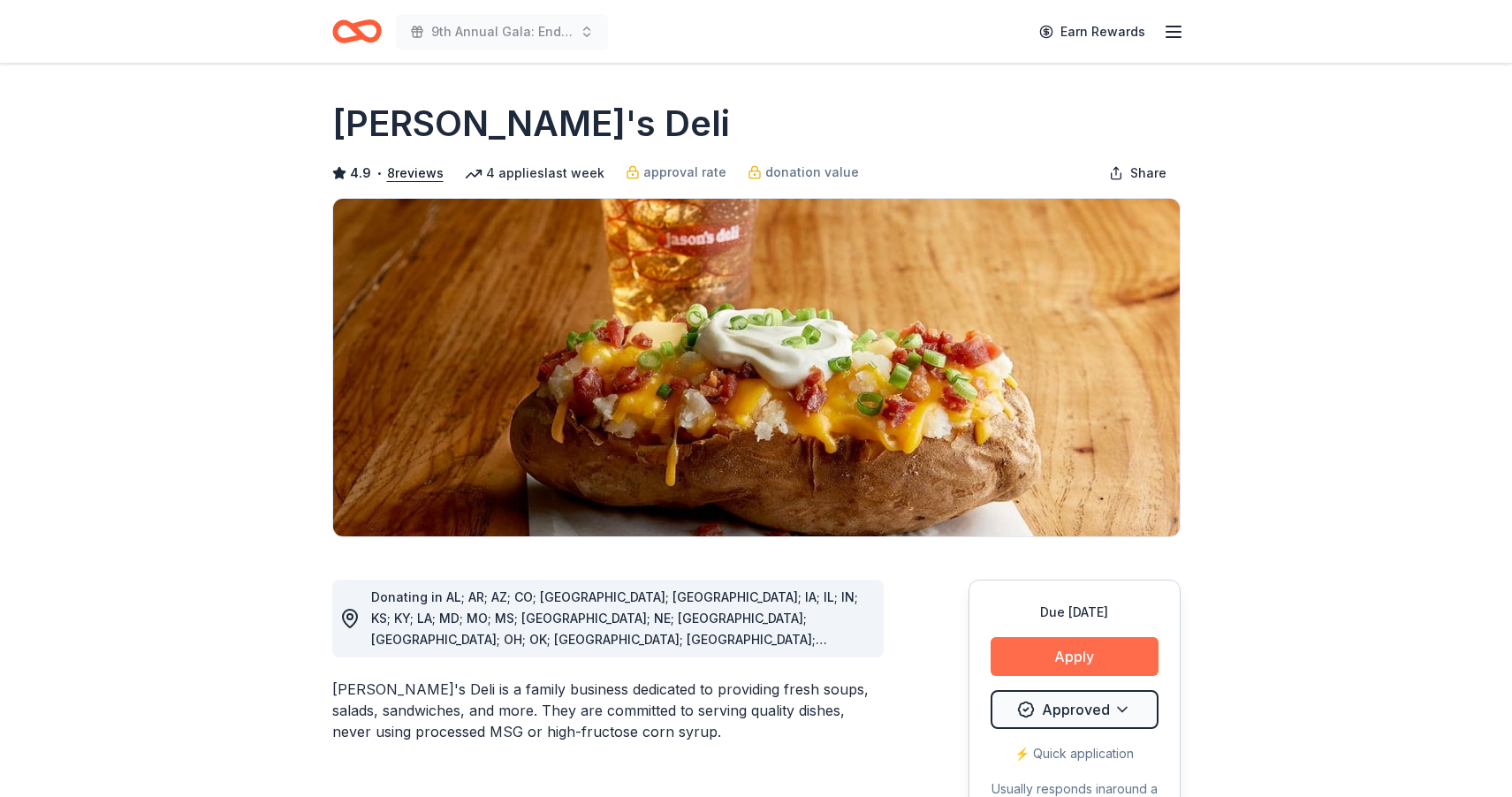
click at [1110, 655] on button "Apply" at bounding box center [1074, 656] width 168 height 39
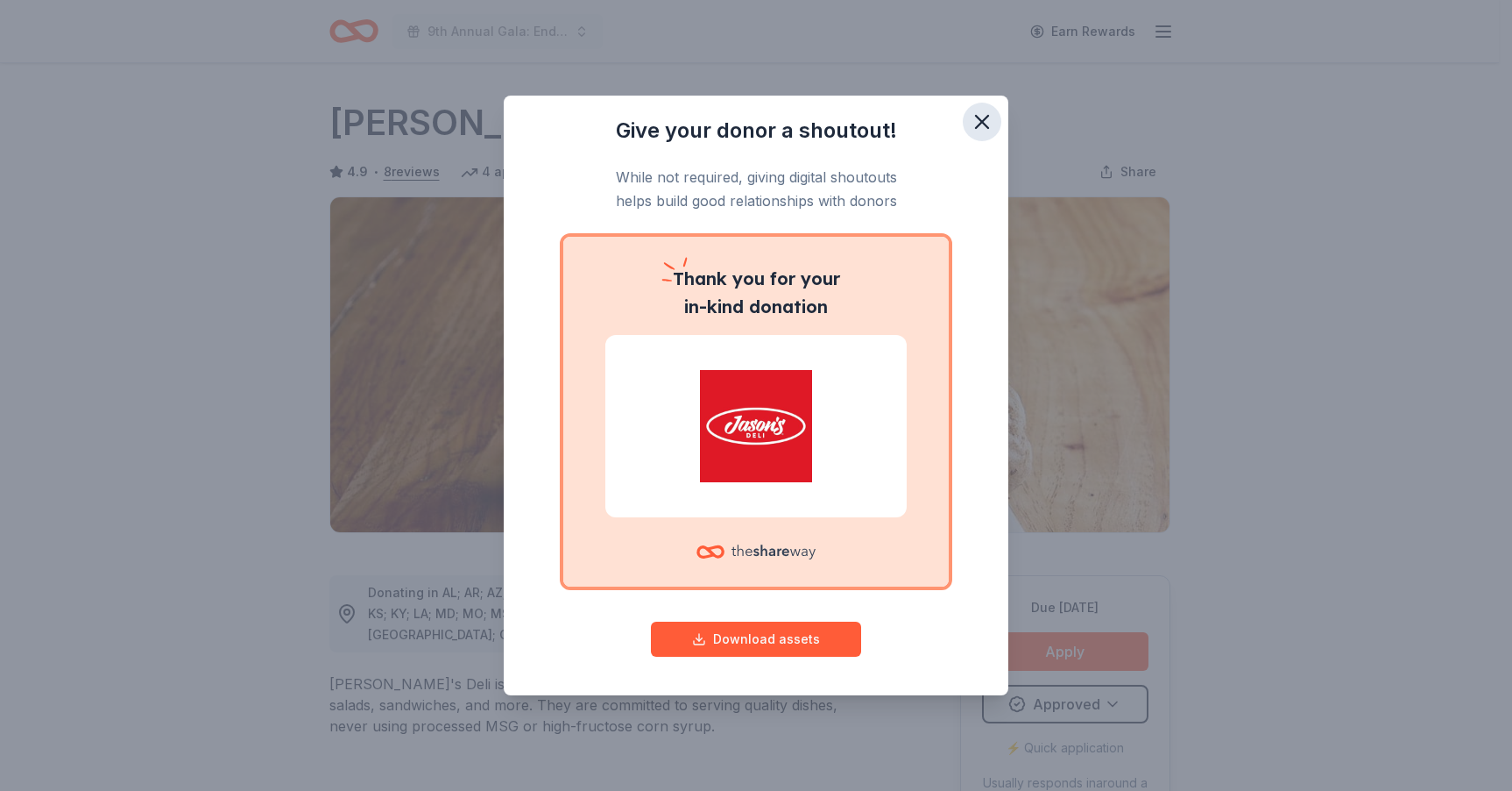
click at [977, 122] on icon "button" at bounding box center [982, 121] width 24 height 24
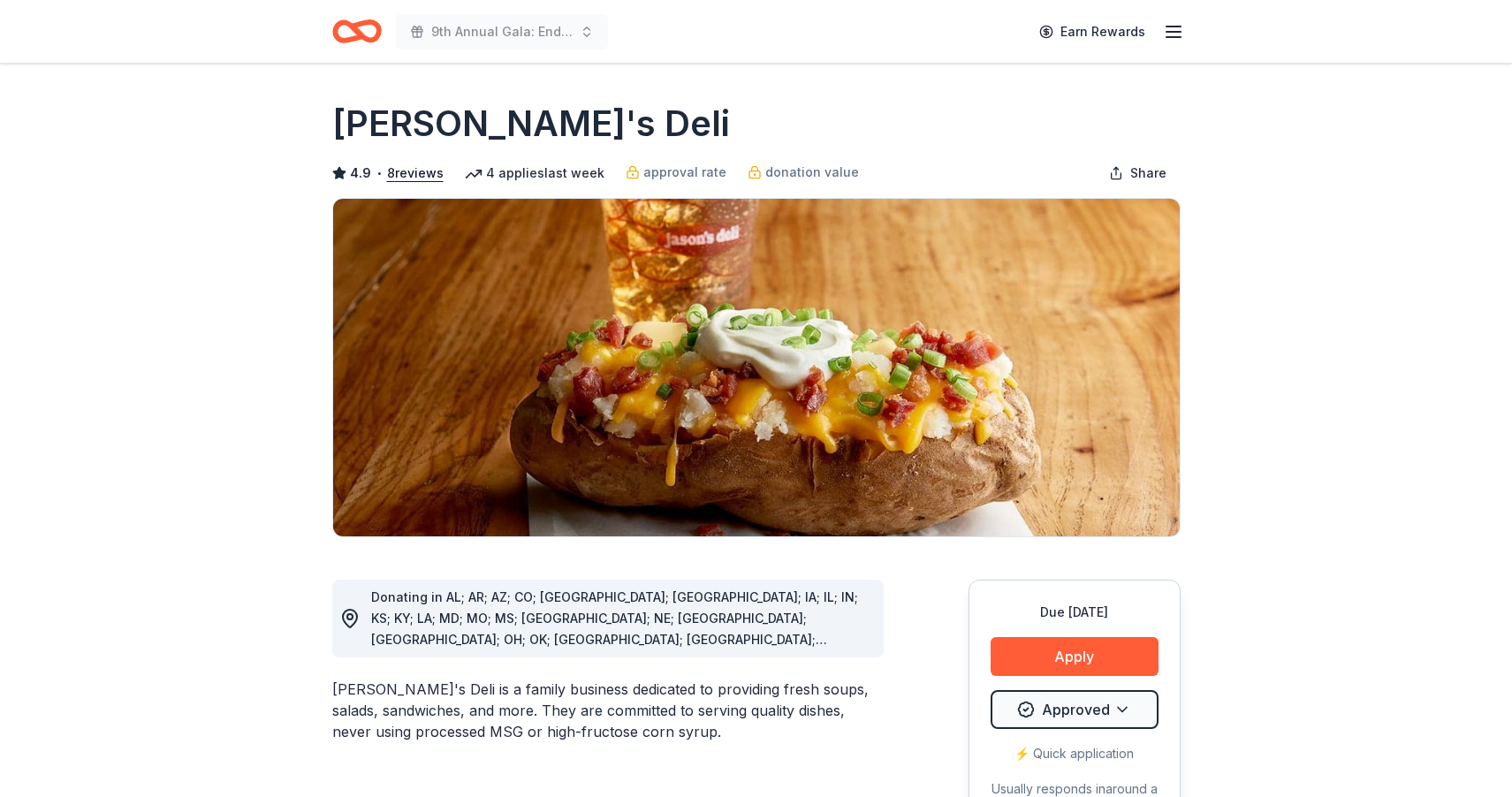
drag, startPoint x: 1045, startPoint y: 658, endPoint x: 1014, endPoint y: 687, distance: 42.4
click at [1014, 687] on div "Due in 66 days Apply Approved ⚡️ Quick application Usually responds in around a…" at bounding box center [1074, 711] width 212 height 264
click at [1009, 707] on html "9th Annual Gala: Enduring Hope Earn Rewards Due in 66 days Share Jason's Deli 4…" at bounding box center [756, 398] width 1512 height 797
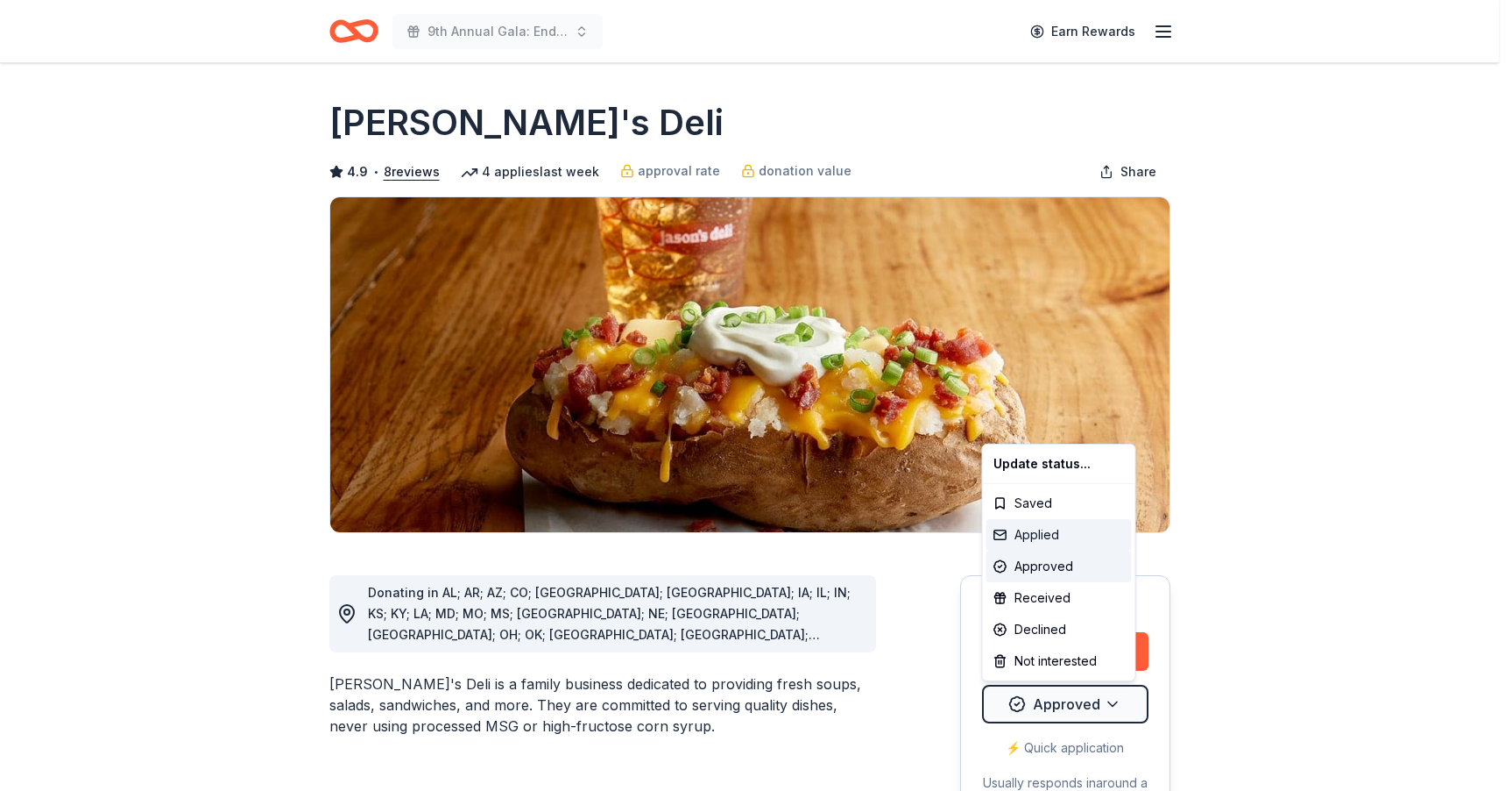
click at [1046, 534] on div "Applied" at bounding box center [1059, 534] width 146 height 31
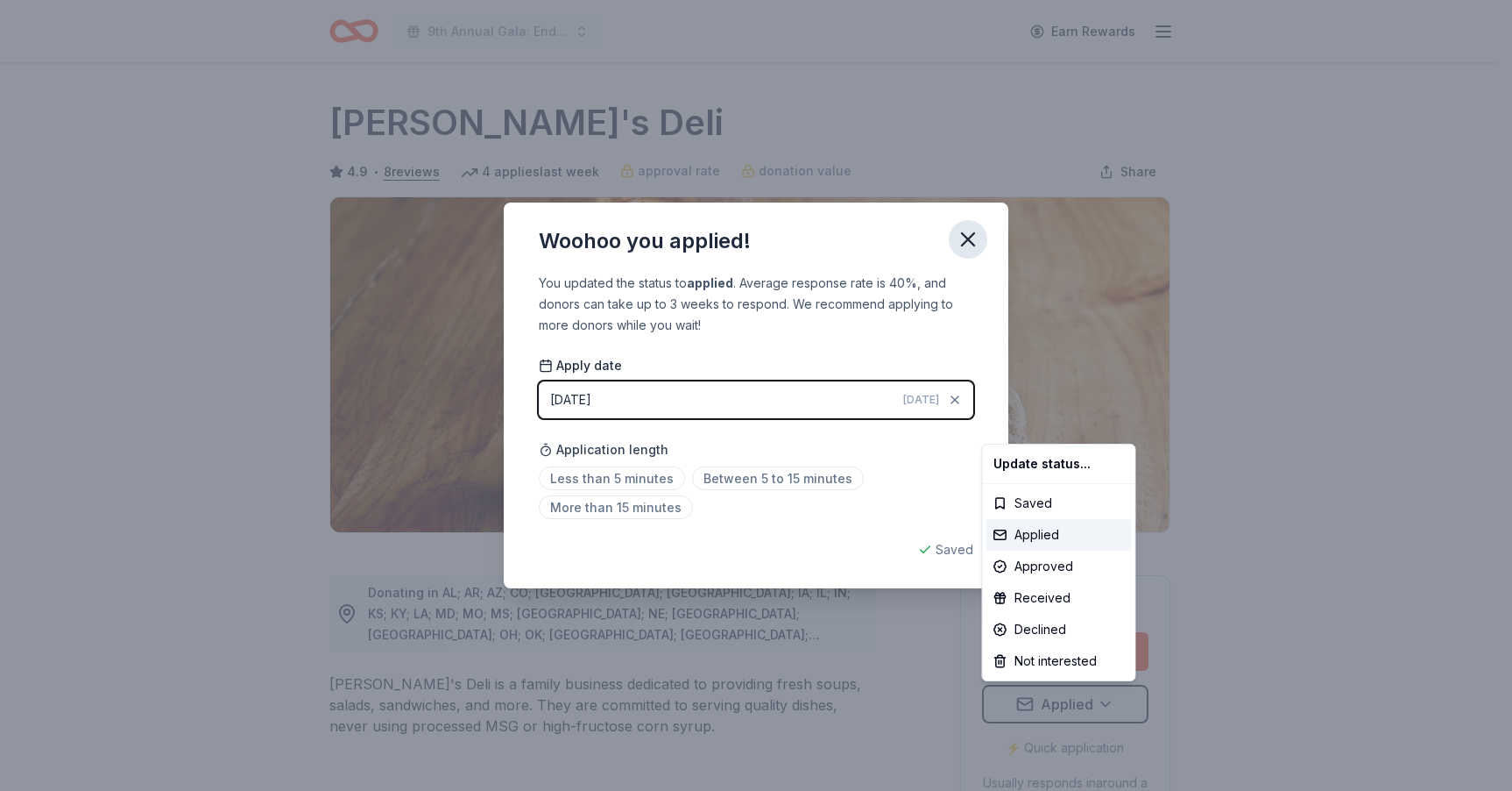
click at [965, 240] on html "9th Annual Gala: Enduring Hope Earn Rewards Due in 66 days Share Jason's Deli 4…" at bounding box center [756, 396] width 1512 height 791
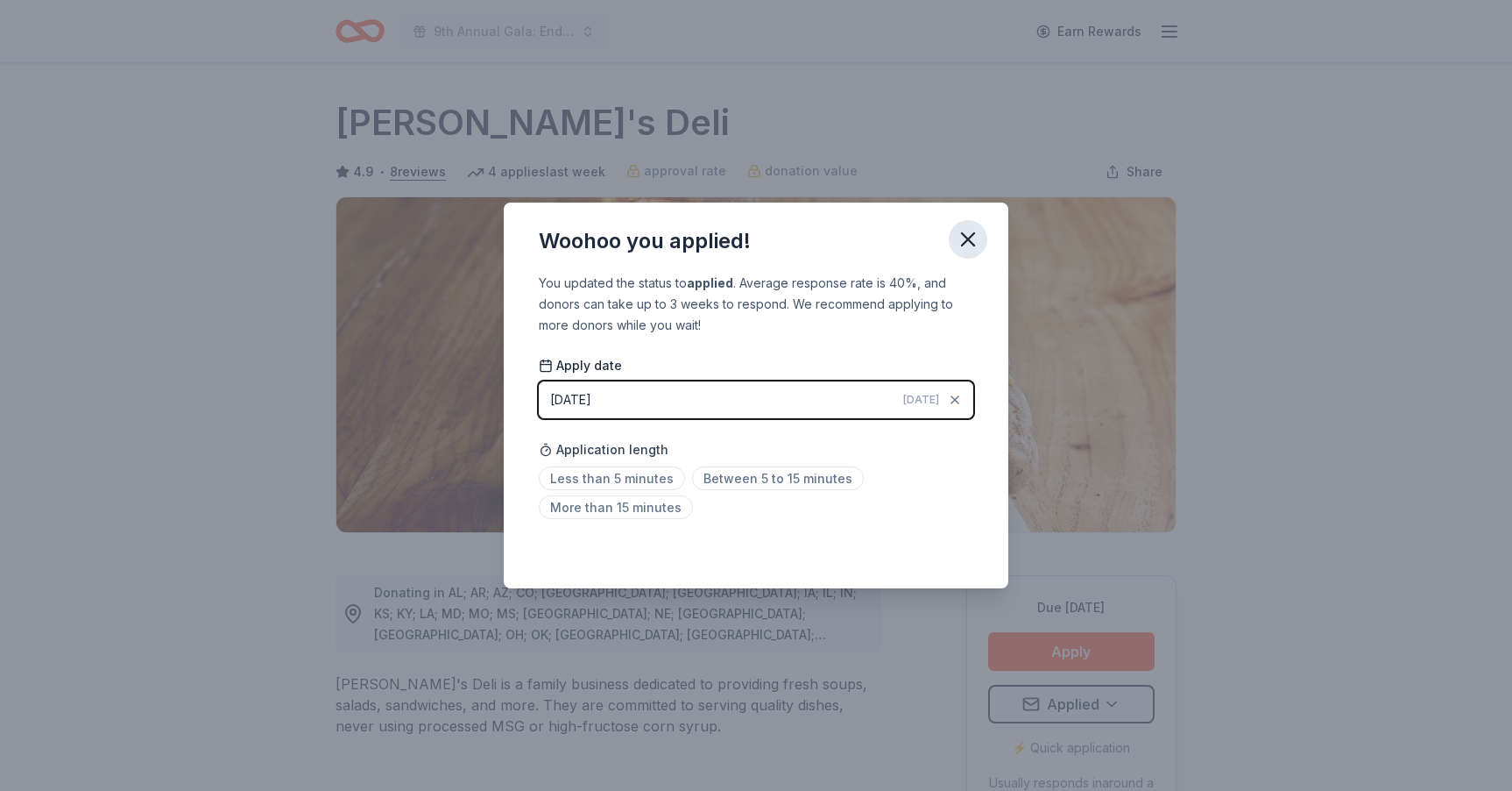
click at [969, 237] on icon "button" at bounding box center [968, 239] width 13 height 13
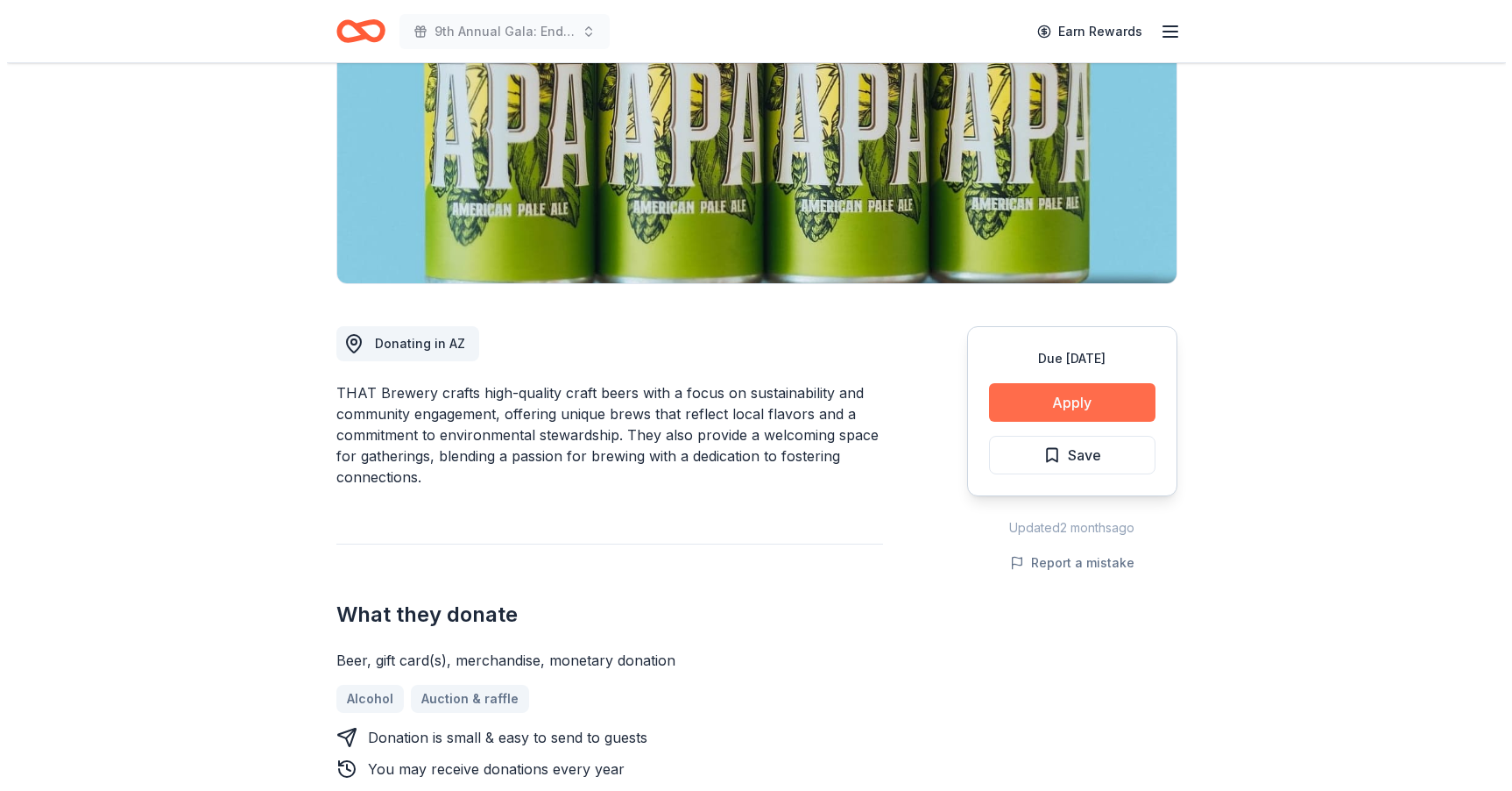
scroll to position [253, 0]
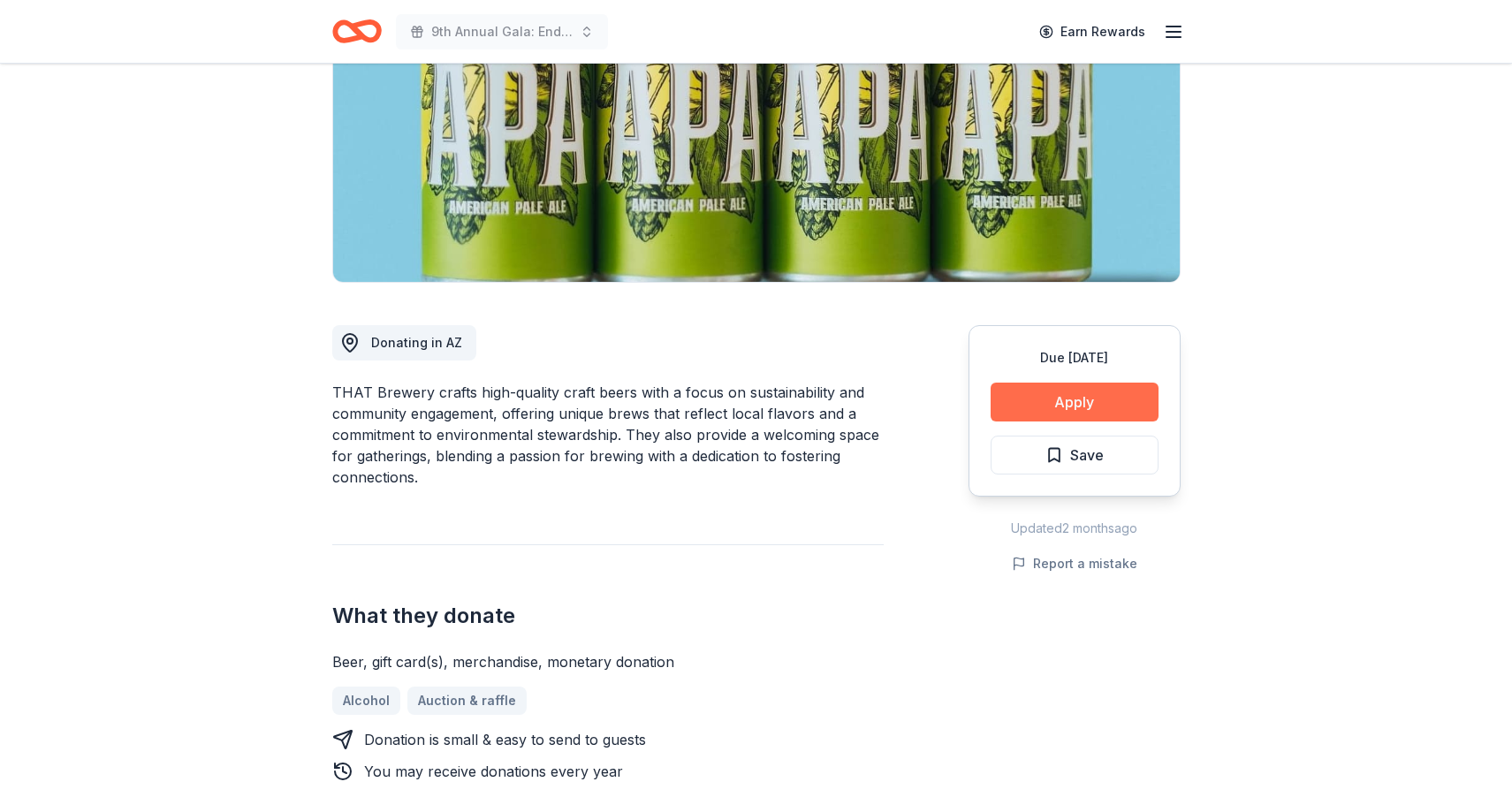
click at [1069, 403] on button "Apply" at bounding box center [1074, 401] width 168 height 39
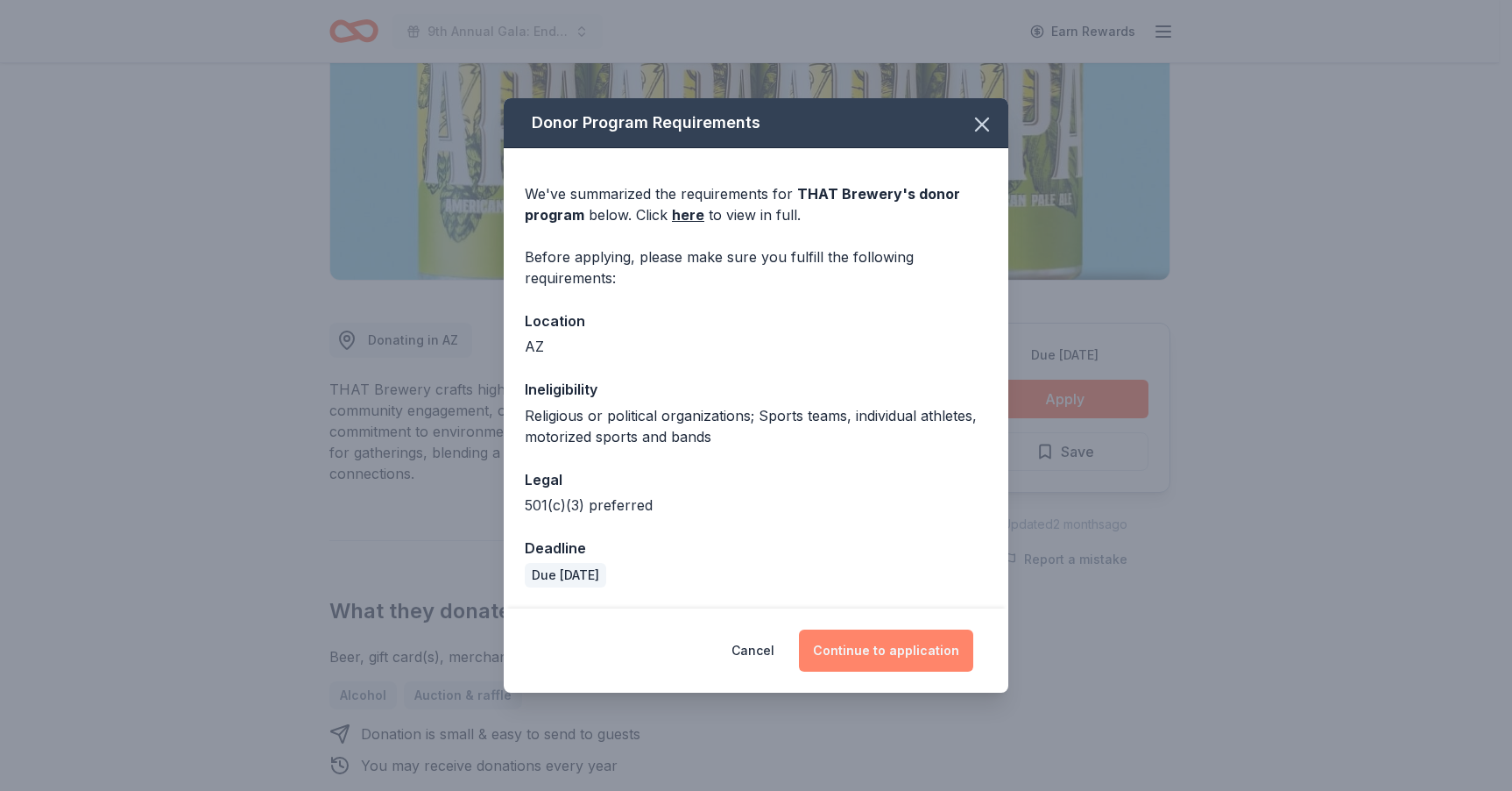
click at [900, 641] on button "Continue to application" at bounding box center [886, 650] width 174 height 42
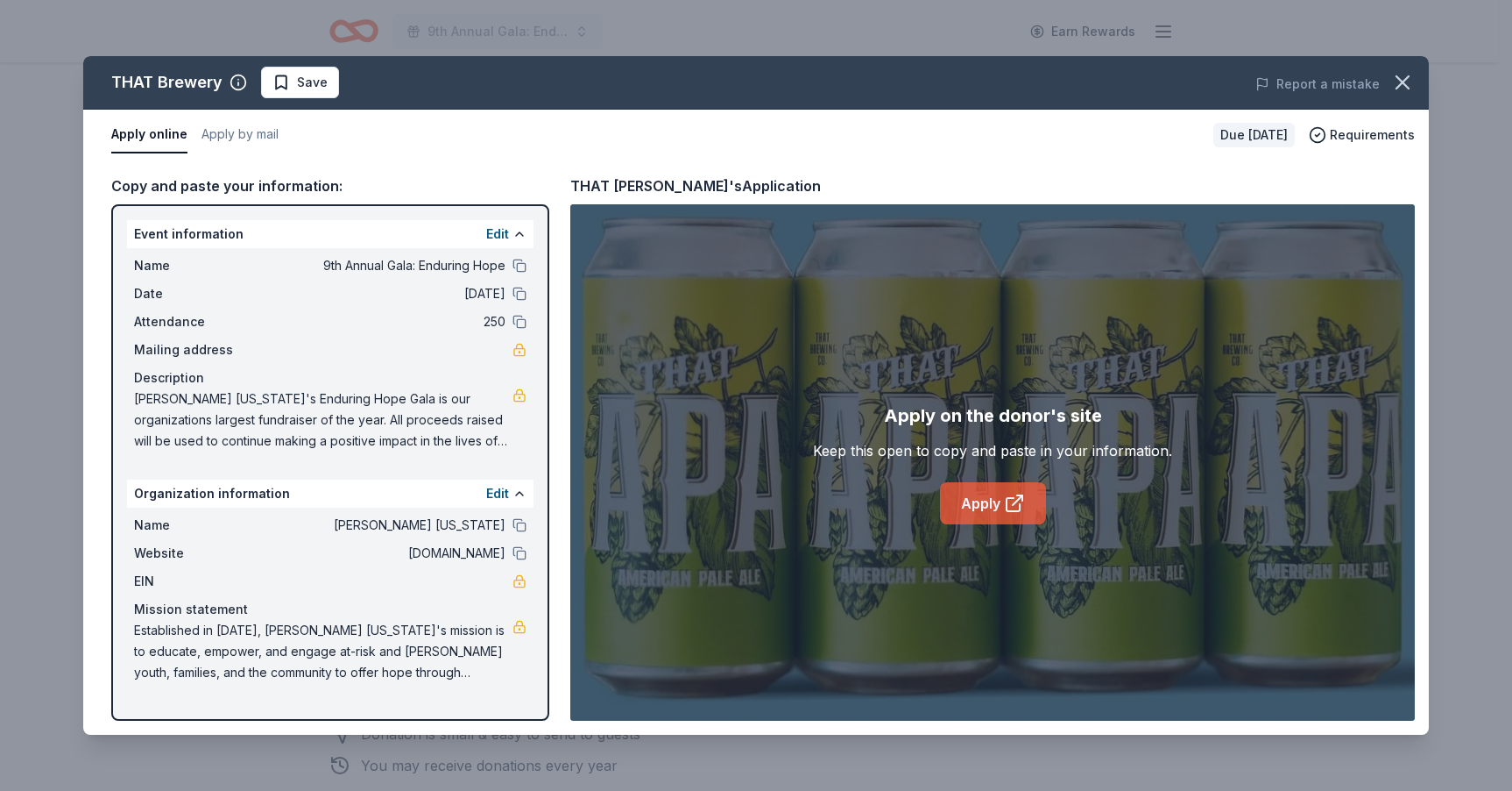
click at [960, 493] on link "Apply" at bounding box center [993, 502] width 106 height 42
click at [320, 80] on span "Save" at bounding box center [313, 82] width 31 height 21
click at [319, 89] on html "9th Annual Gala: Enduring Hope Earn Rewards Due in 54 days Share THAT Brewery N…" at bounding box center [756, 143] width 1512 height 791
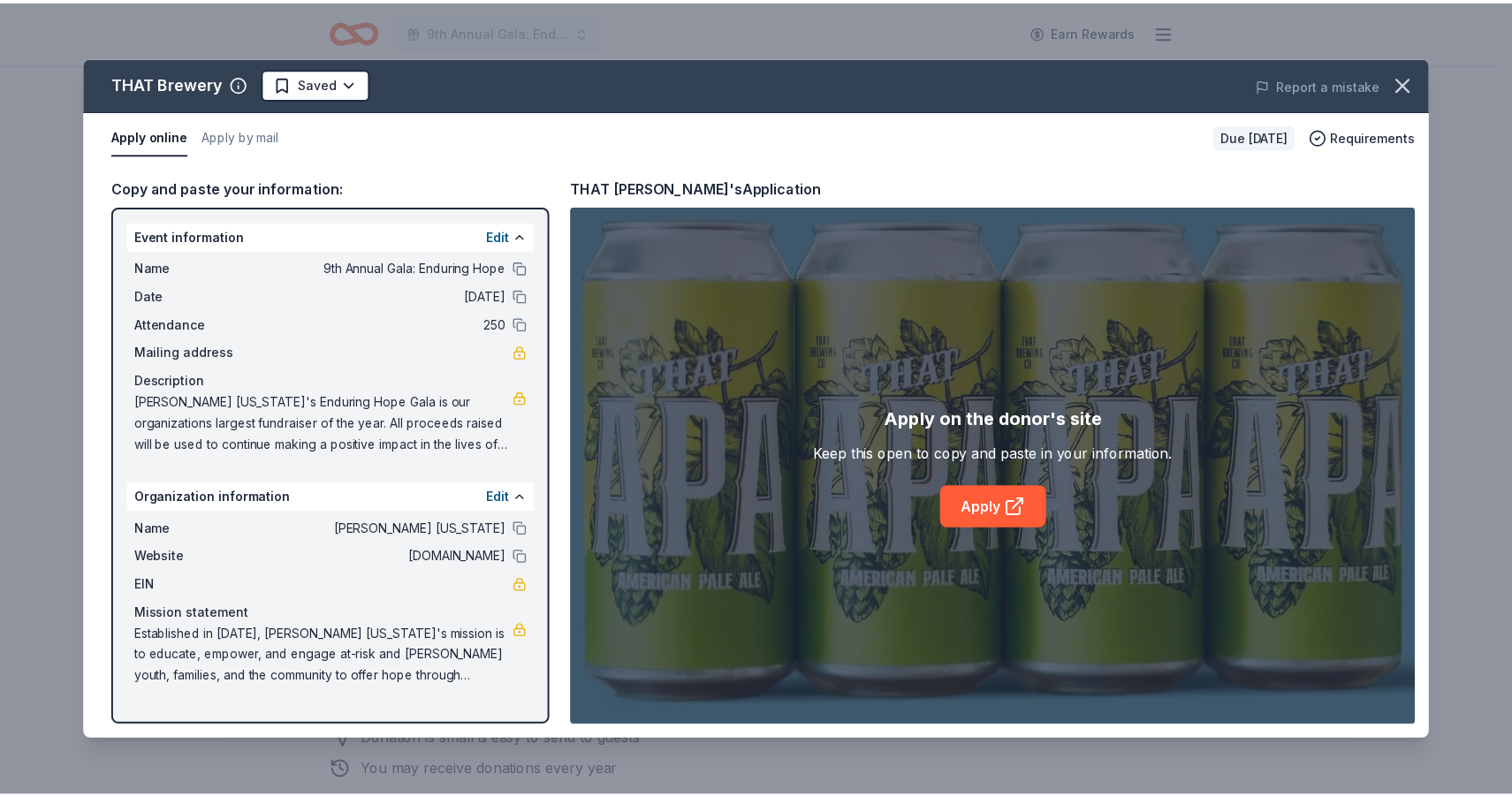
scroll to position [0, 0]
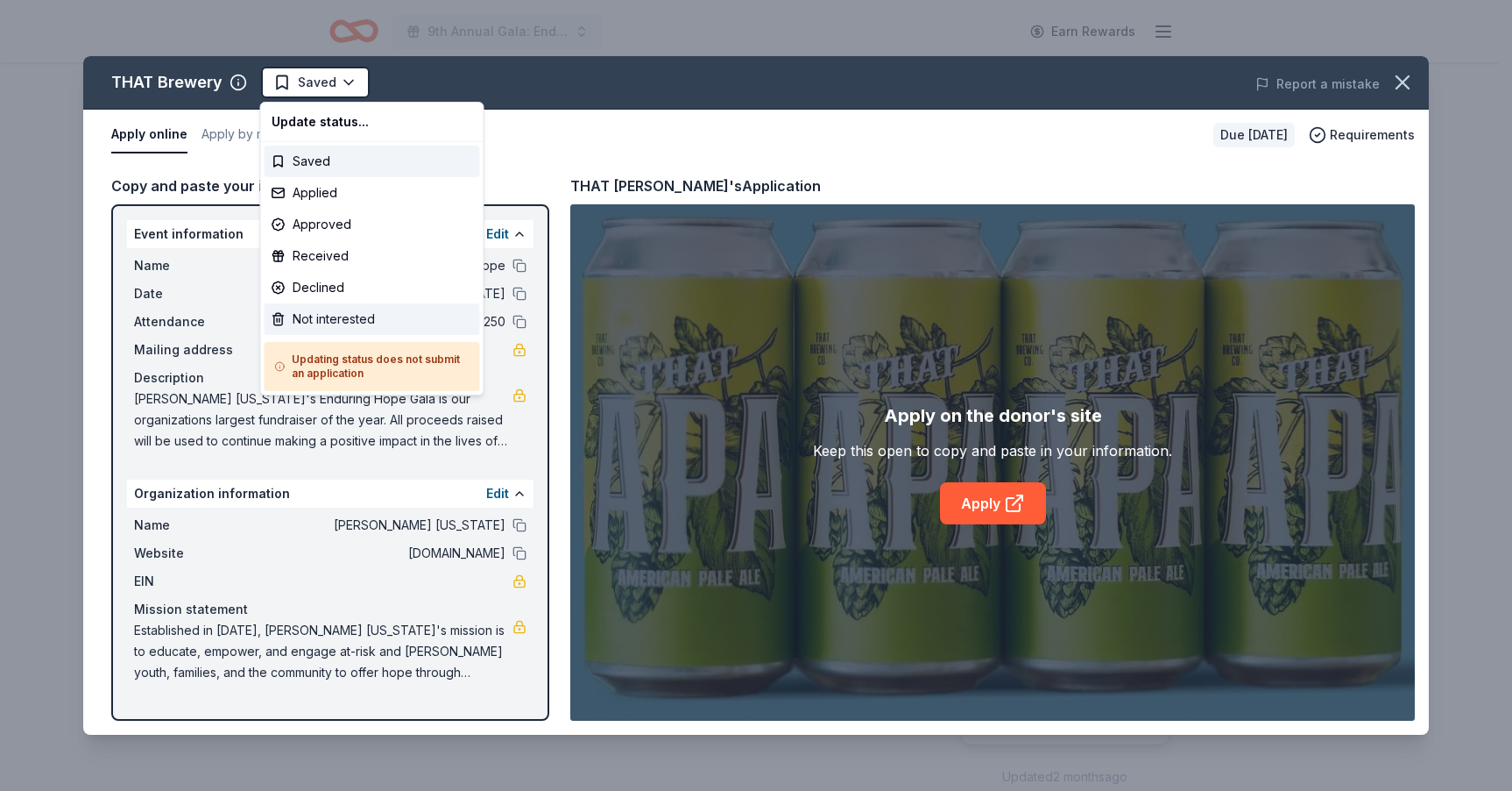
click at [336, 318] on div "Not interested" at bounding box center [373, 318] width 216 height 31
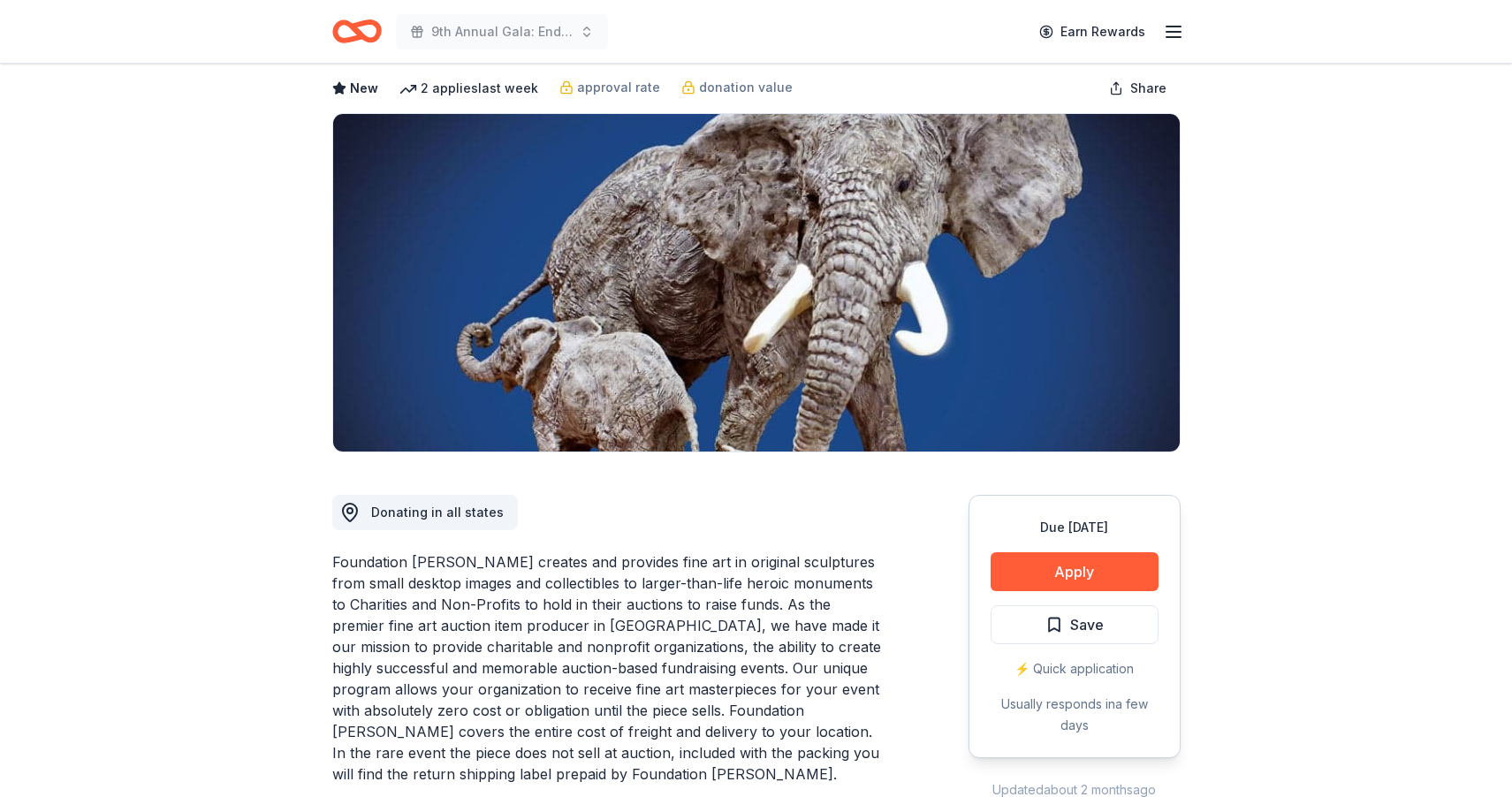
scroll to position [156, 0]
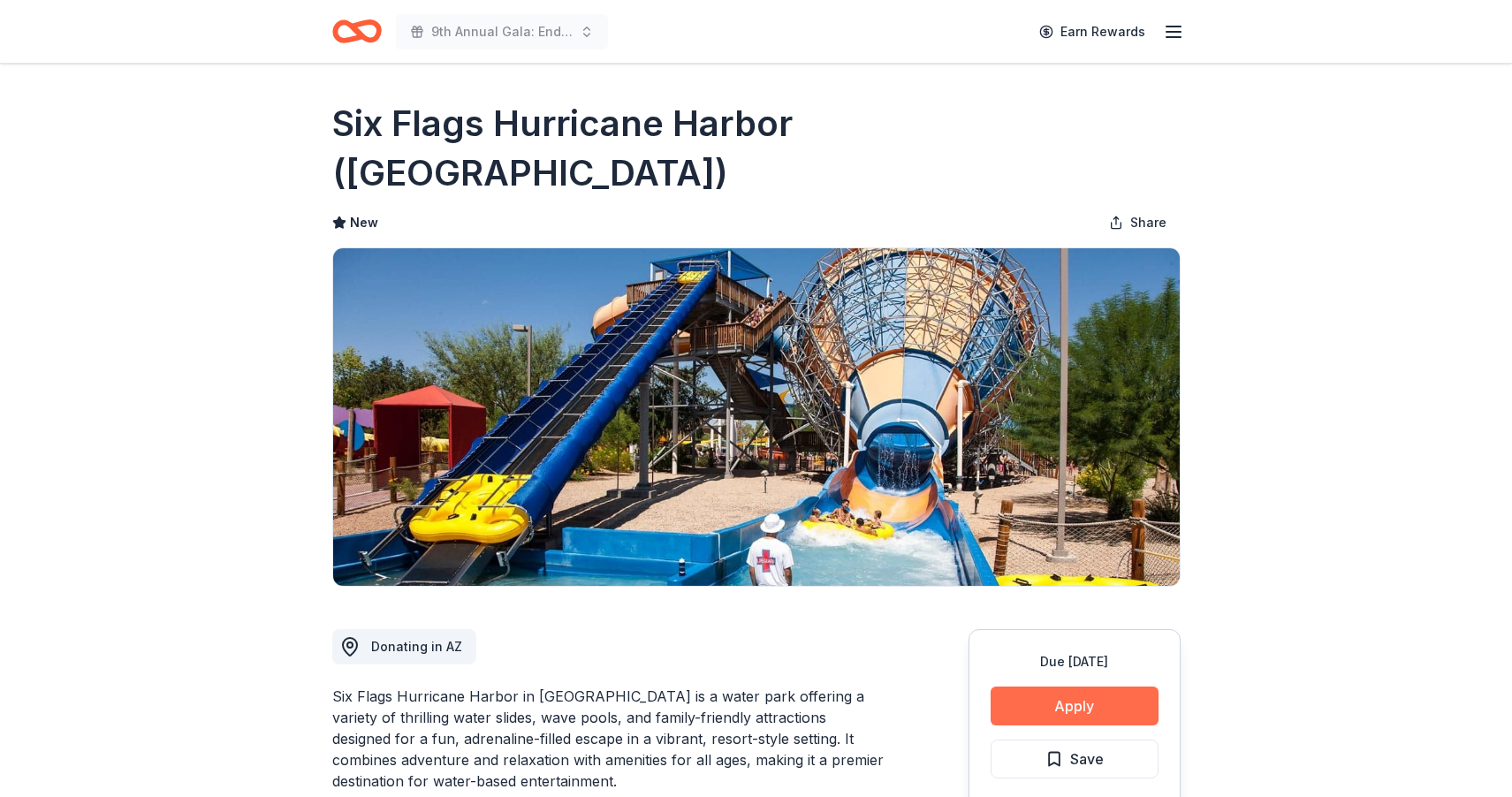
click at [1078, 687] on button "Apply" at bounding box center [1074, 706] width 168 height 39
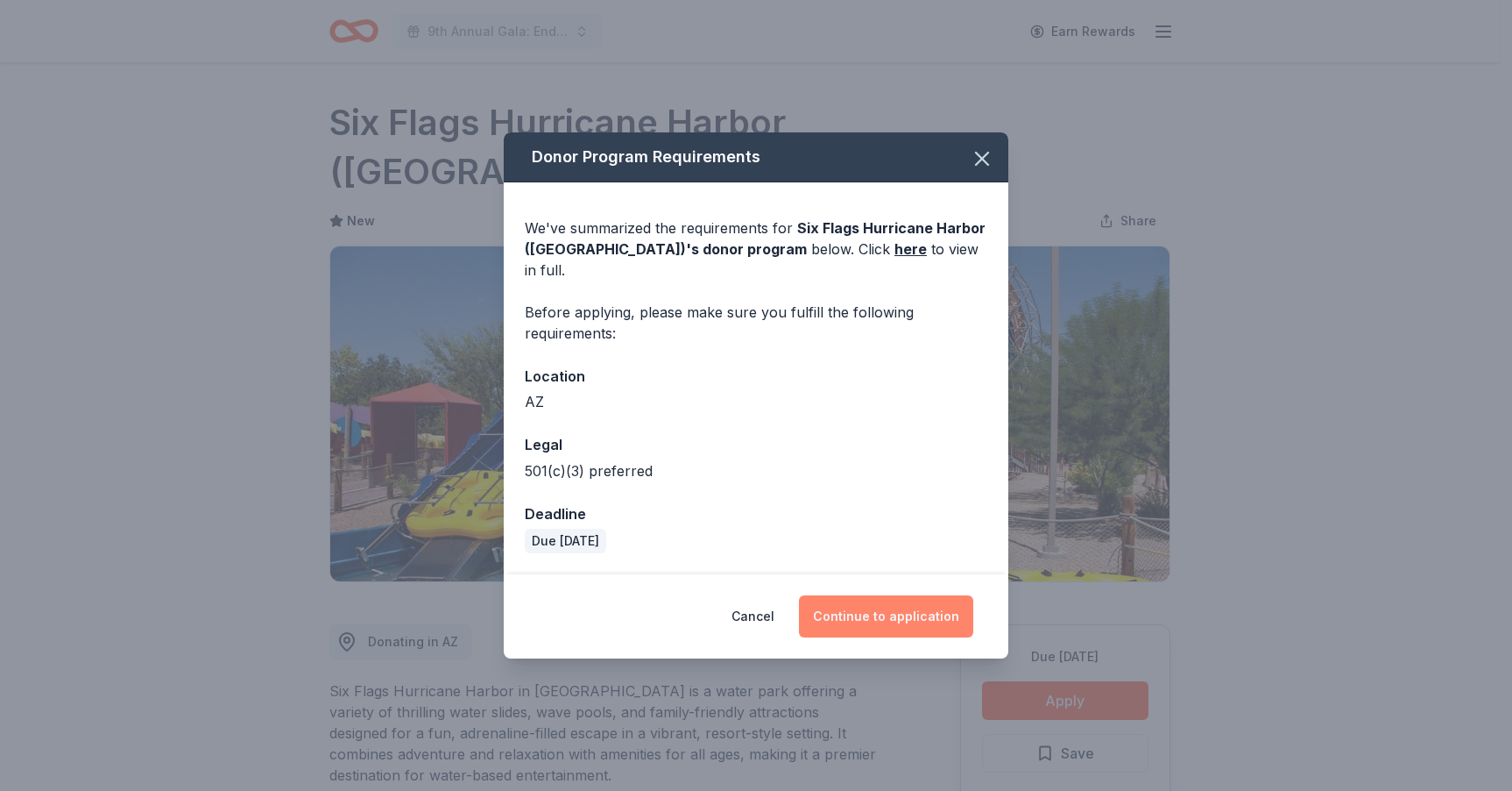
click at [883, 610] on button "Continue to application" at bounding box center [886, 616] width 174 height 42
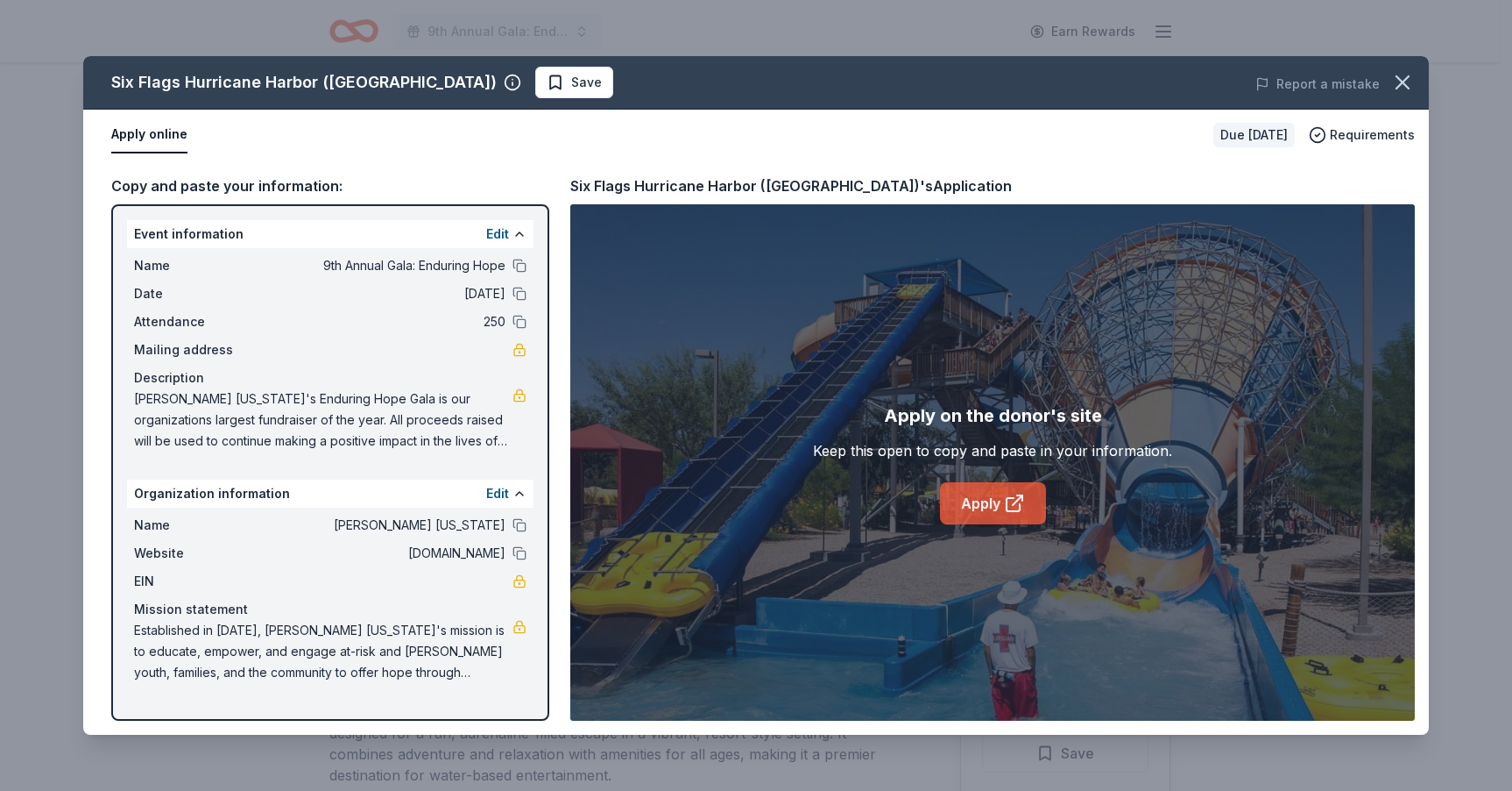
click at [1005, 504] on icon at bounding box center [1014, 502] width 21 height 21
click at [991, 507] on link "Apply" at bounding box center [993, 502] width 106 height 42
click at [982, 502] on link "Apply" at bounding box center [993, 502] width 106 height 42
click at [158, 138] on button "Apply online" at bounding box center [149, 135] width 76 height 37
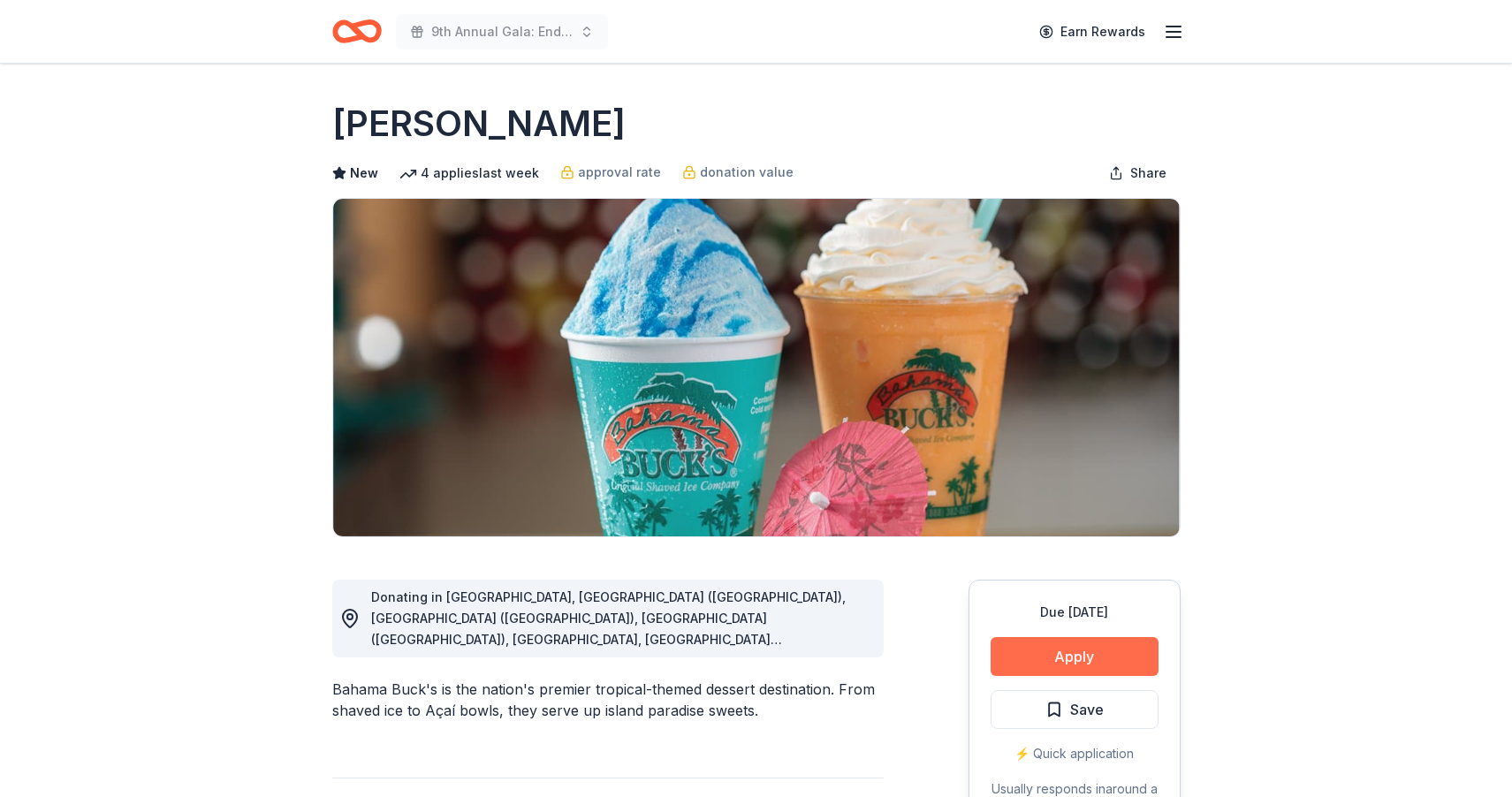
click at [1058, 654] on button "Apply" at bounding box center [1074, 656] width 168 height 39
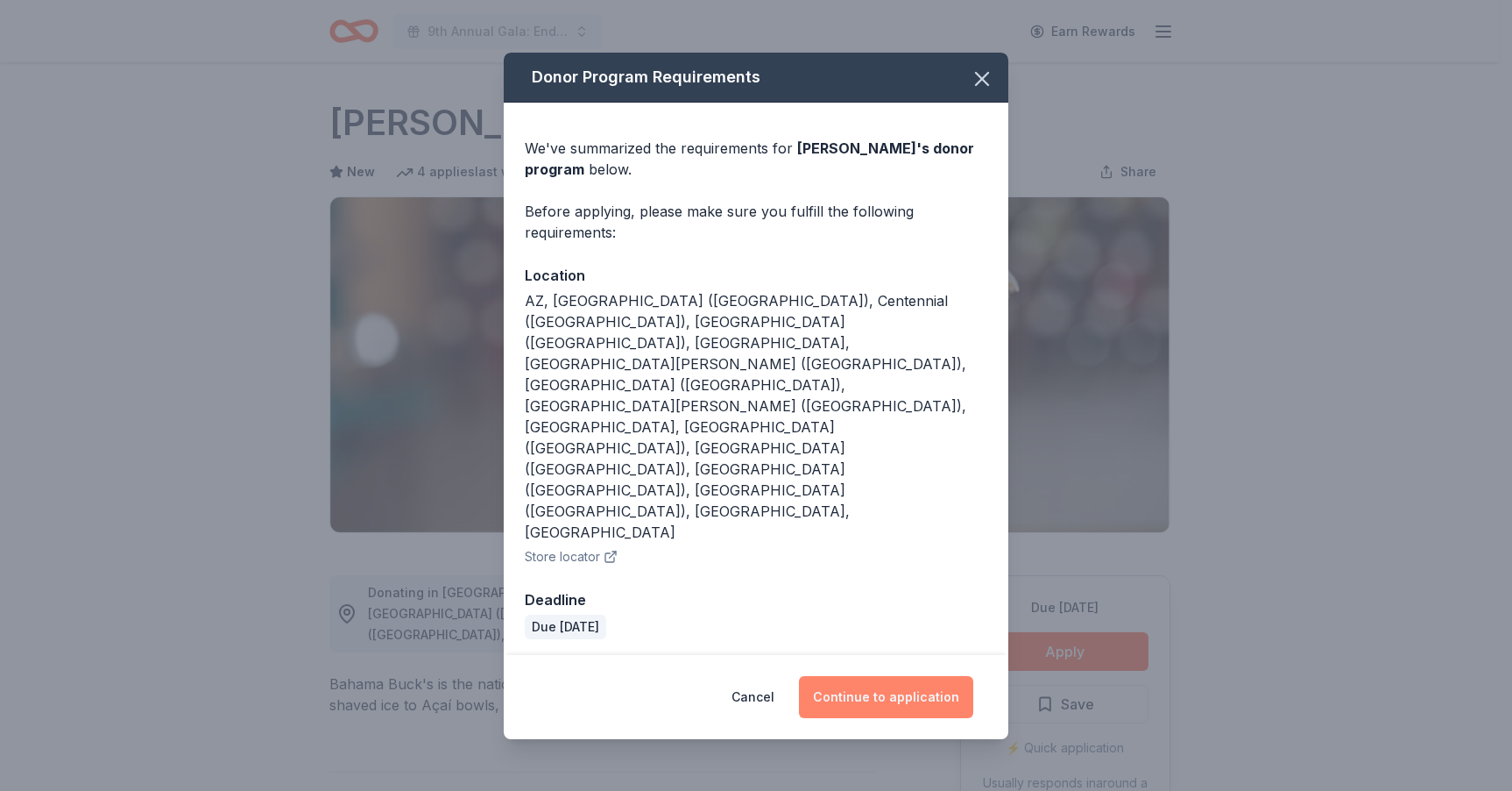
click at [895, 676] on button "Continue to application" at bounding box center [886, 697] width 174 height 42
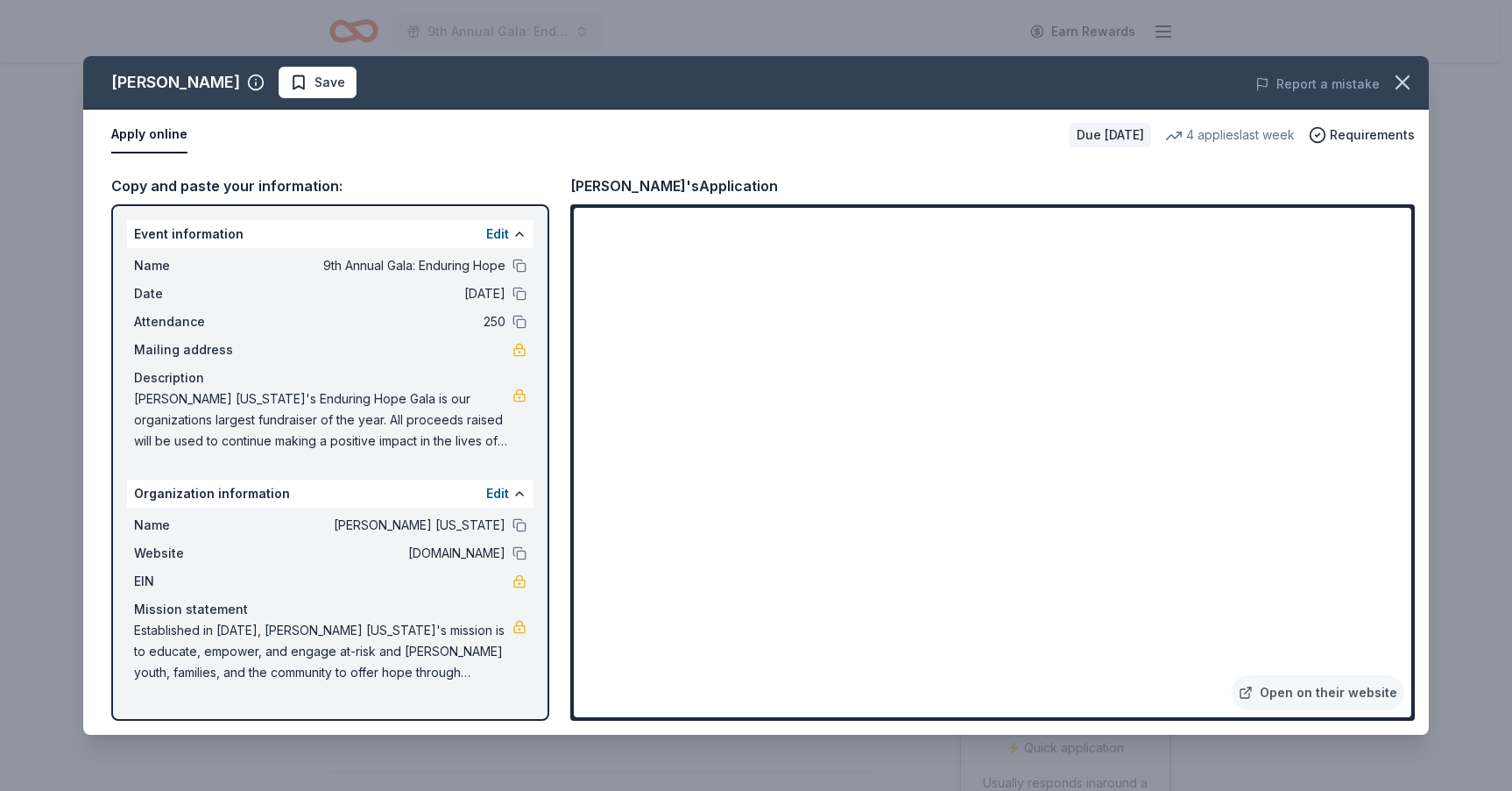
click at [147, 132] on button "Apply online" at bounding box center [149, 135] width 76 height 37
click at [147, 133] on button "Apply online" at bounding box center [149, 135] width 76 height 37
click at [1288, 703] on link "Open on their website" at bounding box center [1318, 692] width 172 height 35
click at [330, 84] on span "Save" at bounding box center [330, 82] width 31 height 21
click at [330, 84] on html "9th Annual Gala: Enduring Hope Earn Rewards Due in 66 days Share Bahama Buck's …" at bounding box center [756, 396] width 1512 height 791
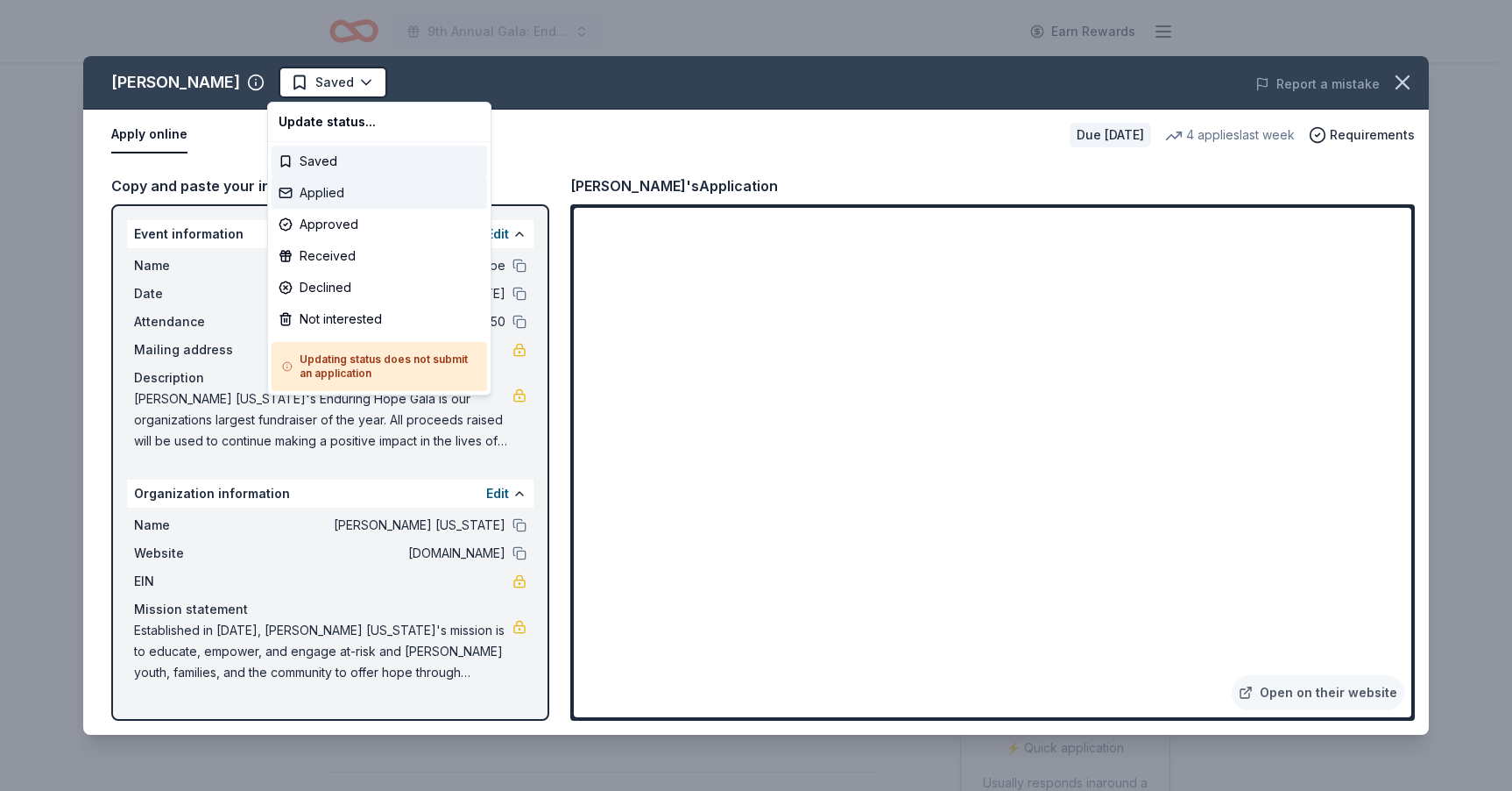
click at [328, 191] on div "Applied" at bounding box center [379, 192] width 216 height 31
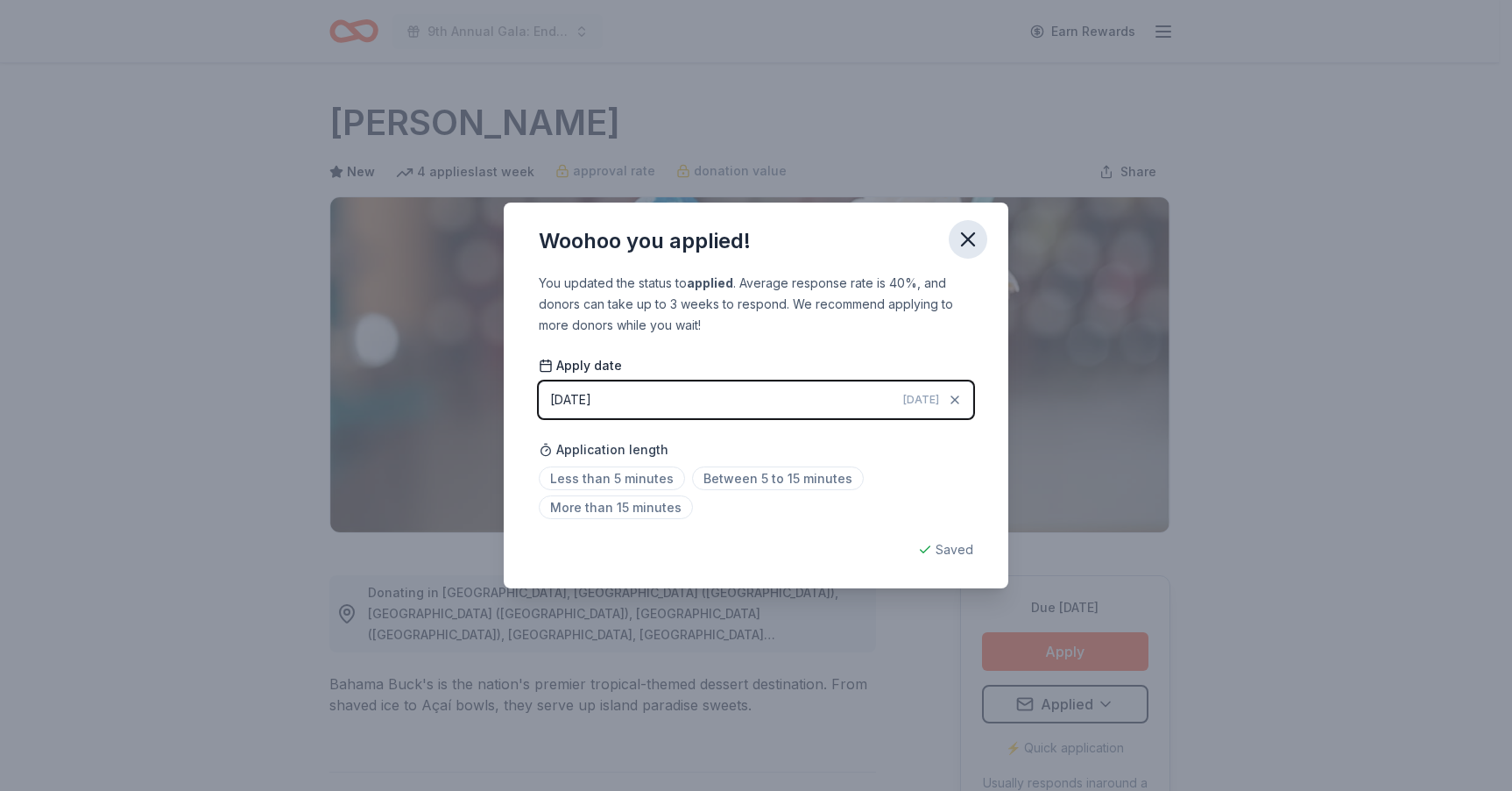
click at [968, 236] on icon "button" at bounding box center [968, 239] width 24 height 24
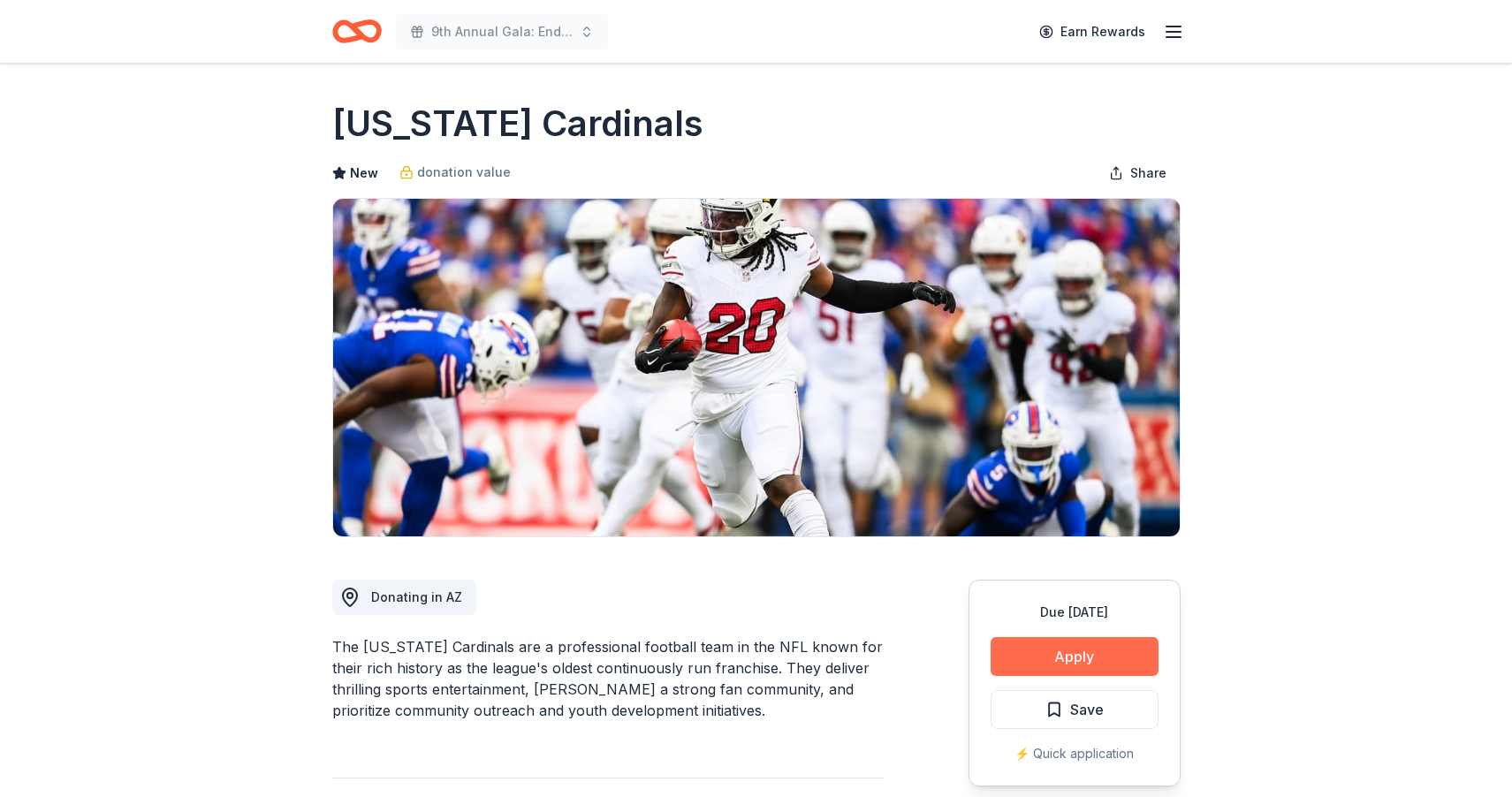
click at [1075, 667] on button "Apply" at bounding box center [1074, 656] width 168 height 39
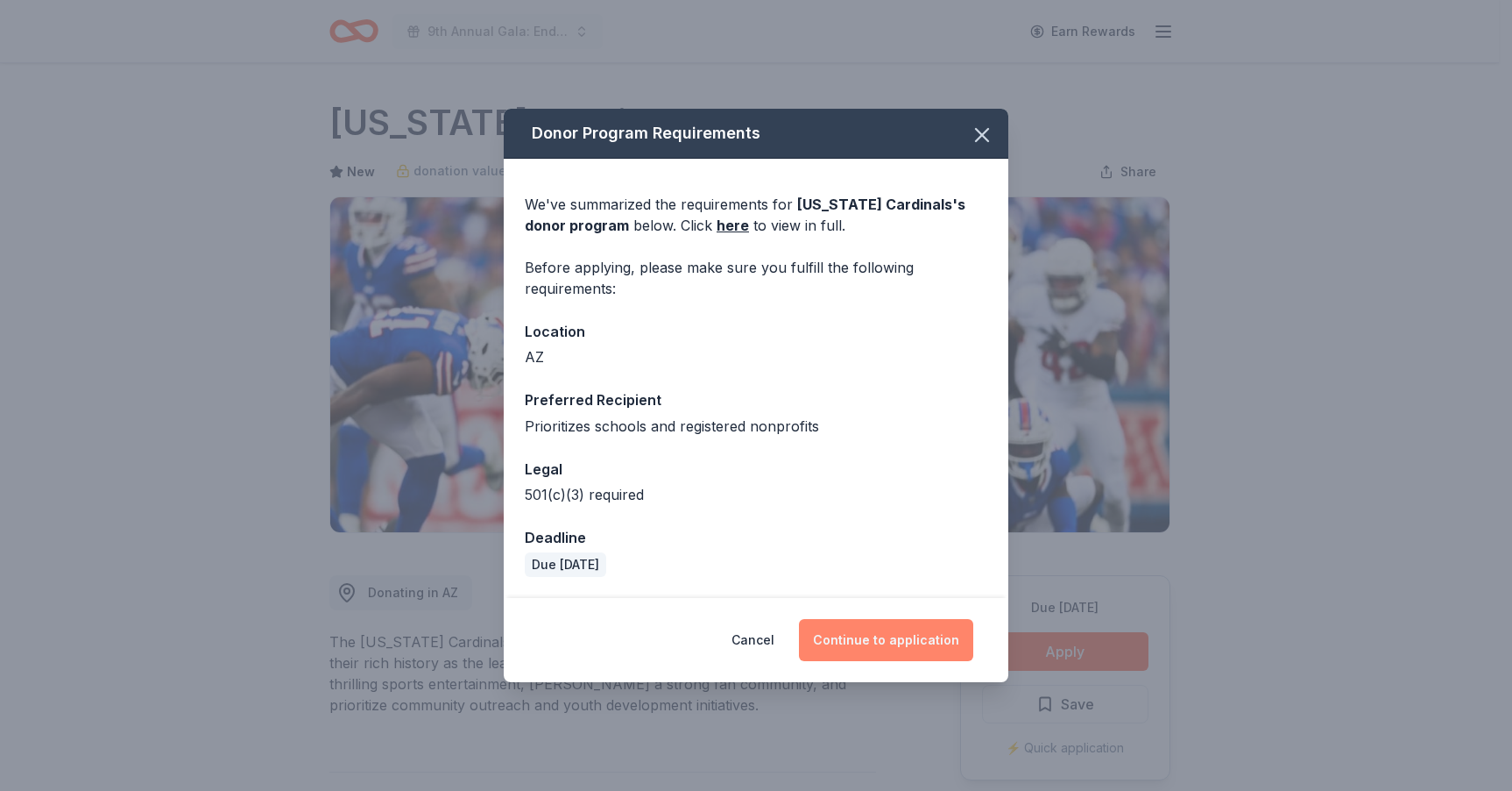
click at [906, 646] on button "Continue to application" at bounding box center [886, 639] width 174 height 42
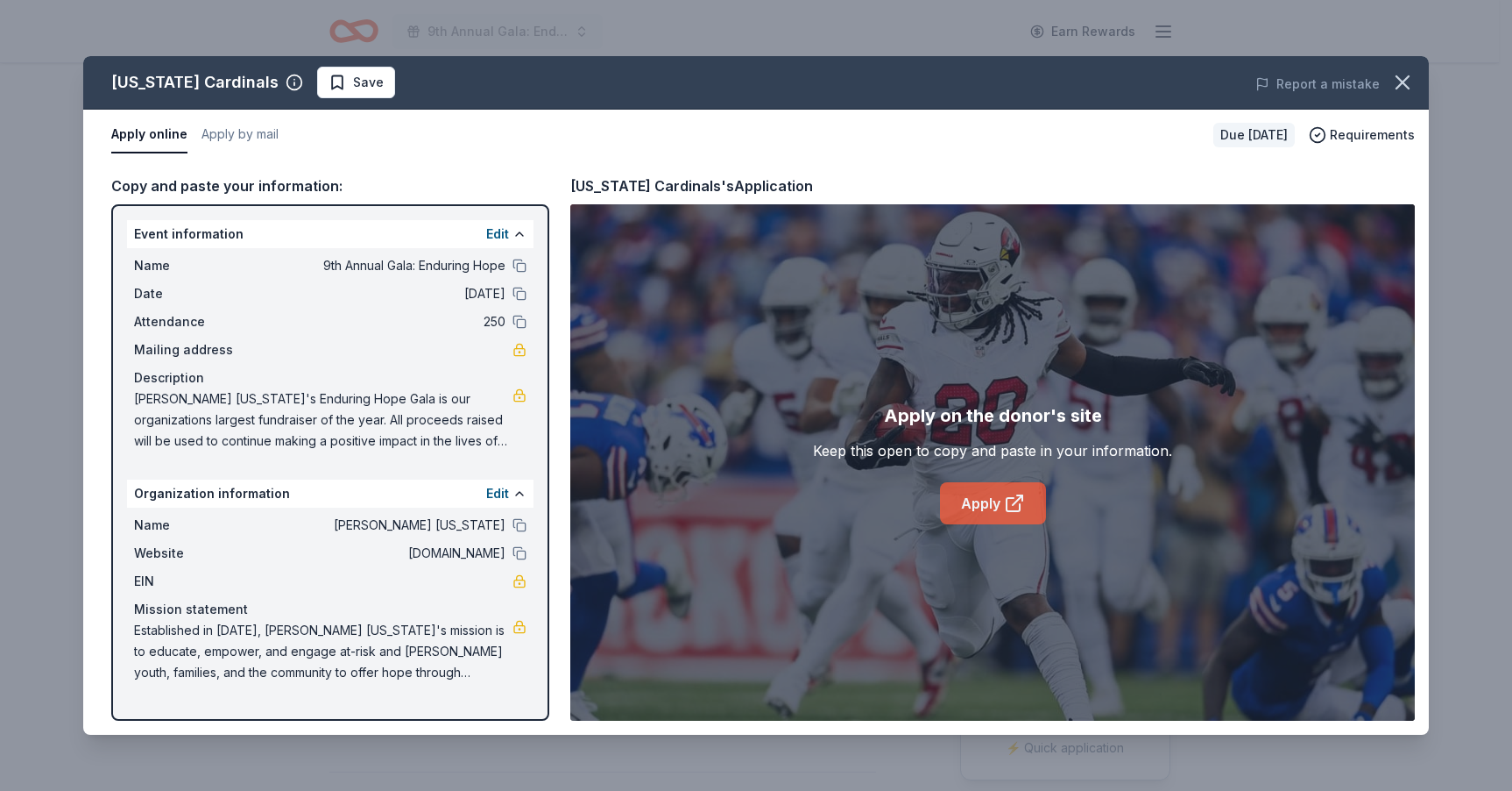
click at [986, 502] on link "Apply" at bounding box center [993, 502] width 106 height 42
click at [353, 91] on span "Save" at bounding box center [368, 82] width 31 height 21
click at [329, 91] on html "9th Annual Gala: Enduring Hope Earn Rewards Due [DATE] Share [US_STATE] Cardina…" at bounding box center [756, 396] width 1512 height 791
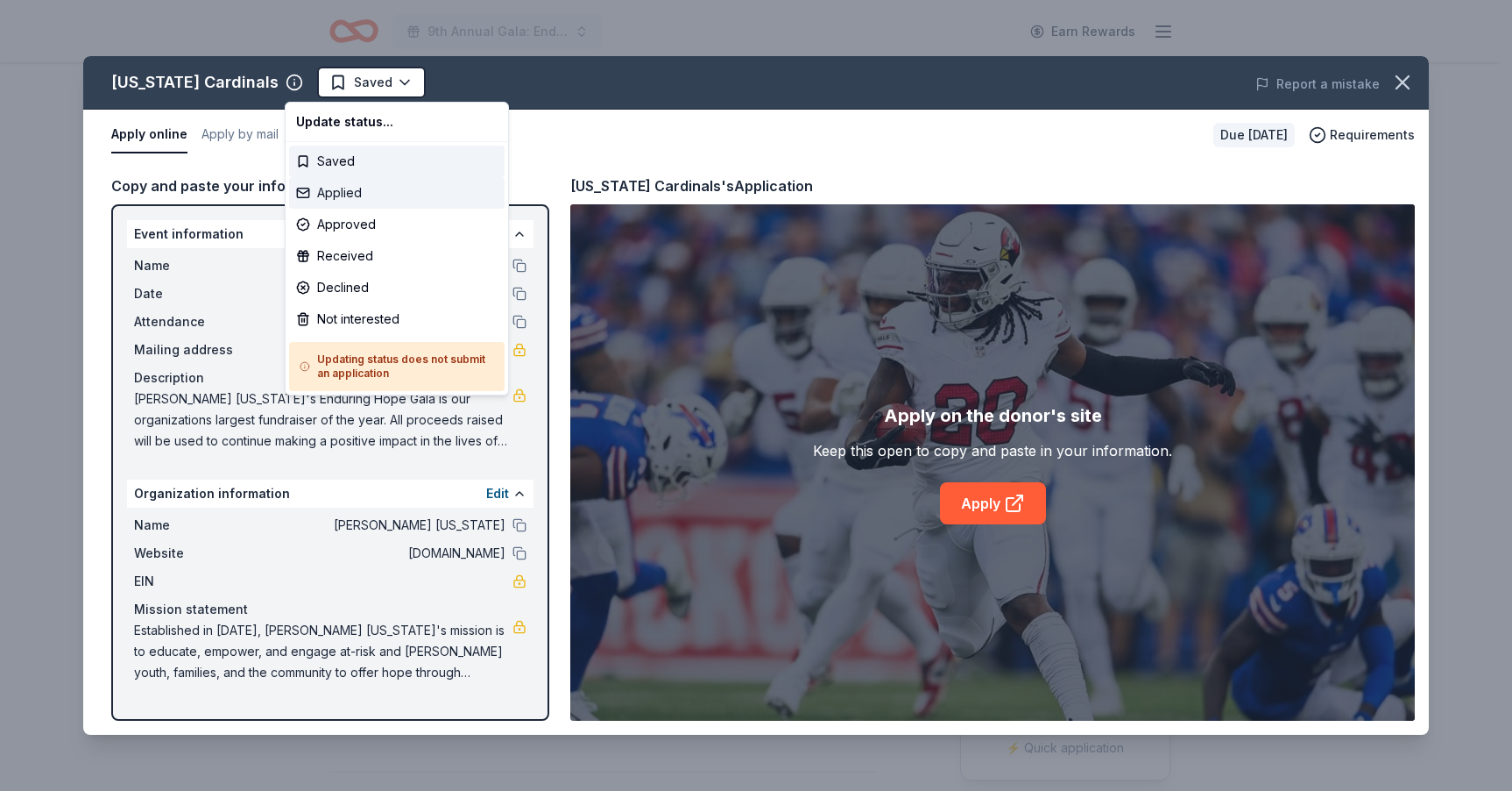
click at [363, 194] on div "Applied" at bounding box center [397, 192] width 216 height 31
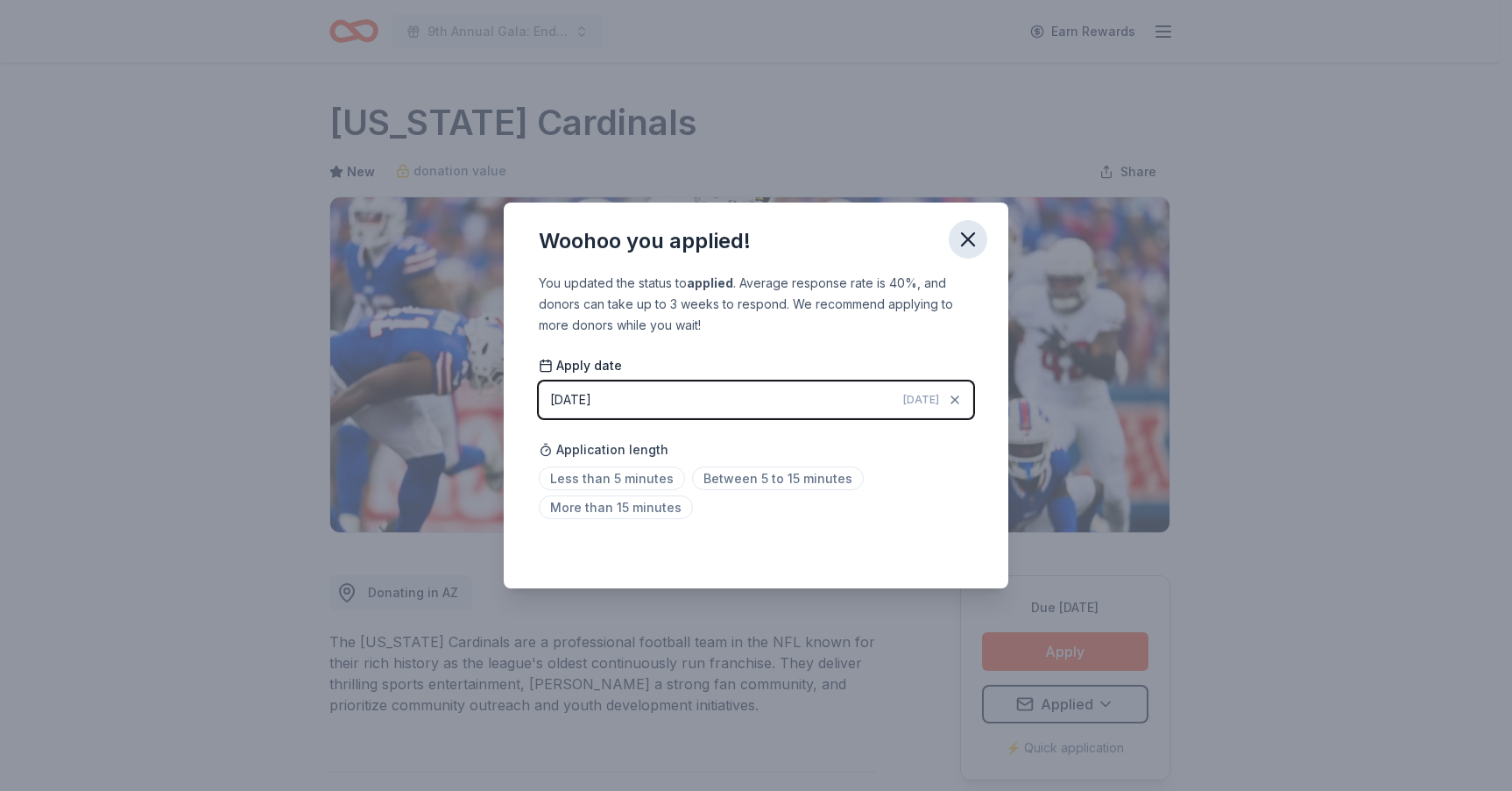
click at [959, 241] on icon "button" at bounding box center [968, 239] width 24 height 24
